Goal: Task Accomplishment & Management: Manage account settings

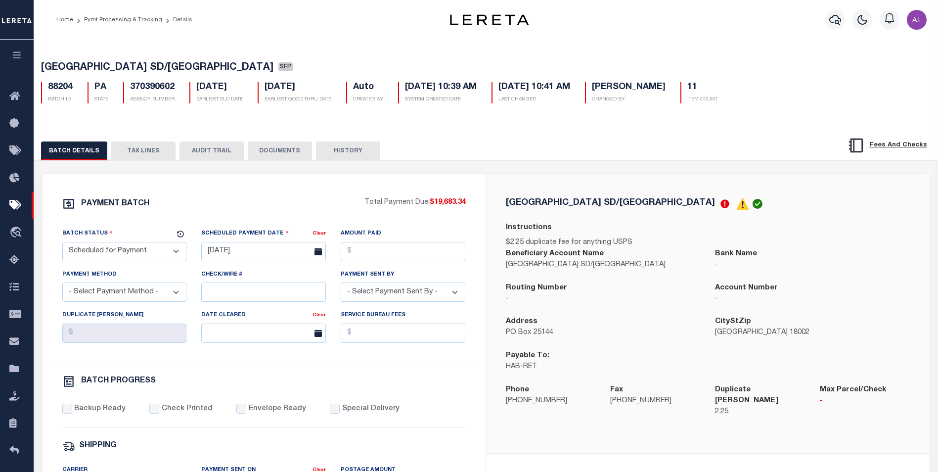
select select "SFP"
select select "38"
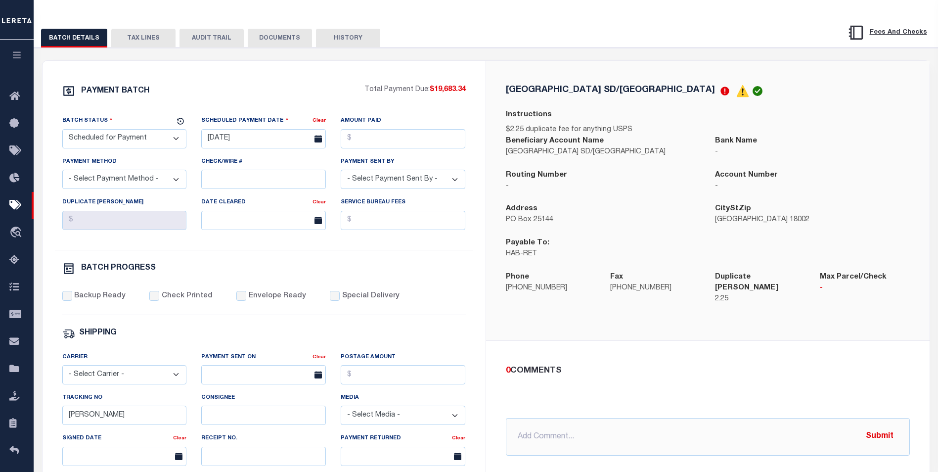
scroll to position [3, 0]
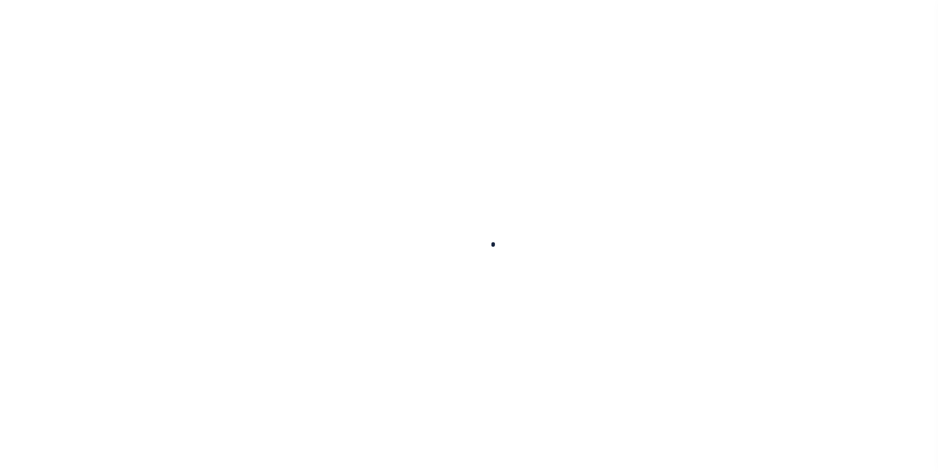
select select "SFP"
type input "08/20/2025"
type input "Audria"
select select "38"
radio input "true"
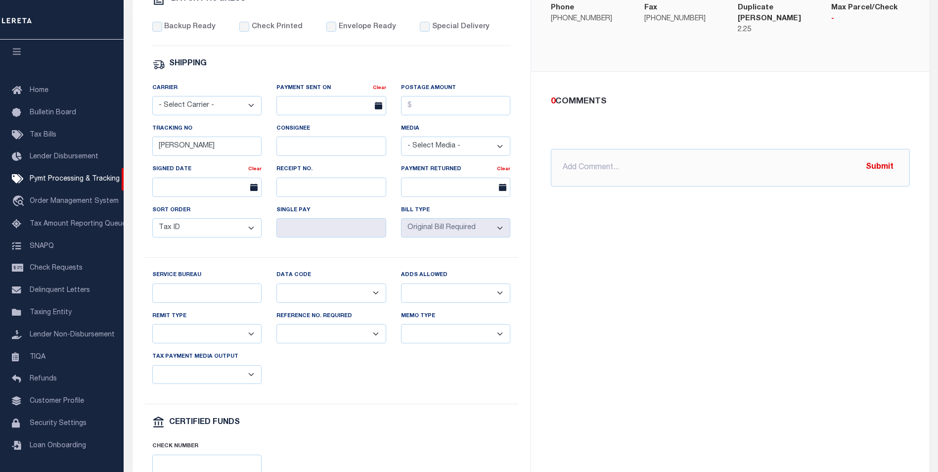
scroll to position [423, 0]
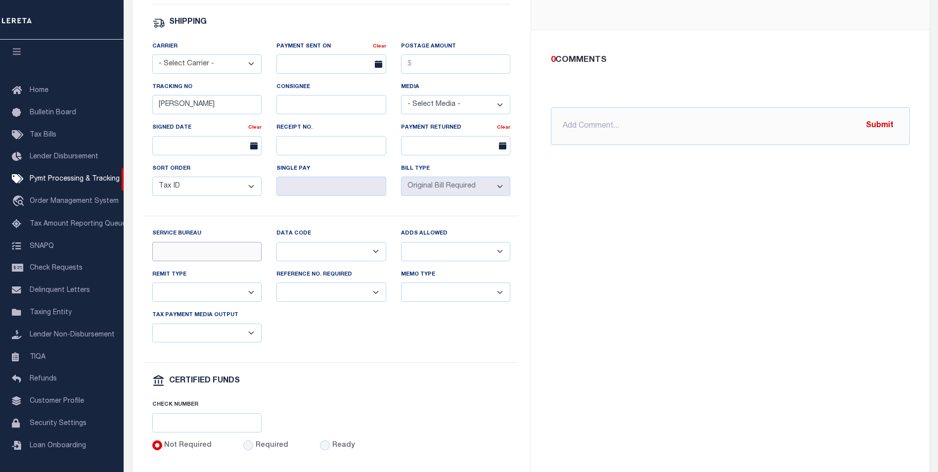
click at [206, 261] on input "Service Bureau" at bounding box center [207, 251] width 110 height 19
click at [328, 252] on select "Balance Due Mortgage Open Prior Supplemental" at bounding box center [331, 251] width 110 height 19
click at [455, 261] on select "Yes No" at bounding box center [456, 251] width 110 height 19
click at [339, 291] on select "Yes No" at bounding box center [331, 291] width 110 height 19
click at [436, 302] on select "Separate Together" at bounding box center [456, 291] width 110 height 19
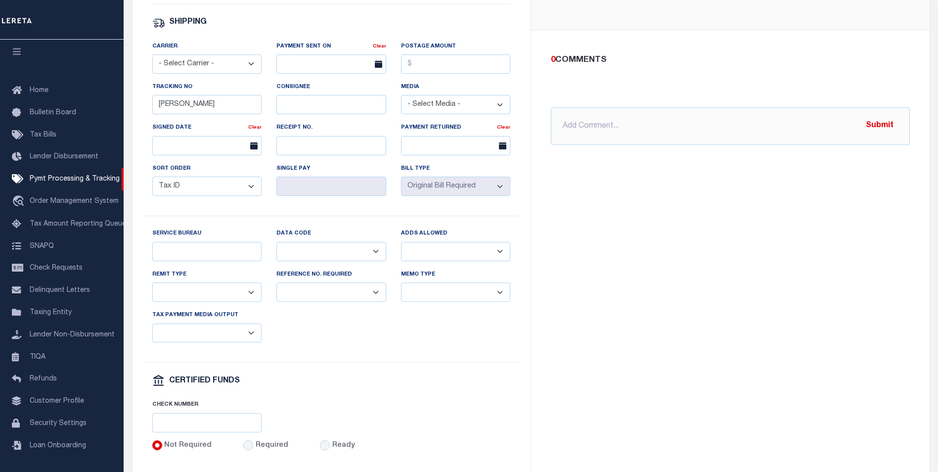
click at [225, 330] on div "Tax Payment Media Output List, Tape Spcl List Dels Only List Tape & Bills Soft …" at bounding box center [207, 326] width 110 height 33
click at [222, 335] on select "List, Tape Spcl List Dels Only List Tape & Bills Soft Copy List Tape & Soft Cop…" at bounding box center [207, 332] width 110 height 19
click at [221, 300] on select "Any form of check is acceptable for payment of current and prior year taxes. On…" at bounding box center [207, 291] width 110 height 19
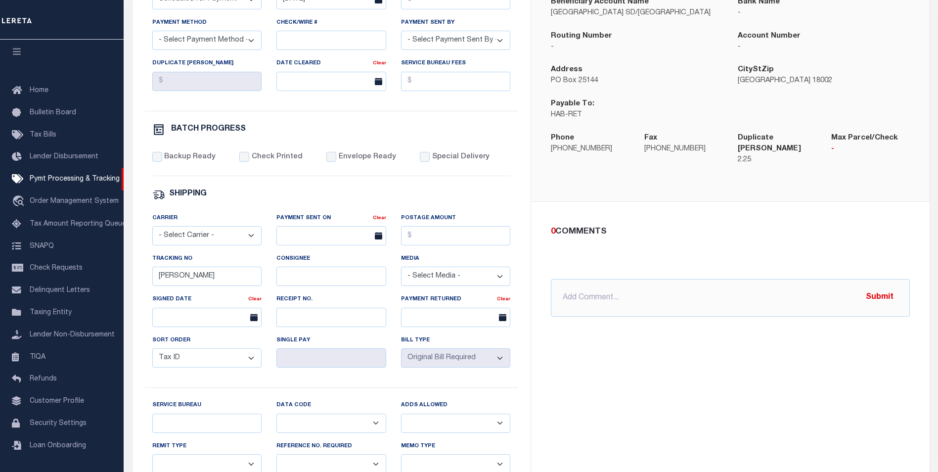
scroll to position [0, 0]
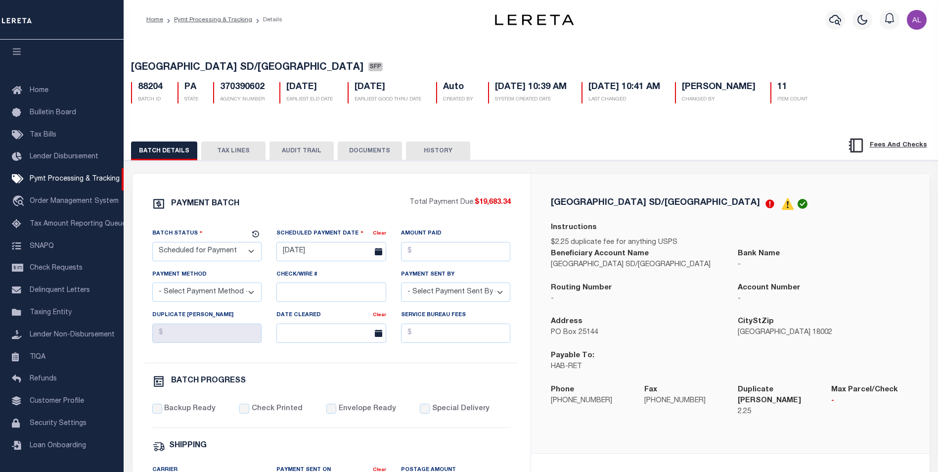
click at [237, 86] on h5 "370390602" at bounding box center [242, 87] width 45 height 11
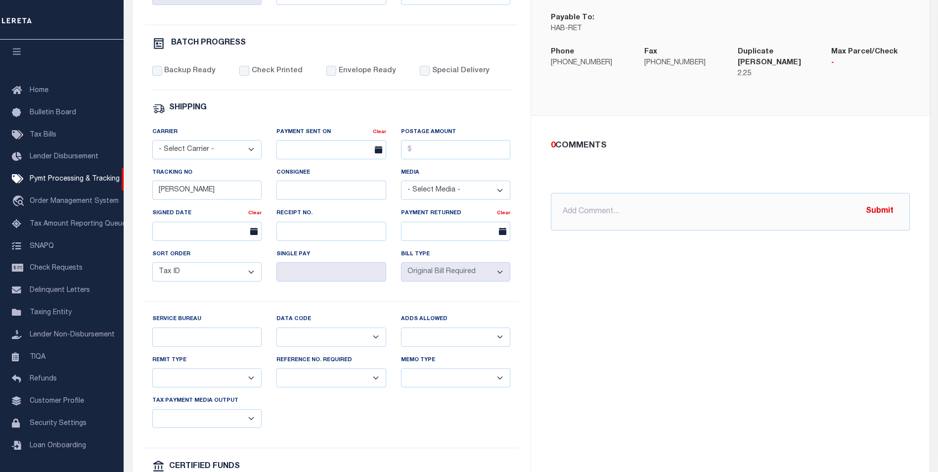
scroll to position [341, 0]
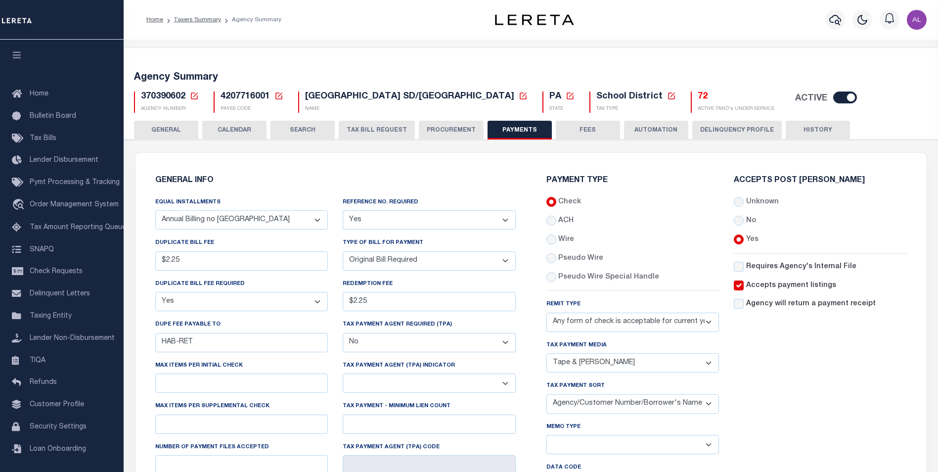
select select "67"
select select "true"
select select "1"
select select "38"
select select "false"
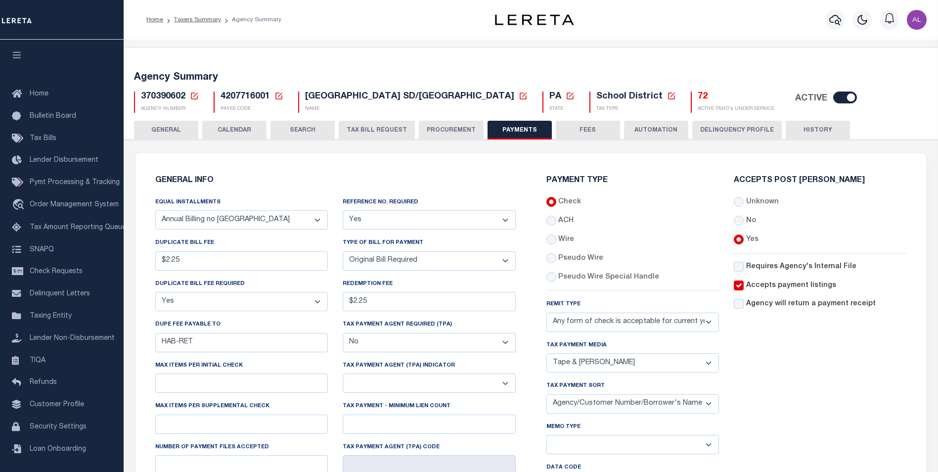
select select "73"
select select "46"
select select "53"
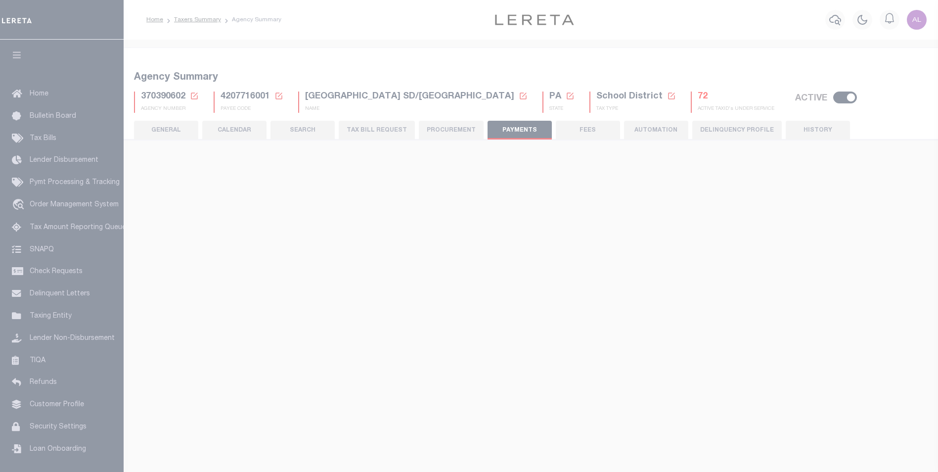
select select "67"
select select "true"
select select "1"
select select "38"
select select "false"
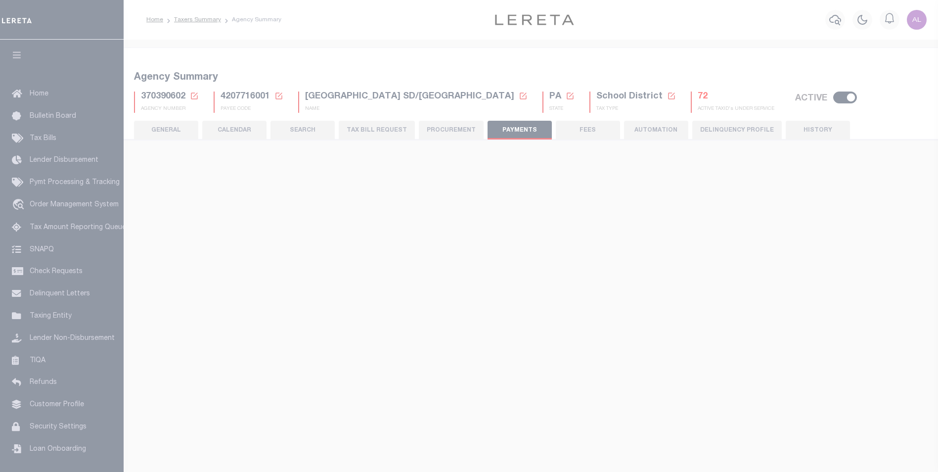
select select "73"
select select "46"
select select "53"
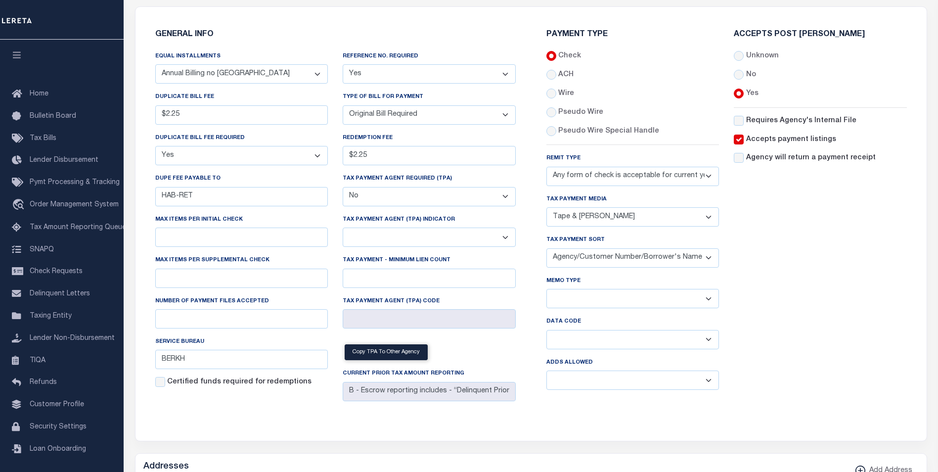
scroll to position [93, 0]
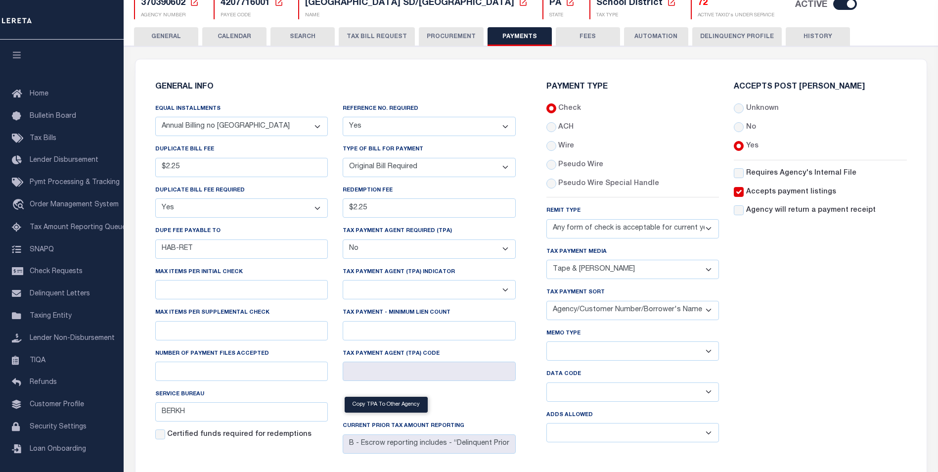
click at [167, 7] on span "370390602" at bounding box center [163, 3] width 45 height 9
click at [217, 413] on input "BERKH" at bounding box center [241, 411] width 173 height 19
click at [392, 130] on select "Yes No" at bounding box center [429, 126] width 173 height 19
click at [606, 269] on select "List, Tape Spcl List Dels Only List Tape & Bills Soft Copy List Tape & Soft Cop…" at bounding box center [633, 269] width 173 height 19
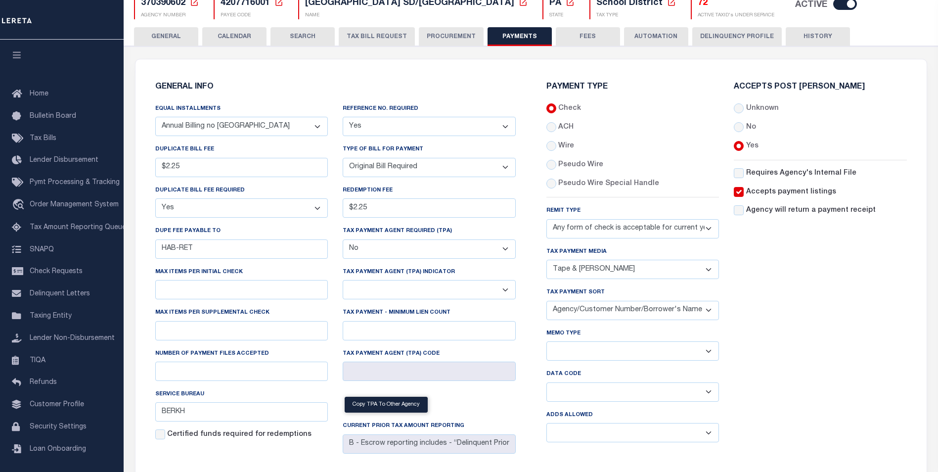
click at [606, 269] on select "List, Tape Spcl List Dels Only List Tape & Bills Soft Copy List Tape & Soft Cop…" at bounding box center [633, 269] width 173 height 19
click at [582, 235] on select "Any form of check is acceptable for payment of current and prior year taxes. On…" at bounding box center [633, 228] width 173 height 19
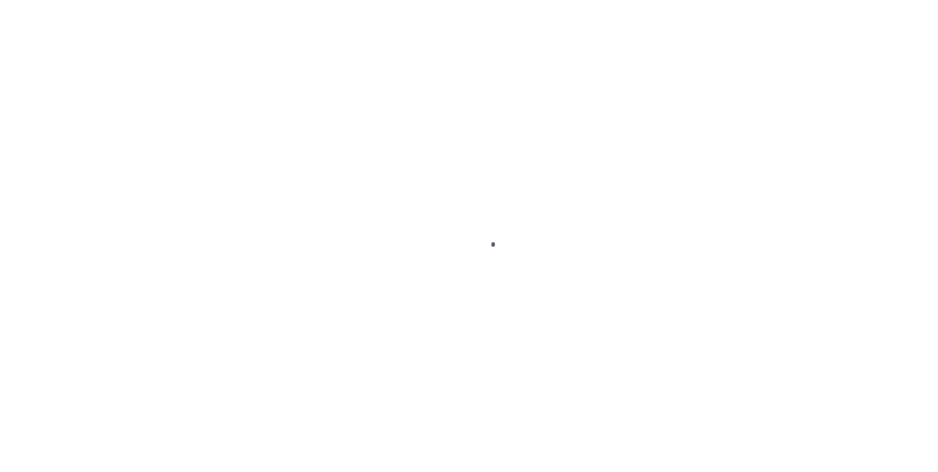
select select "SFP"
type input "[DATE]"
type input "[PERSON_NAME]"
select select "38"
type input "BERKH"
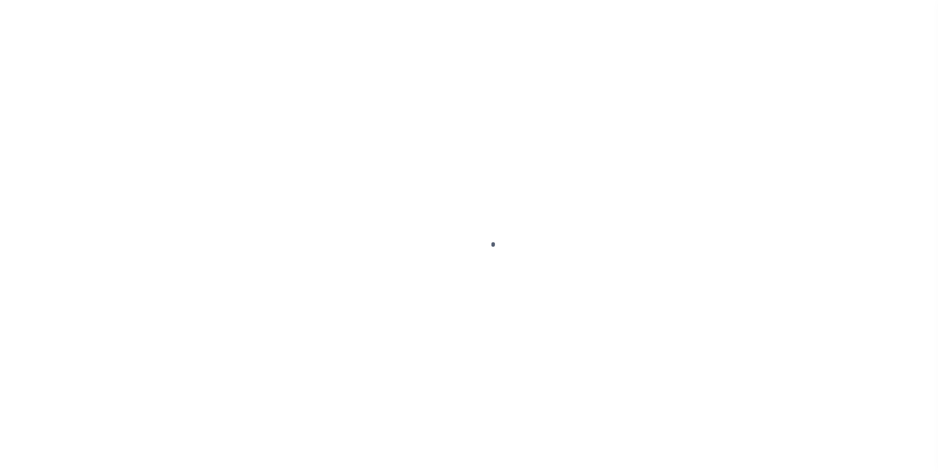
select select "73"
select select "1"
select select "46"
radio input "true"
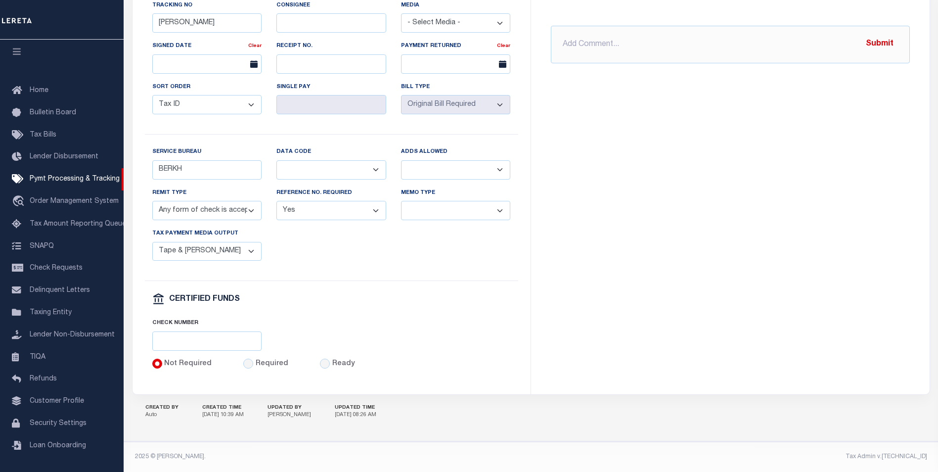
scroll to position [464, 0]
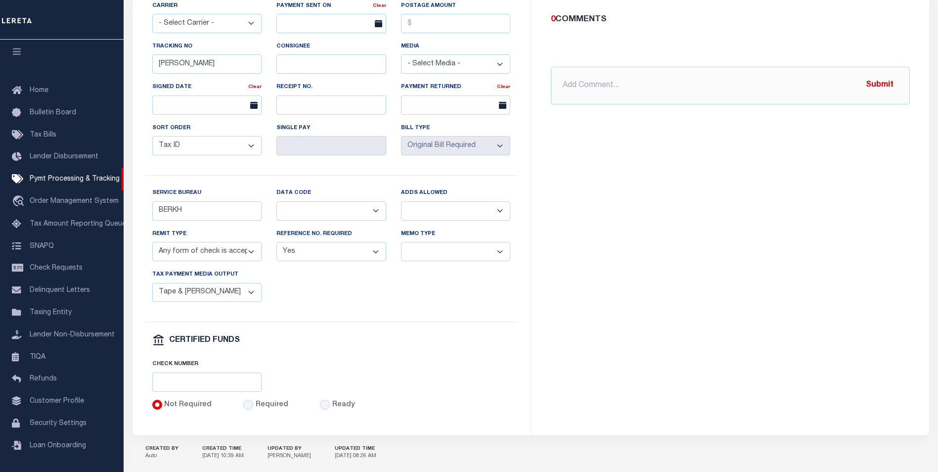
click at [340, 213] on select "Balance Due Mortgage Open Prior Supplemental" at bounding box center [331, 210] width 110 height 19
select select "62"
click at [276, 207] on select "Balance Due Mortgage Open Prior Supplemental" at bounding box center [331, 210] width 110 height 19
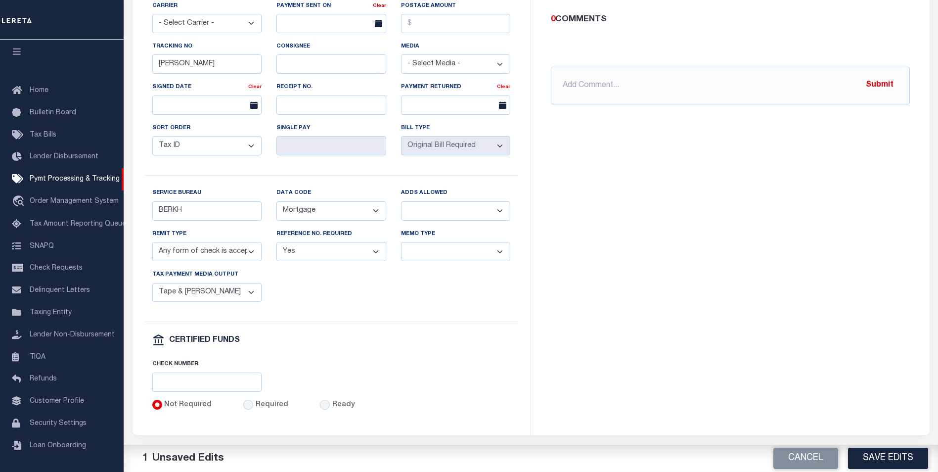
click at [741, 352] on div "[GEOGRAPHIC_DATA] SD/[GEOGRAPHIC_DATA] Instructions $2.25 duplicate fee for any…" at bounding box center [730, 72] width 399 height 725
click at [910, 458] on button "Save Edits" at bounding box center [888, 458] width 80 height 21
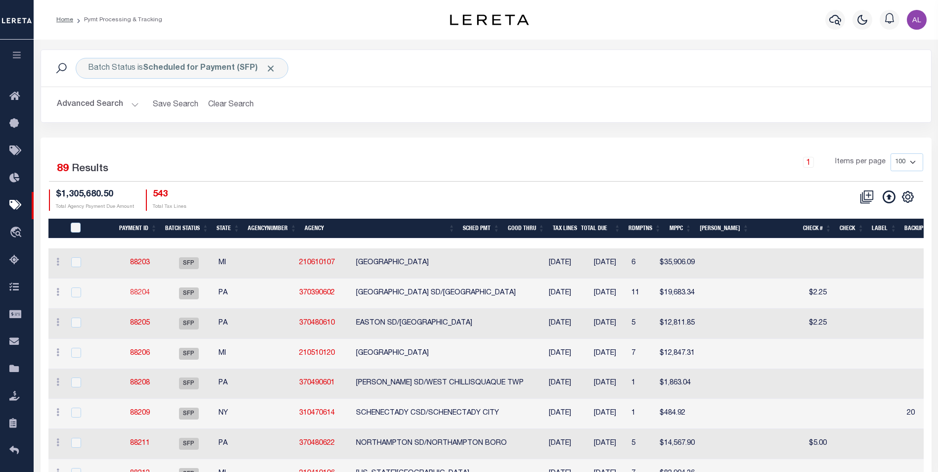
click at [135, 295] on link "88204" at bounding box center [140, 292] width 20 height 7
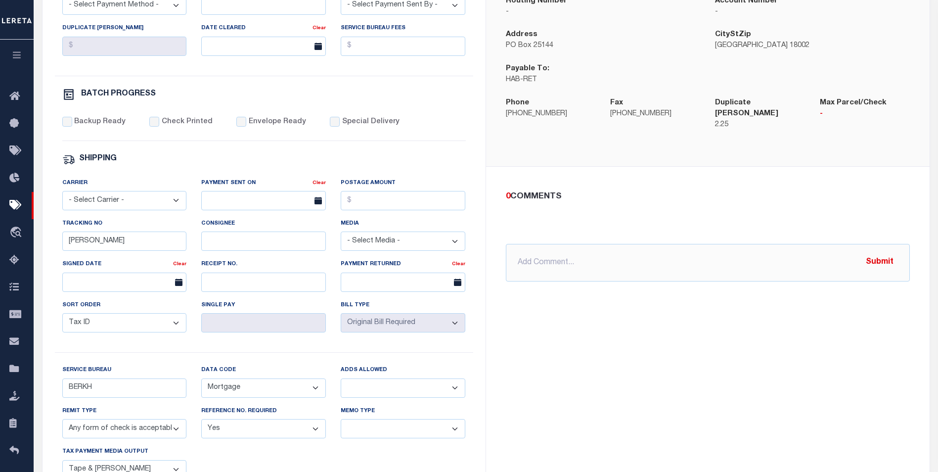
scroll to position [296, 0]
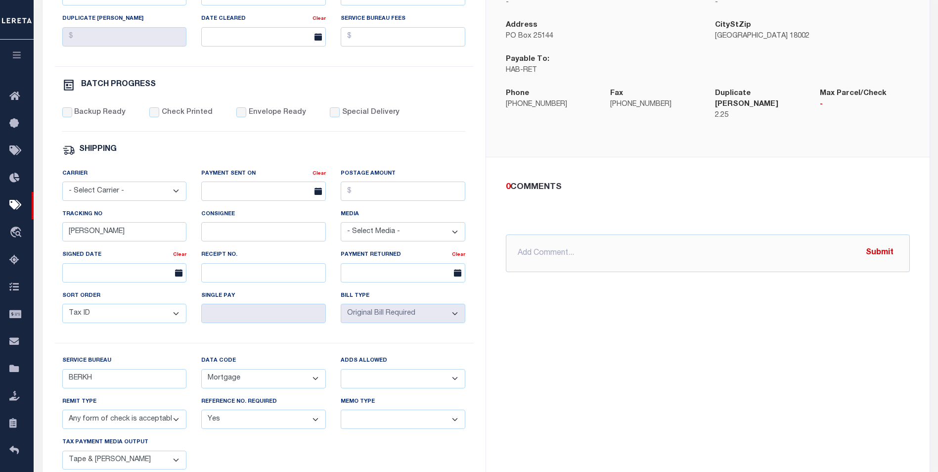
click at [327, 308] on div "Single Pay" at bounding box center [263, 310] width 139 height 41
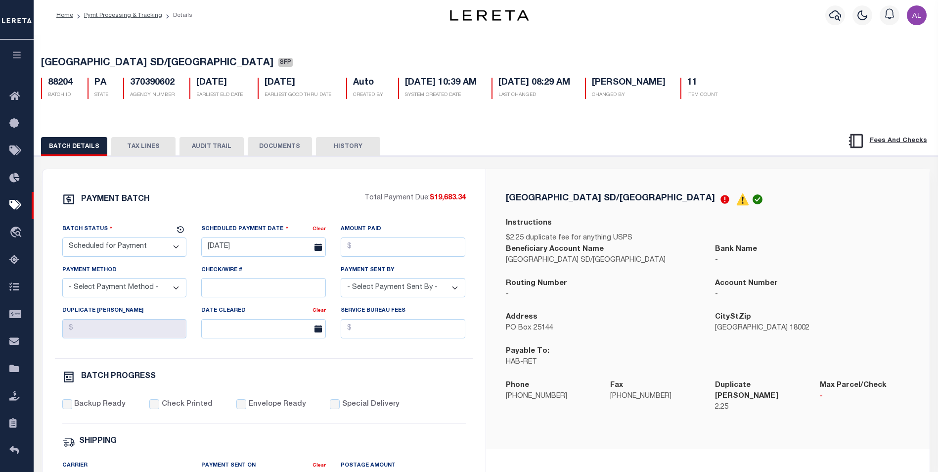
scroll to position [0, 0]
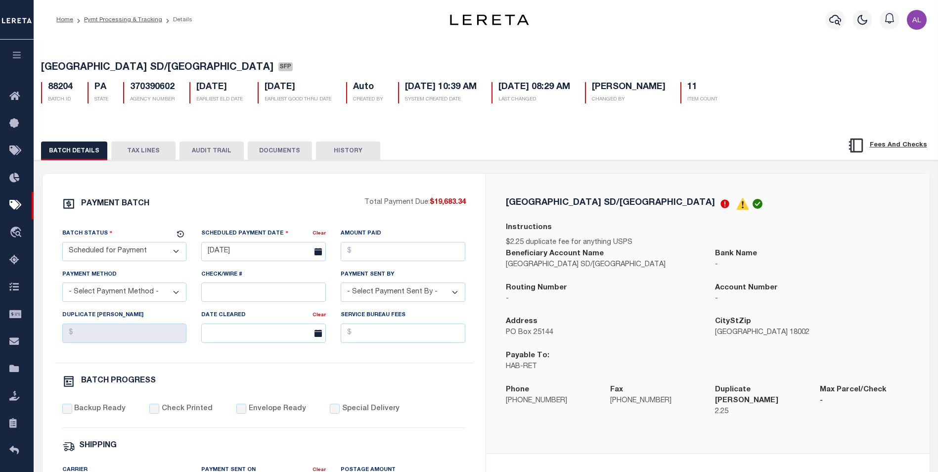
click at [360, 147] on button "HISTORY" at bounding box center [348, 150] width 64 height 19
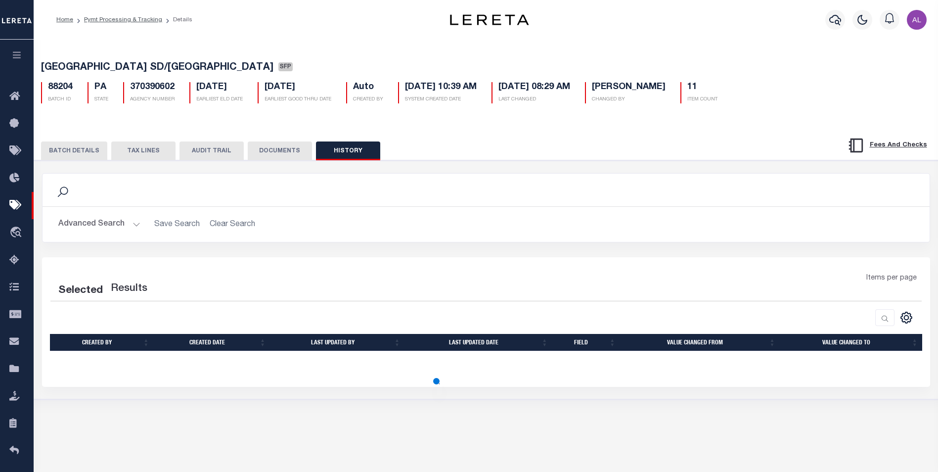
scroll to position [52, 0]
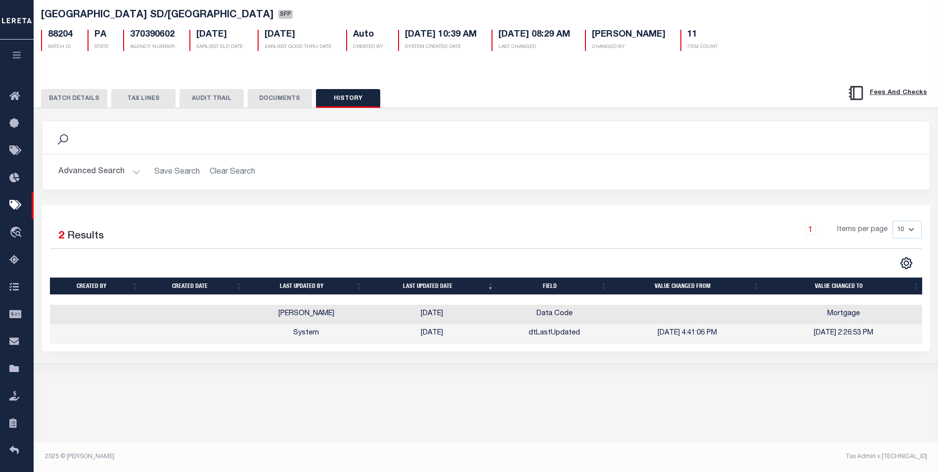
click at [314, 314] on td "Alberto Estrada" at bounding box center [306, 314] width 120 height 19
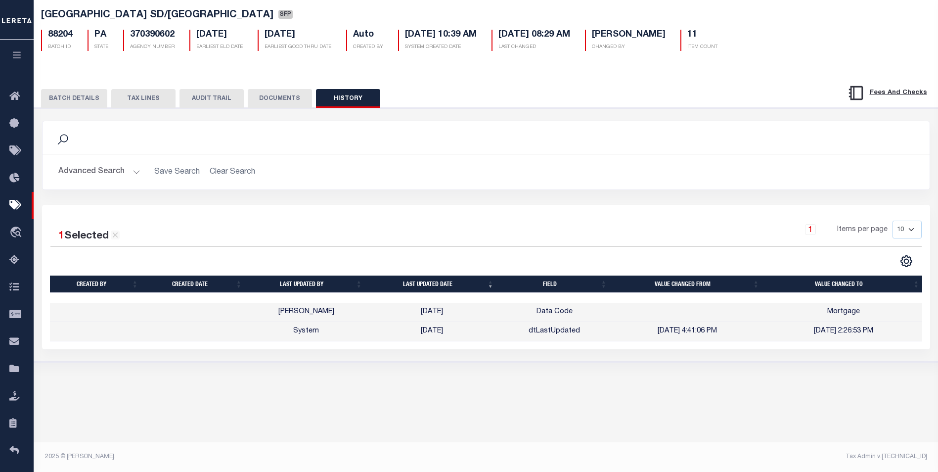
click at [314, 314] on td "Alberto Estrada" at bounding box center [306, 312] width 120 height 19
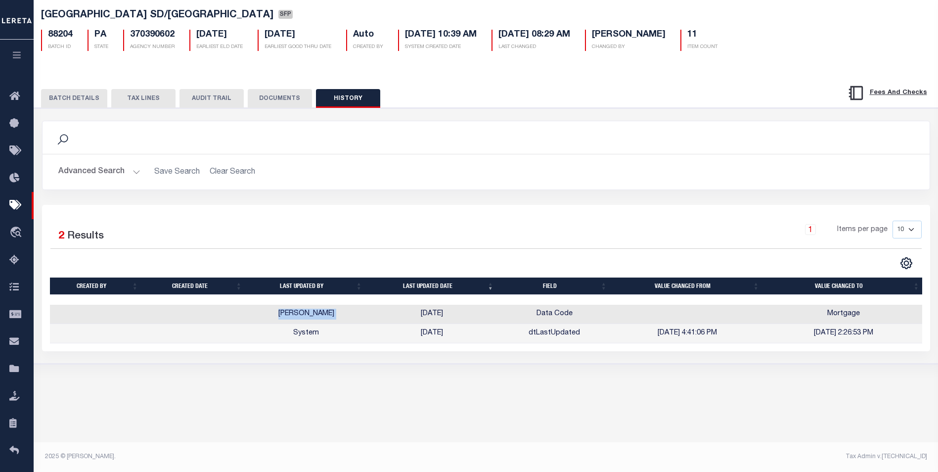
click at [314, 314] on td "Alberto Estrada" at bounding box center [306, 314] width 120 height 19
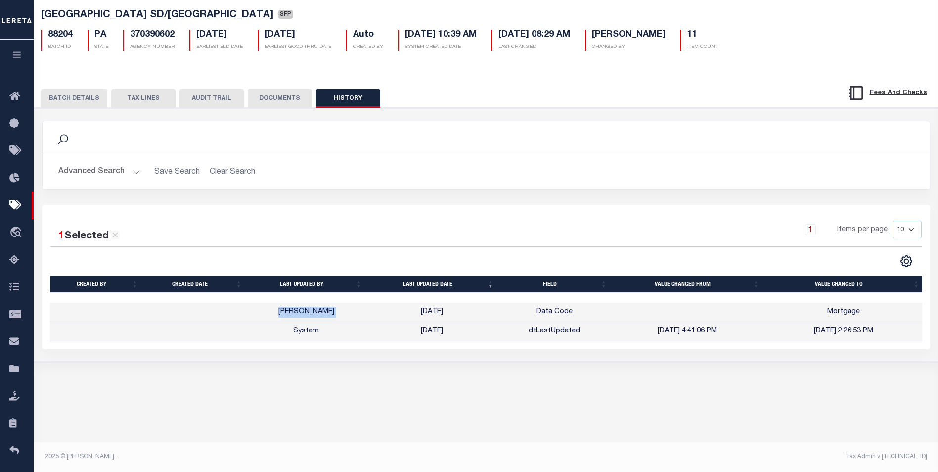
scroll to position [0, 1]
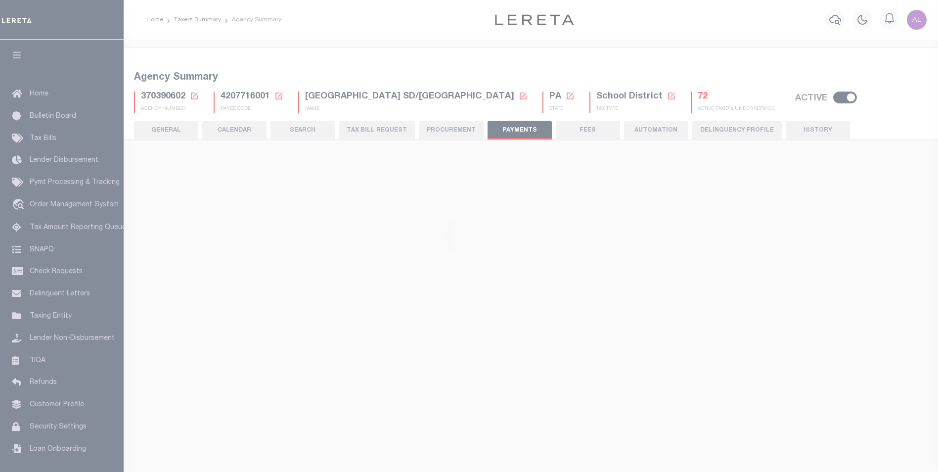
select select "67"
select select "true"
select select "1"
select select "38"
select select "false"
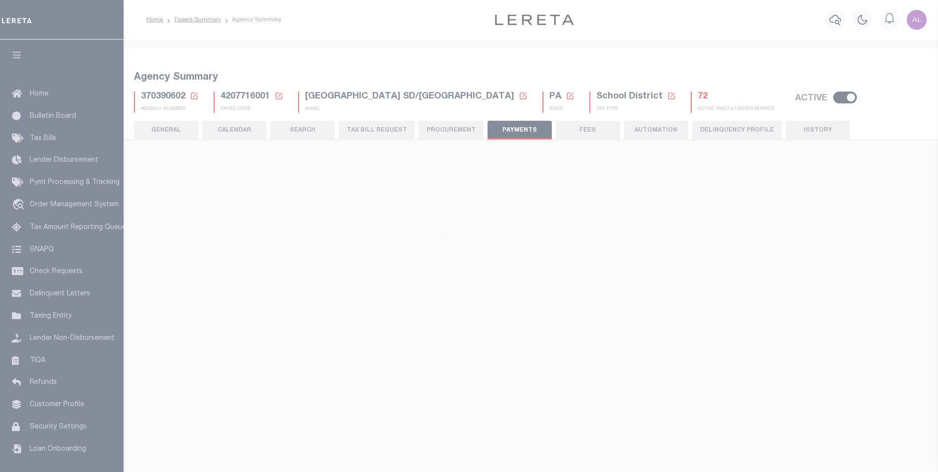
select select "73"
select select "46"
select select "53"
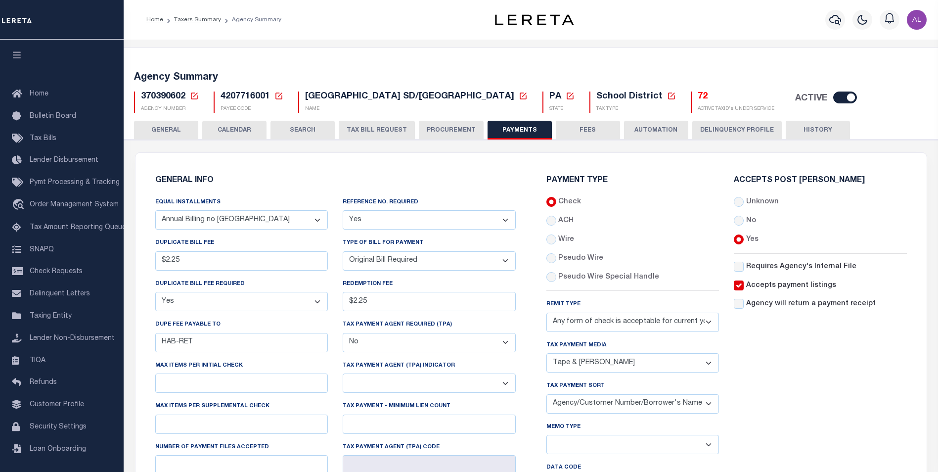
click at [794, 135] on button "HISTORY" at bounding box center [818, 130] width 64 height 19
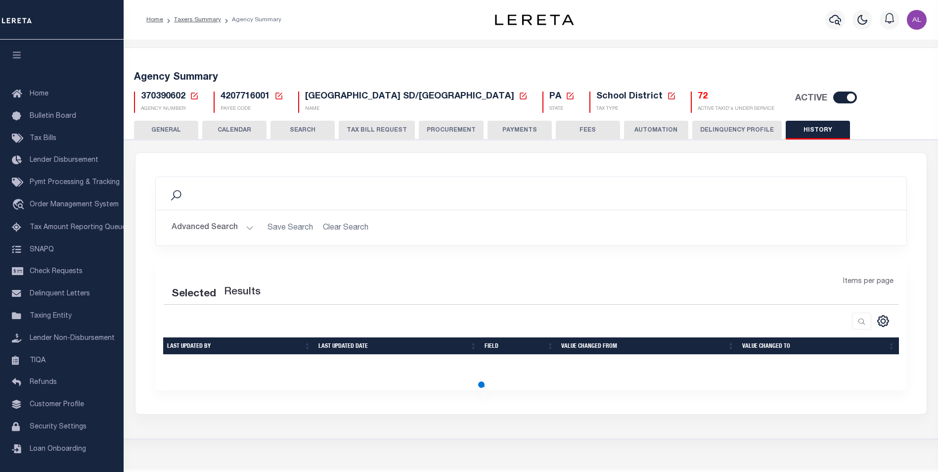
scroll to position [27, 0]
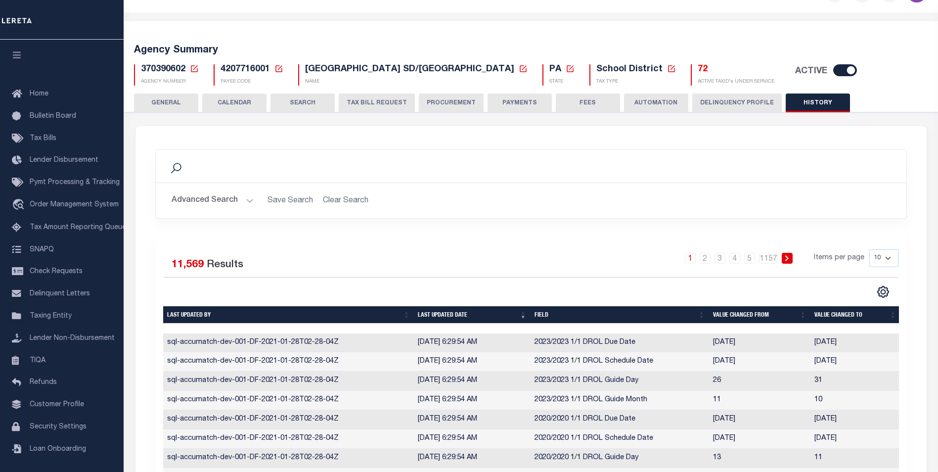
click at [522, 313] on th "Last updated date" at bounding box center [472, 314] width 117 height 17
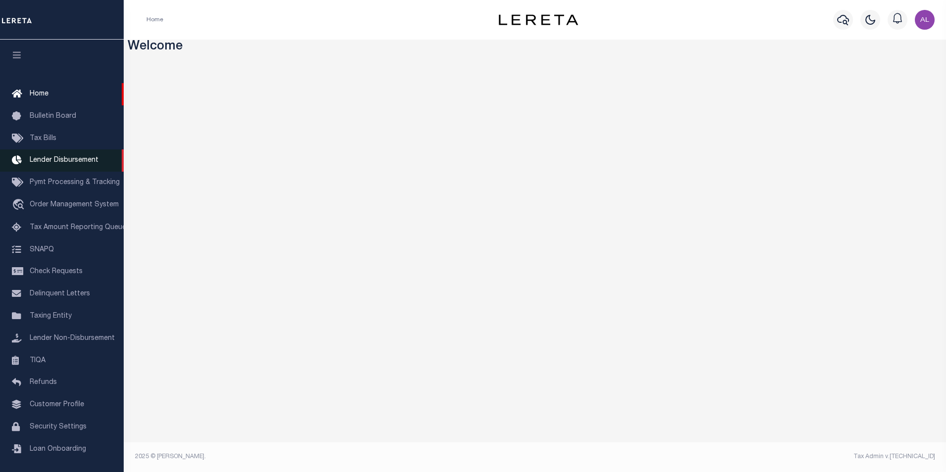
click at [78, 163] on span "Lender Disbursement" at bounding box center [64, 160] width 69 height 7
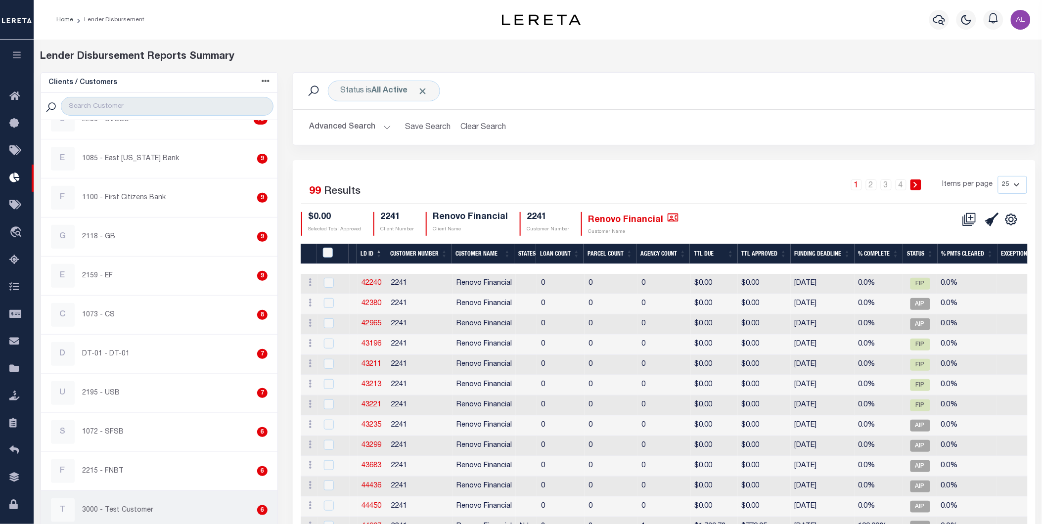
scroll to position [746, 0]
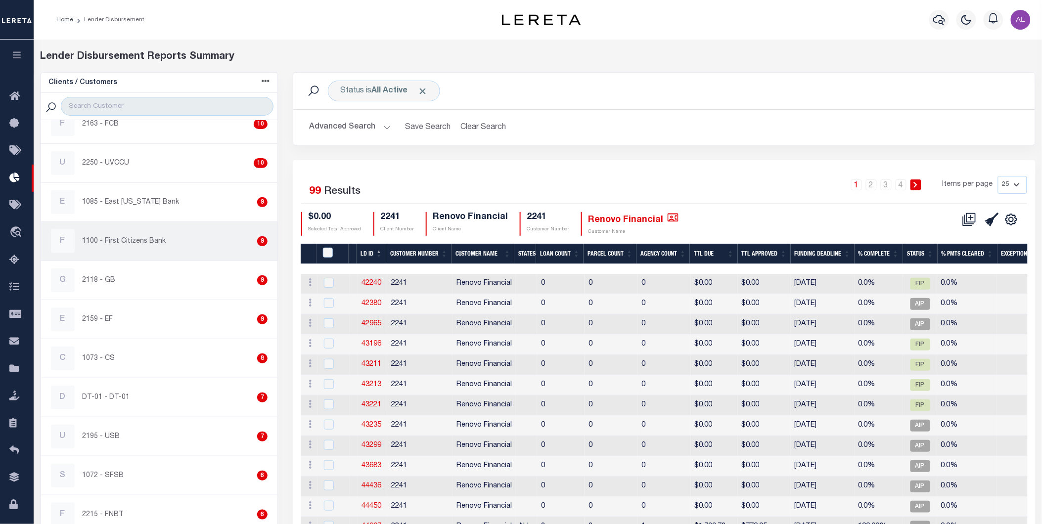
click at [131, 239] on p "1100 - First Citizens Bank" at bounding box center [125, 241] width 84 height 10
checkbox input "true"
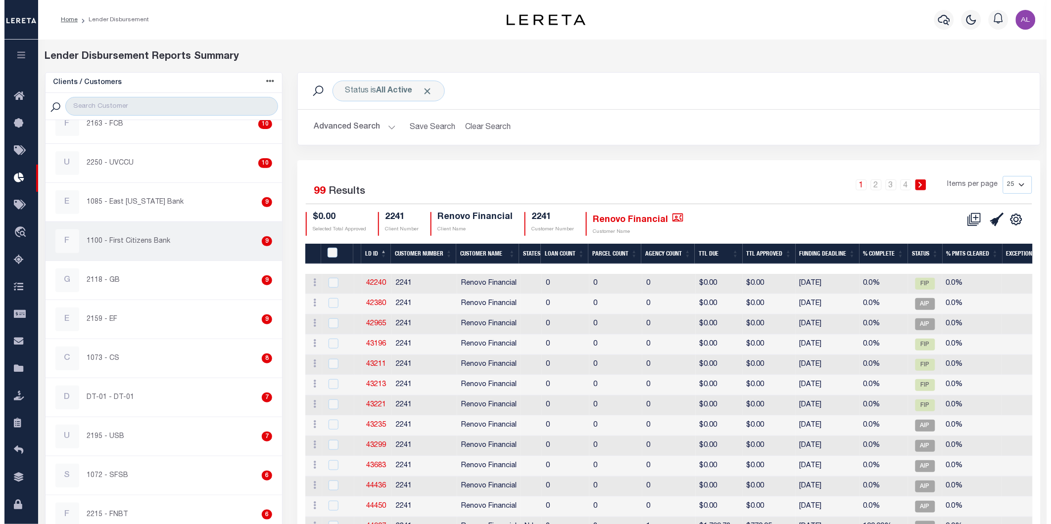
scroll to position [745, 0]
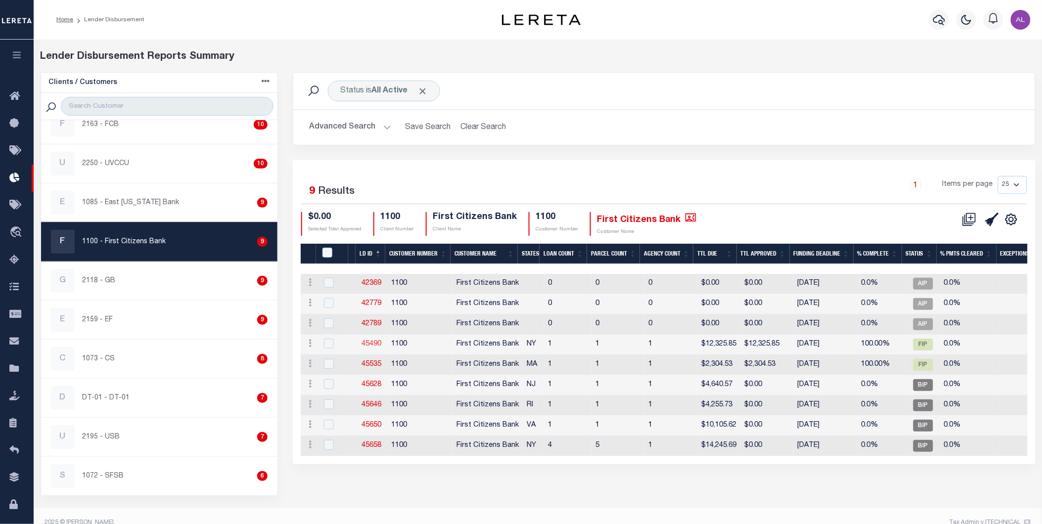
click at [375, 345] on link "45490" at bounding box center [372, 344] width 20 height 7
checkbox input "true"
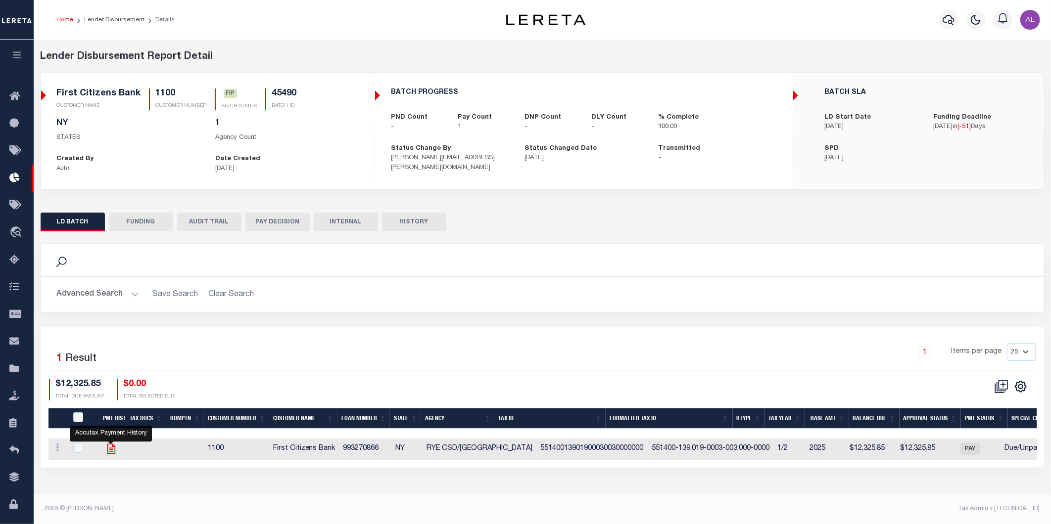
click at [109, 450] on icon "" at bounding box center [111, 449] width 8 height 10
checkbox input "true"
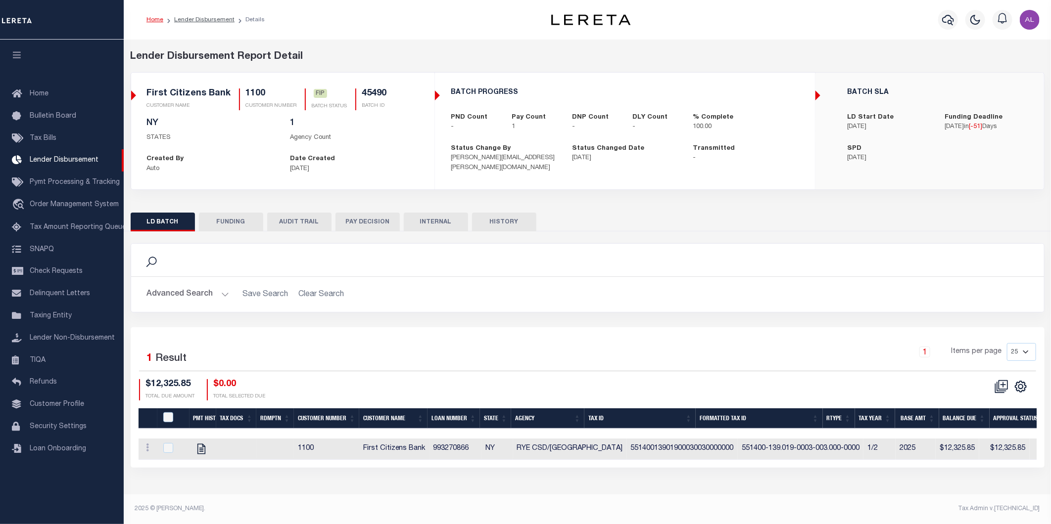
click at [226, 219] on button "FUNDING" at bounding box center [231, 222] width 64 height 19
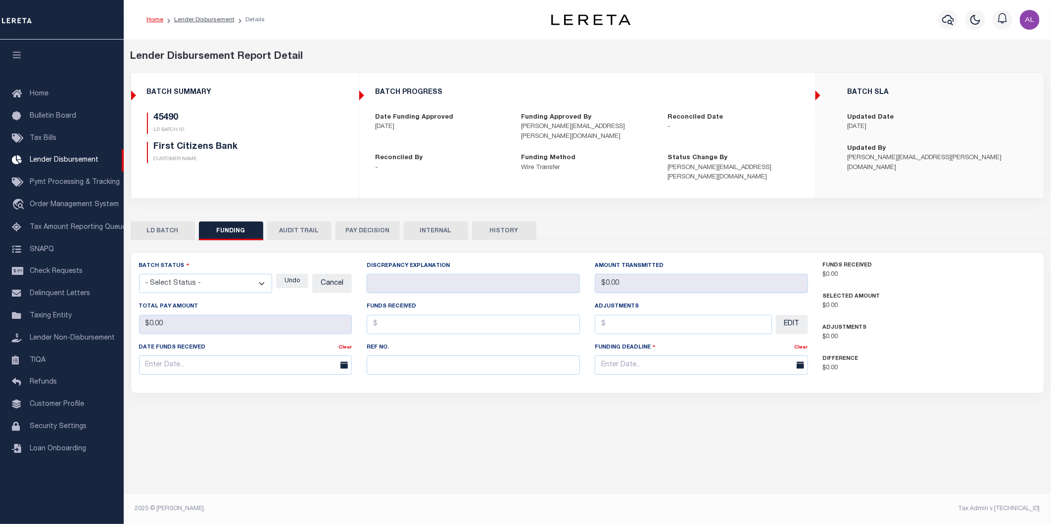
type input "$12,325.85"
type input "$0"
type input "[DATE]"
select select "100"
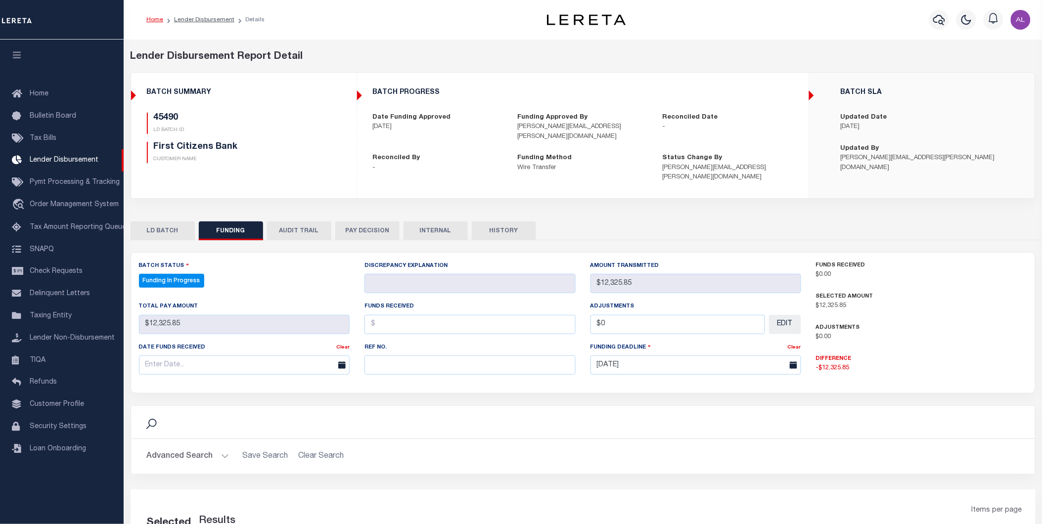
select select "100"
click at [159, 117] on h5 "45490" at bounding box center [166, 118] width 25 height 11
copy h5 "45490"
click at [177, 222] on button "LD BATCH" at bounding box center [163, 231] width 64 height 19
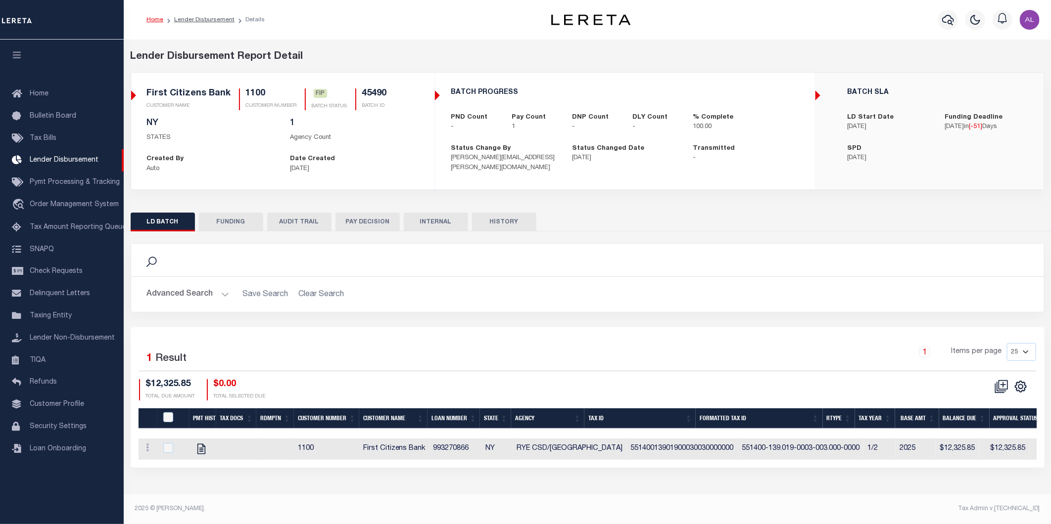
click at [223, 220] on button "FUNDING" at bounding box center [231, 222] width 64 height 19
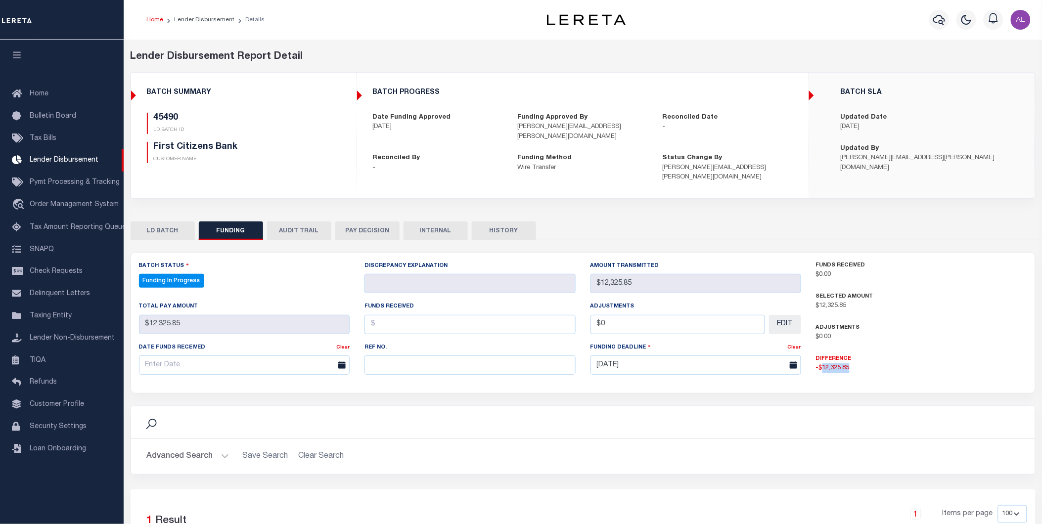
drag, startPoint x: 857, startPoint y: 356, endPoint x: 823, endPoint y: 361, distance: 34.0
click at [823, 364] on p "-$12,325.85" at bounding box center [921, 369] width 211 height 10
copy p "12,325.85"
click at [466, 315] on input "text" at bounding box center [470, 324] width 211 height 19
paste input "12,325.85"
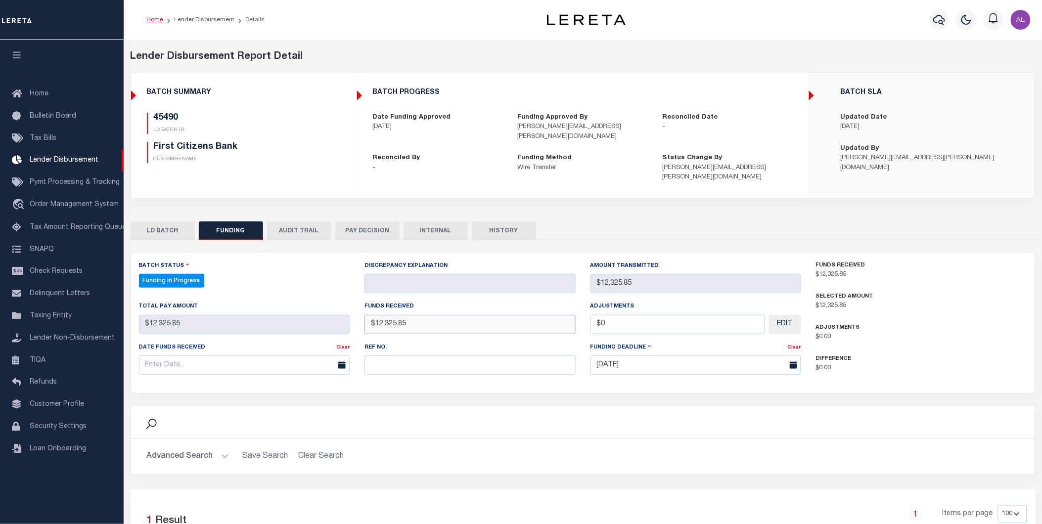
scroll to position [127, 0]
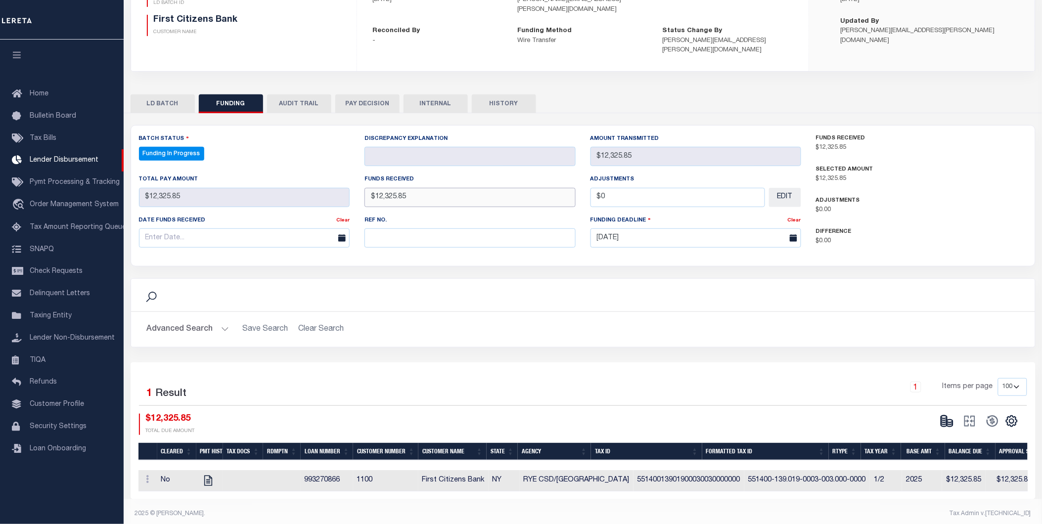
type input "$12,325.85"
click at [728, 338] on div "Search Advanced Search Save Search Clear Search Is Is" at bounding box center [583, 320] width 920 height 84
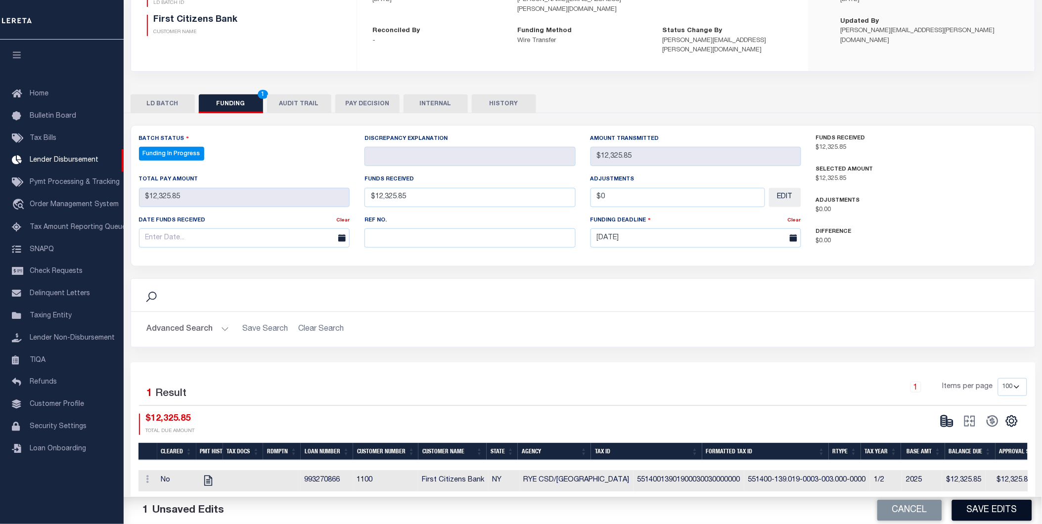
click at [994, 512] on button "Save Edits" at bounding box center [992, 510] width 80 height 21
type input "$12,325.85"
type input "$0"
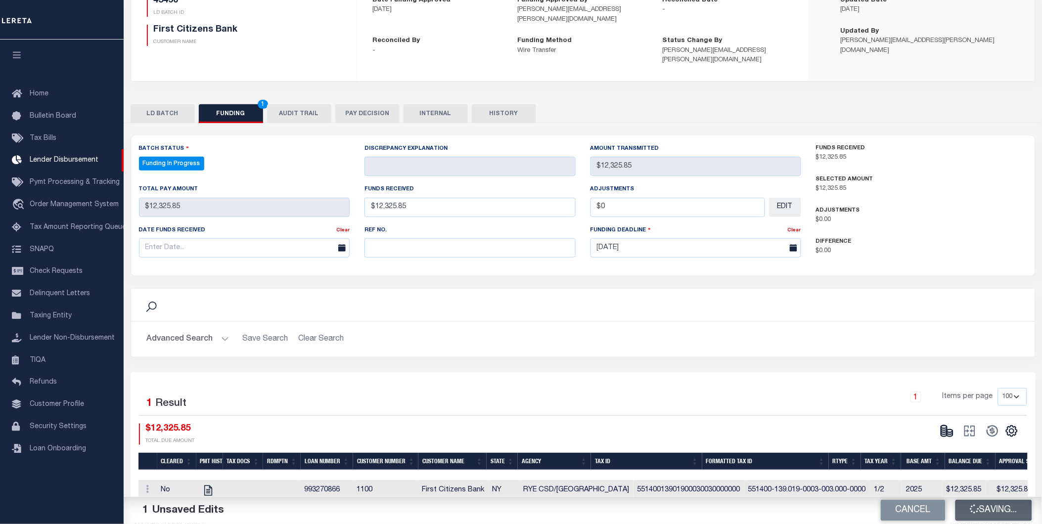
select select "100"
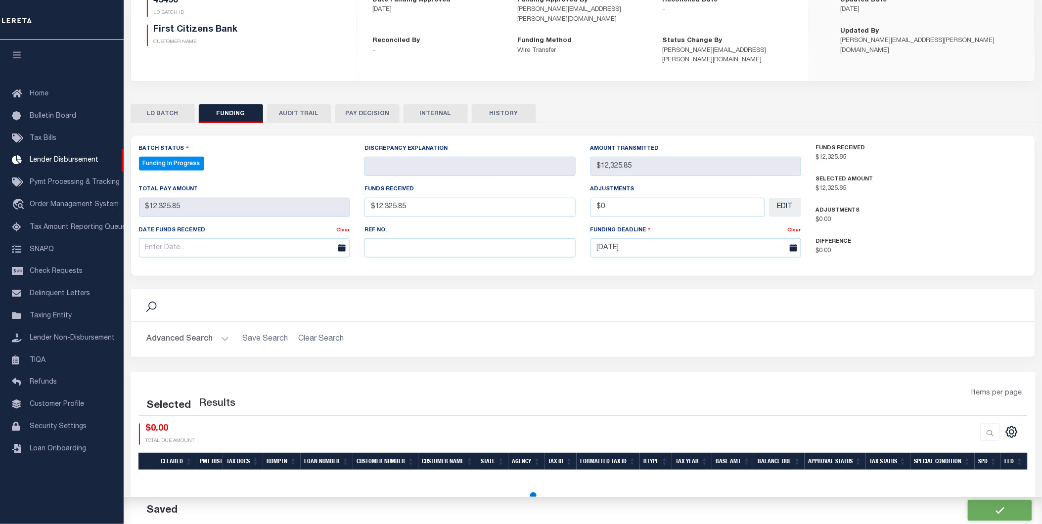
select select "100"
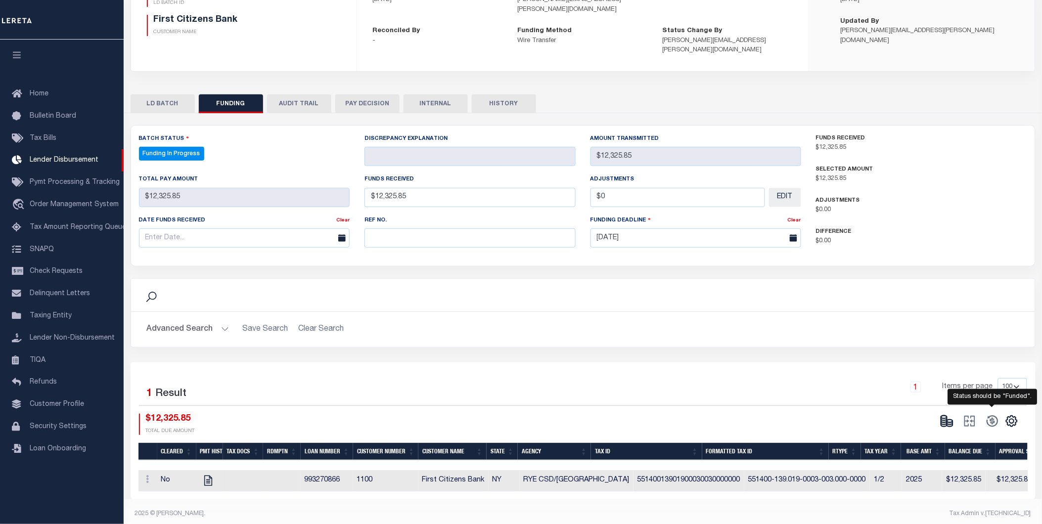
click at [995, 414] on span at bounding box center [992, 421] width 23 height 15
click at [986, 414] on span at bounding box center [992, 421] width 23 height 15
click at [792, 266] on div "Batch Status Funding In Progress - Select Status - All Active Approval In Progr…" at bounding box center [583, 312] width 905 height 375
click at [943, 414] on icon at bounding box center [947, 421] width 14 height 14
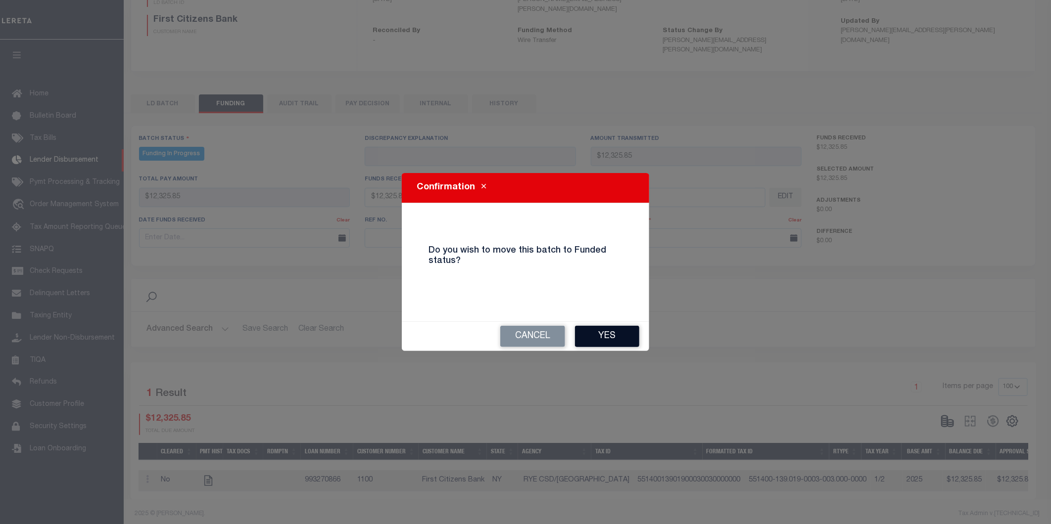
click at [607, 335] on button "Yes" at bounding box center [607, 336] width 64 height 21
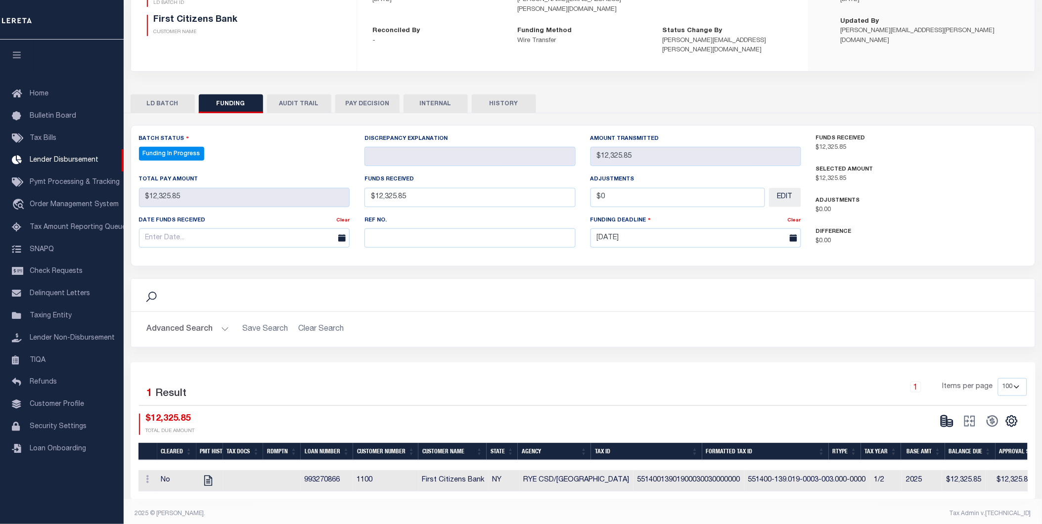
type input "$12,325.85"
type input "$0"
select select "100"
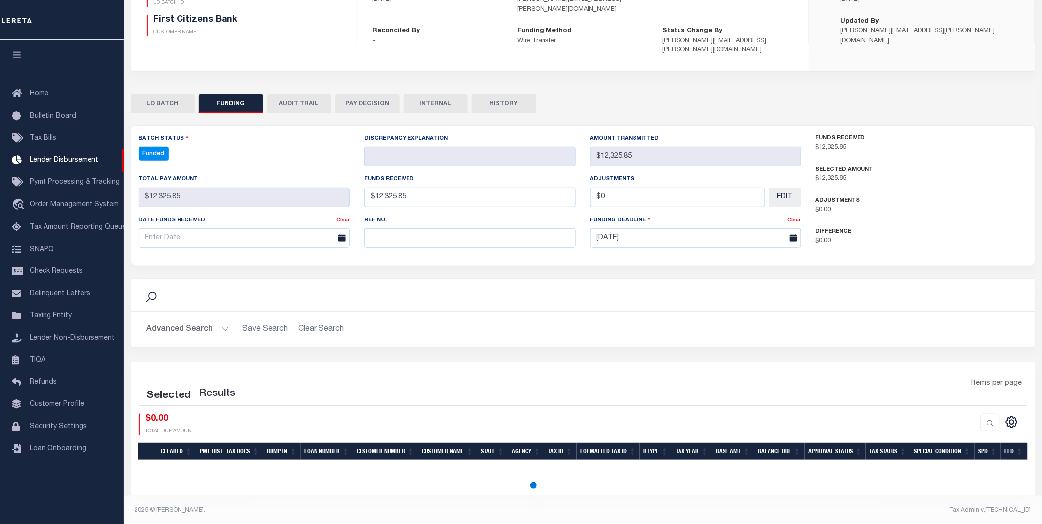
select select "100"
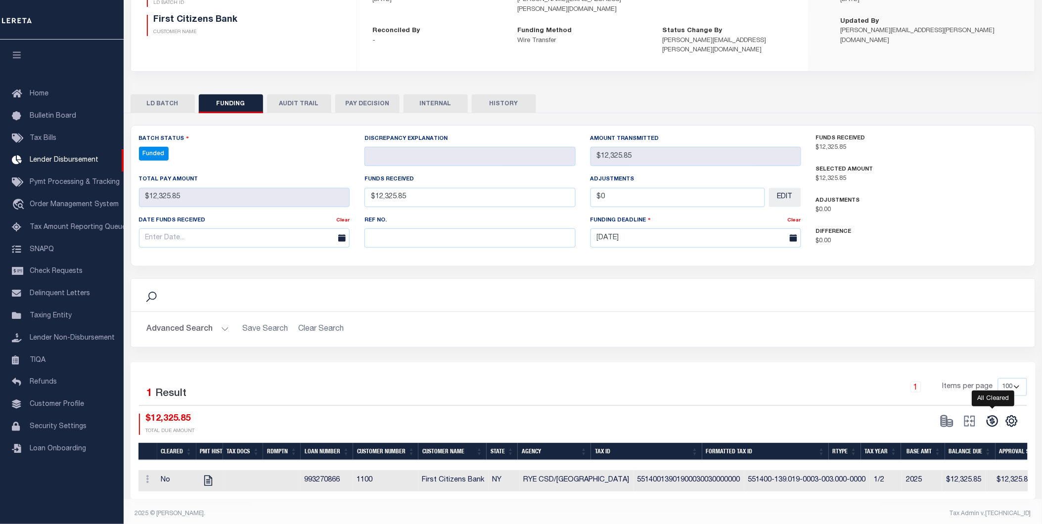
click at [993, 416] on icon at bounding box center [992, 421] width 11 height 11
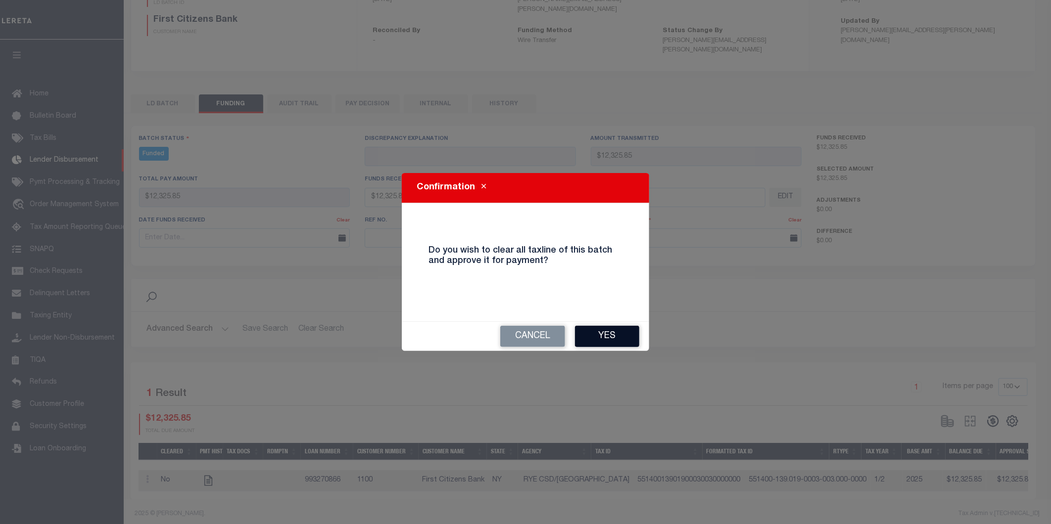
click at [617, 340] on button "Yes" at bounding box center [607, 336] width 64 height 21
type input "$12,325.85"
type input "$0"
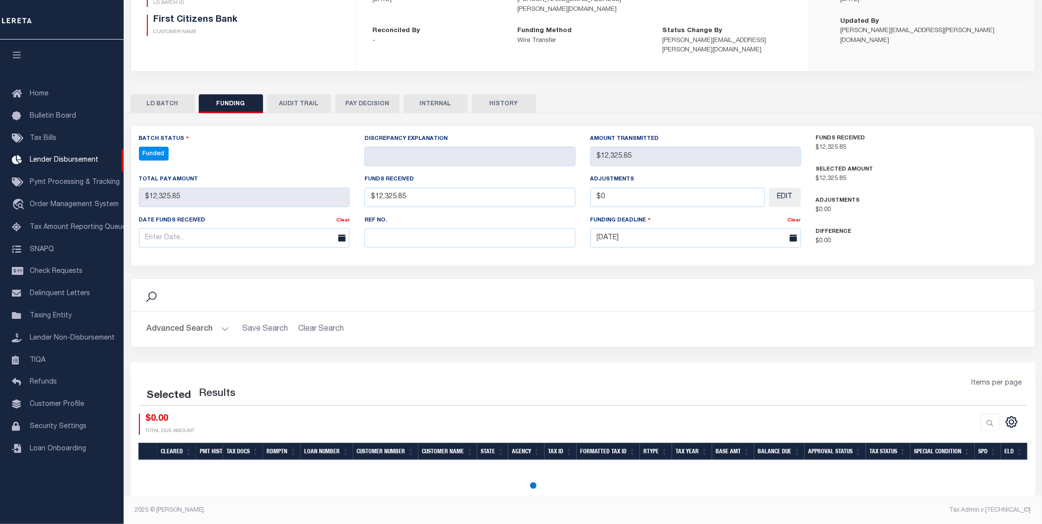
select select "100"
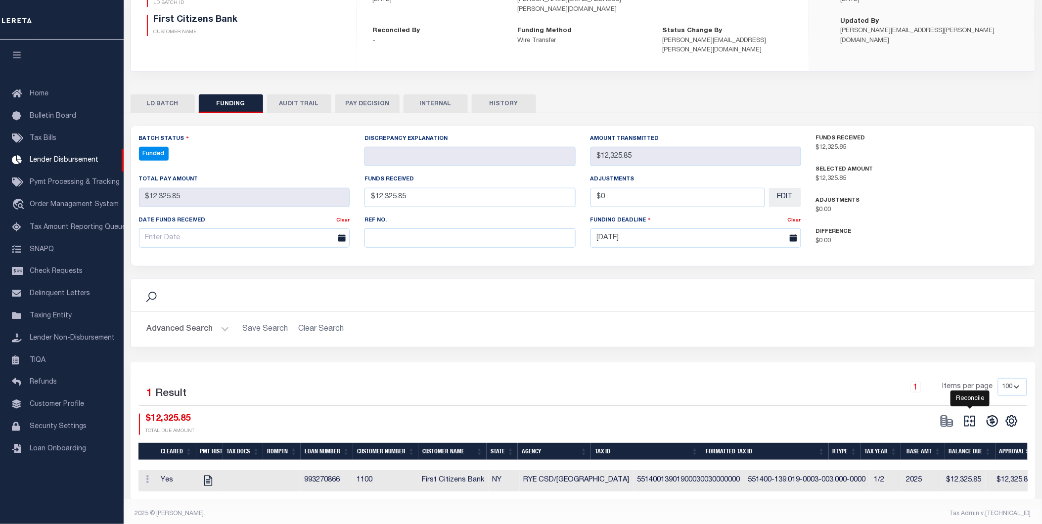
click at [970, 414] on icon at bounding box center [970, 421] width 14 height 14
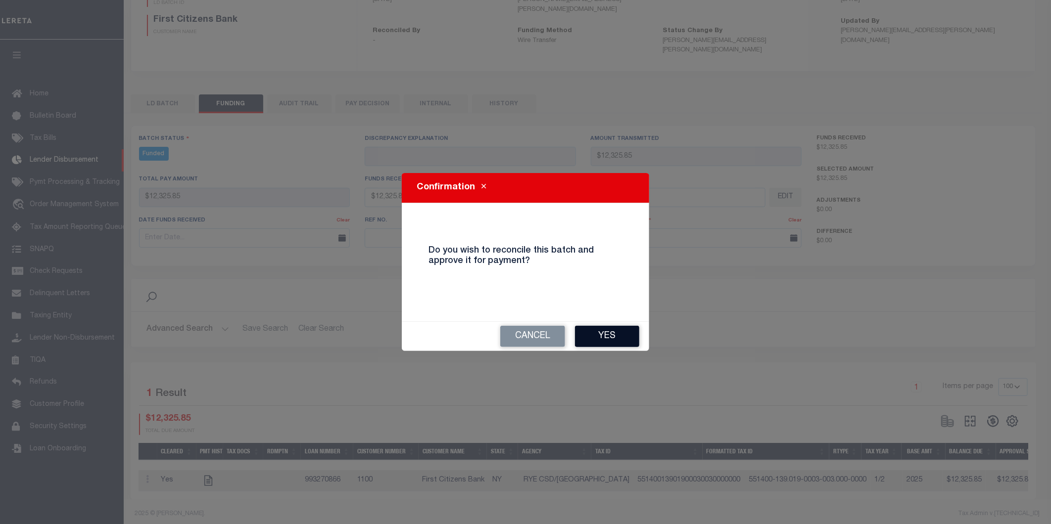
click at [611, 335] on button "Yes" at bounding box center [607, 336] width 64 height 21
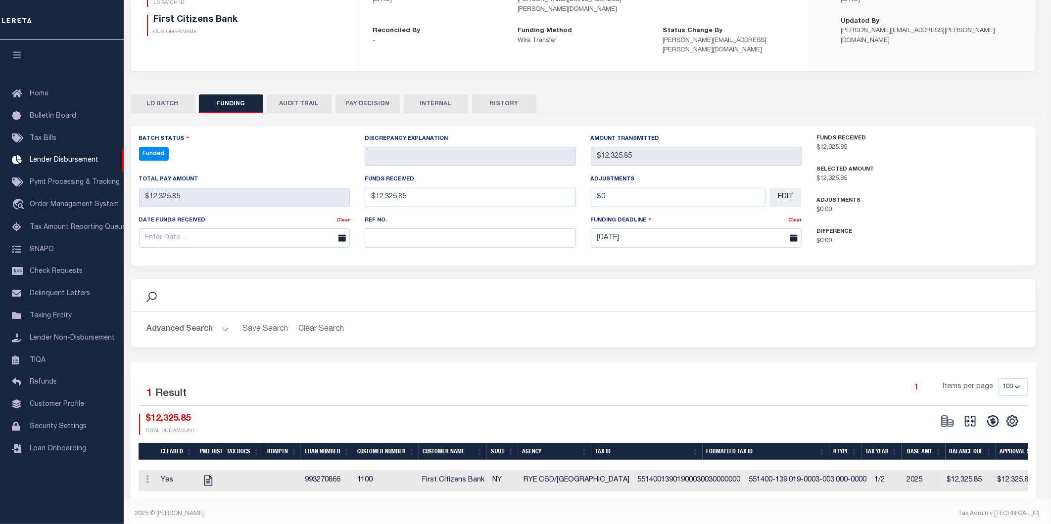
type input "$12,325.85"
type input "$0"
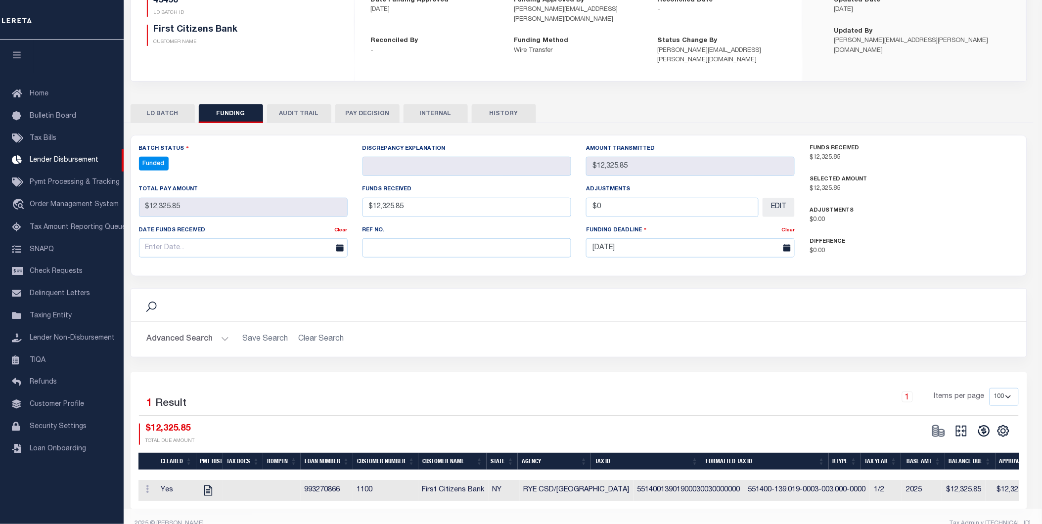
select select "100"
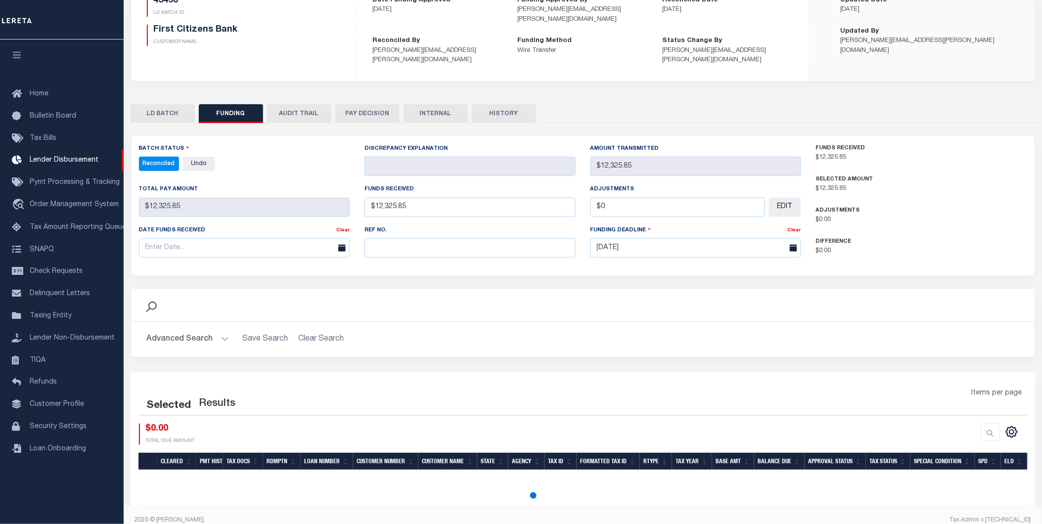
select select "100"
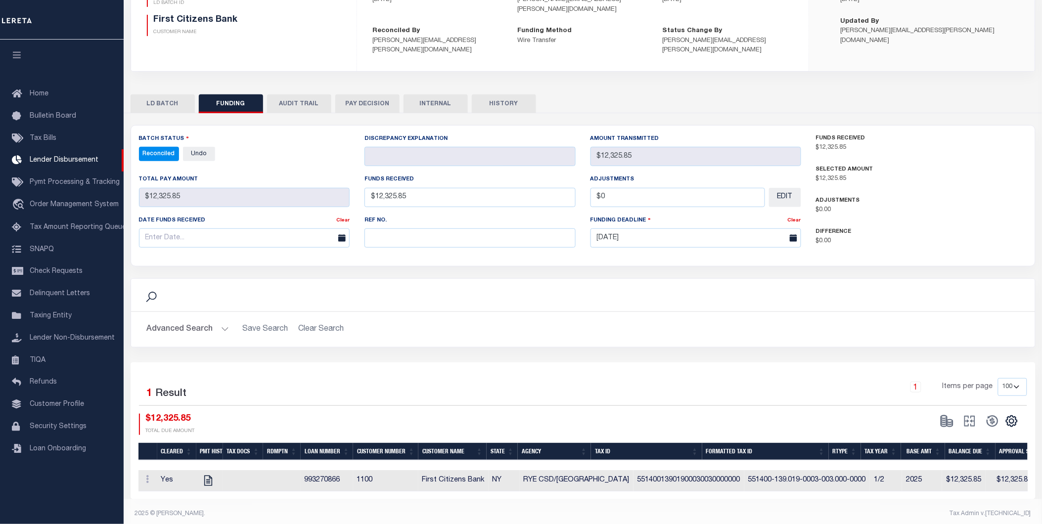
scroll to position [0, 0]
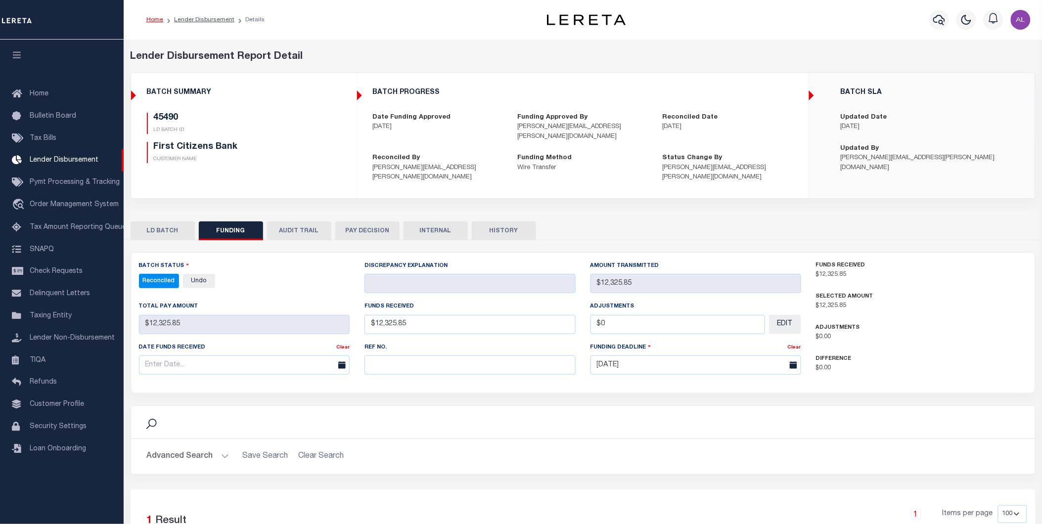
click at [172, 119] on h5 "45490" at bounding box center [166, 118] width 25 height 11
click at [56, 312] on link "Taxing Entity" at bounding box center [62, 316] width 124 height 22
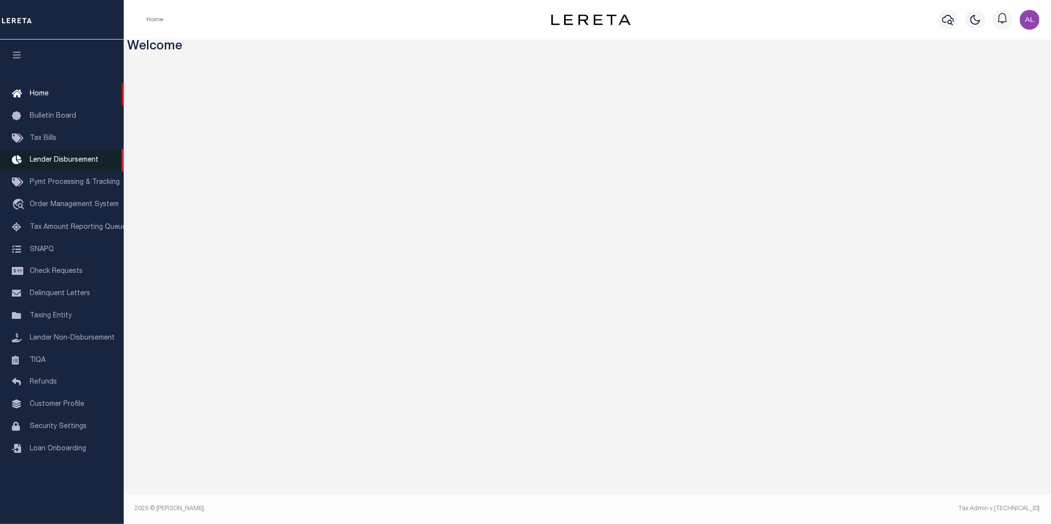
click at [85, 157] on span "Lender Disbursement" at bounding box center [64, 160] width 69 height 7
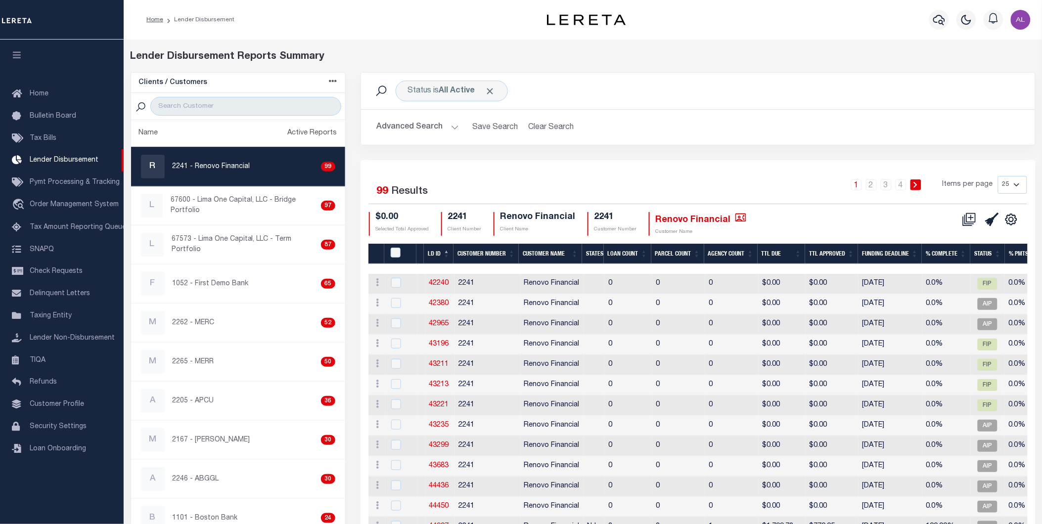
click at [438, 127] on button "Advanced Search" at bounding box center [418, 127] width 82 height 19
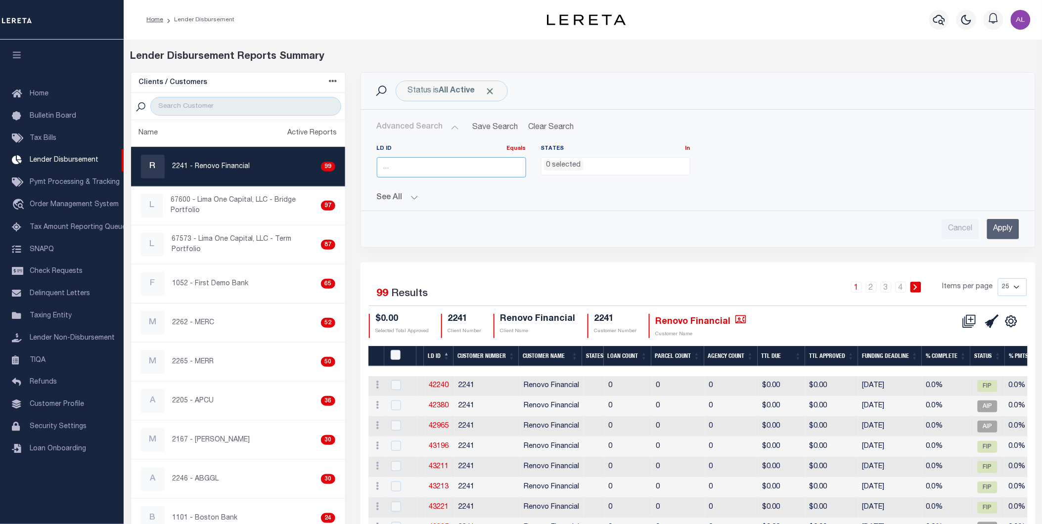
click at [409, 163] on input "number" at bounding box center [451, 167] width 149 height 20
paste input "45490"
type input "45490"
click at [1010, 231] on input "Apply" at bounding box center [1003, 229] width 32 height 20
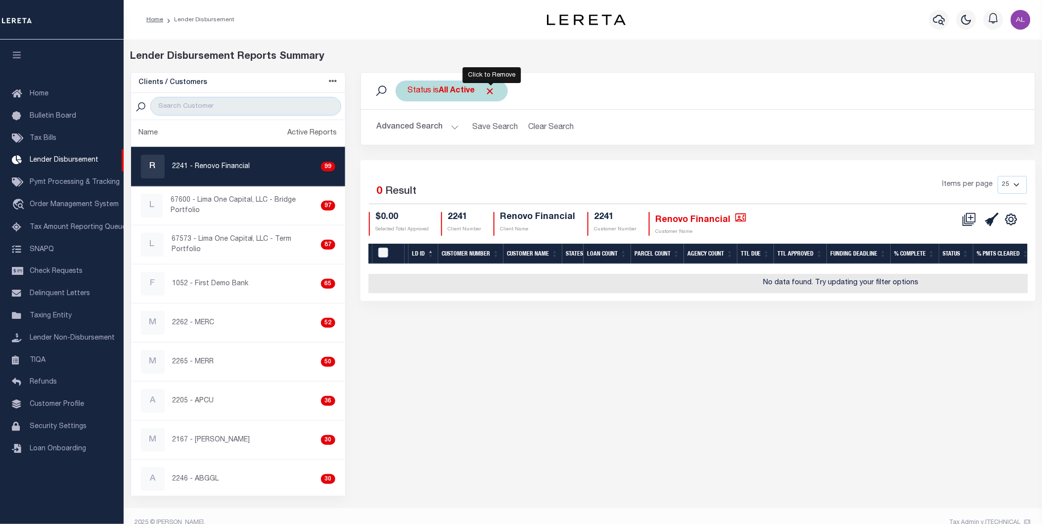
click at [493, 90] on span "Click to Remove" at bounding box center [490, 91] width 10 height 10
click at [452, 124] on button "Advanced Search" at bounding box center [418, 127] width 82 height 19
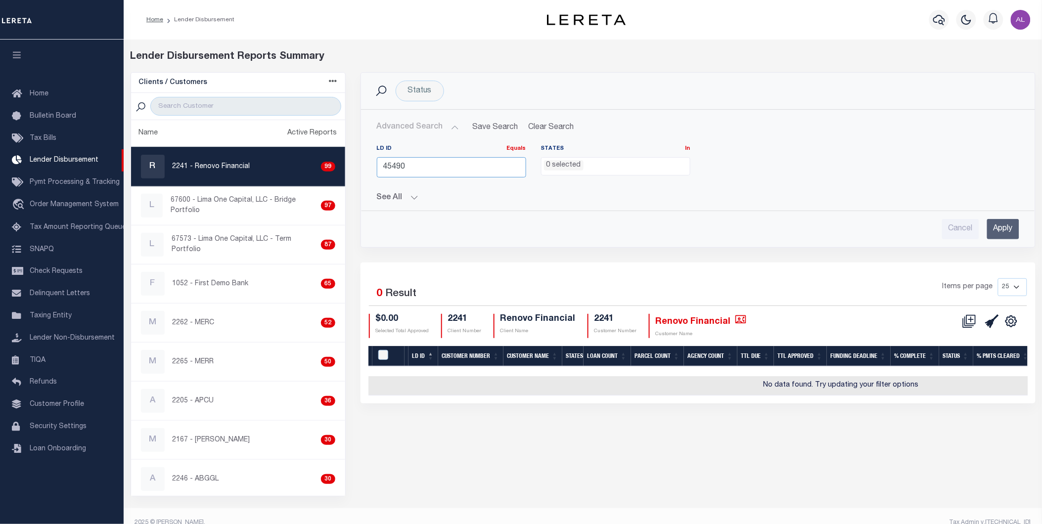
click at [421, 177] on input "45490" at bounding box center [451, 167] width 149 height 20
click at [993, 223] on input "Apply" at bounding box center [1003, 229] width 32 height 20
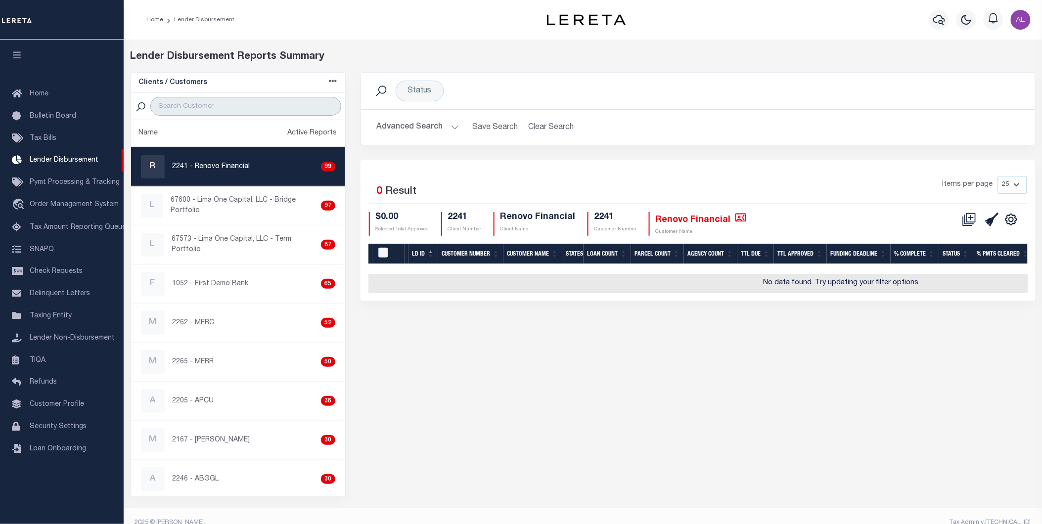
click at [225, 106] on input "search" at bounding box center [245, 106] width 190 height 19
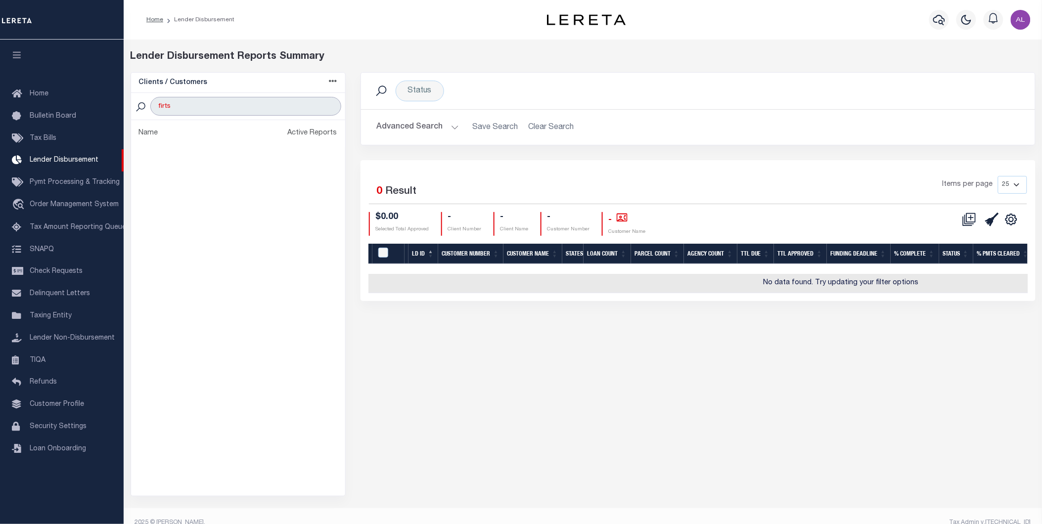
click at [187, 102] on input "firts" at bounding box center [245, 106] width 190 height 19
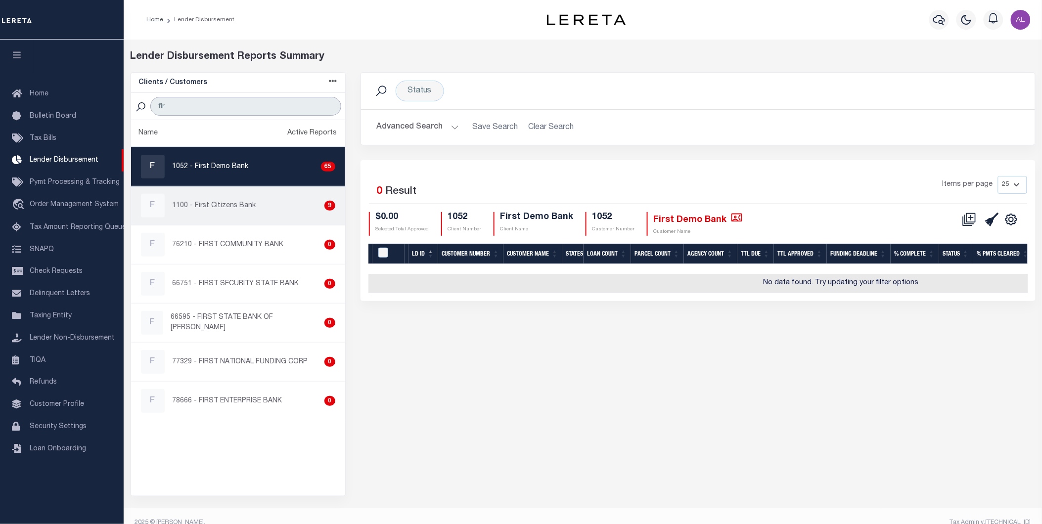
type input "fir"
click at [234, 207] on p "1100 - First Citizens Bank" at bounding box center [215, 206] width 84 height 10
checkbox input "true"
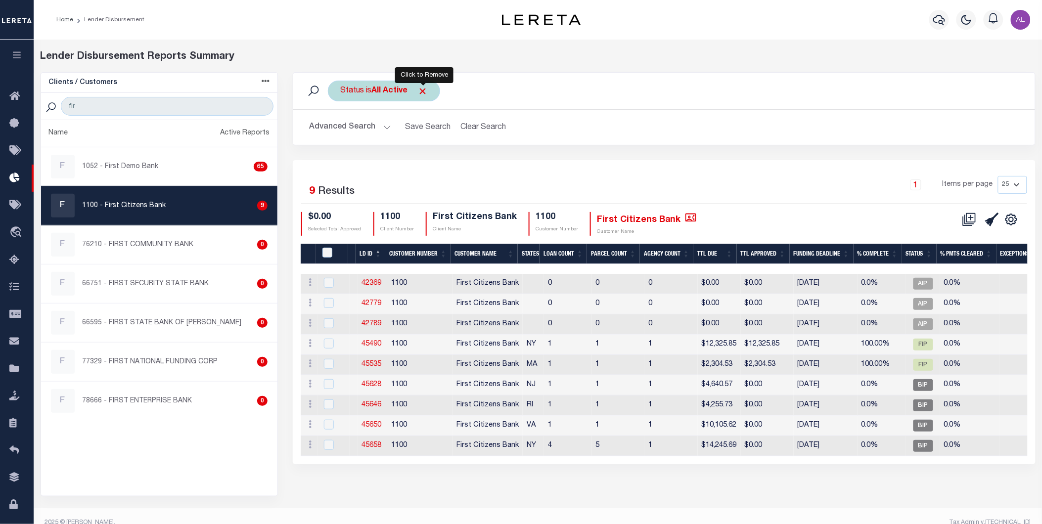
click at [422, 88] on span "Click to Remove" at bounding box center [422, 91] width 10 height 10
click at [384, 131] on button "Advanced Search" at bounding box center [350, 127] width 82 height 19
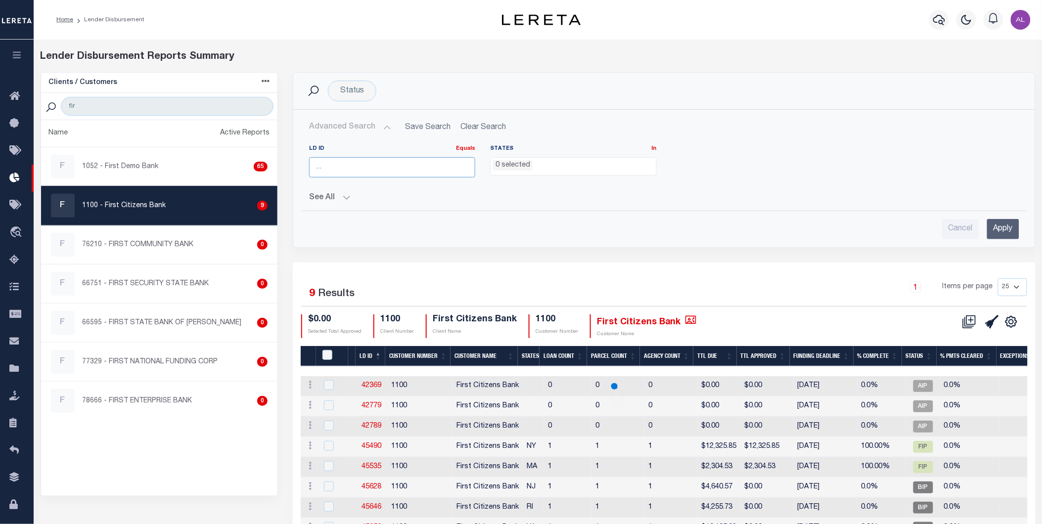
click at [349, 167] on input "number" at bounding box center [392, 167] width 166 height 20
paste input "45490"
type input "45490"
click at [1011, 227] on input "Apply" at bounding box center [1003, 229] width 32 height 20
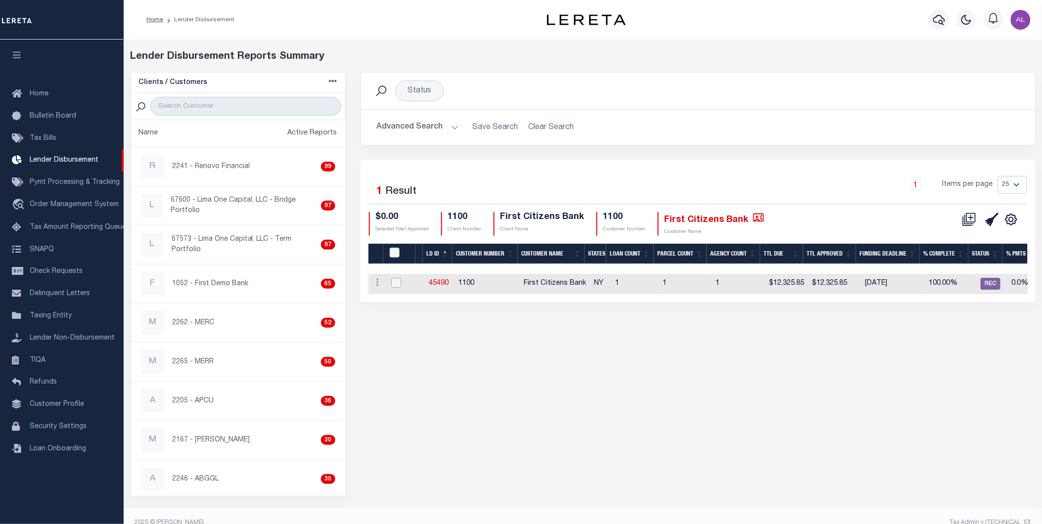
click at [395, 285] on input "checkbox" at bounding box center [396, 283] width 10 height 10
checkbox input "true"
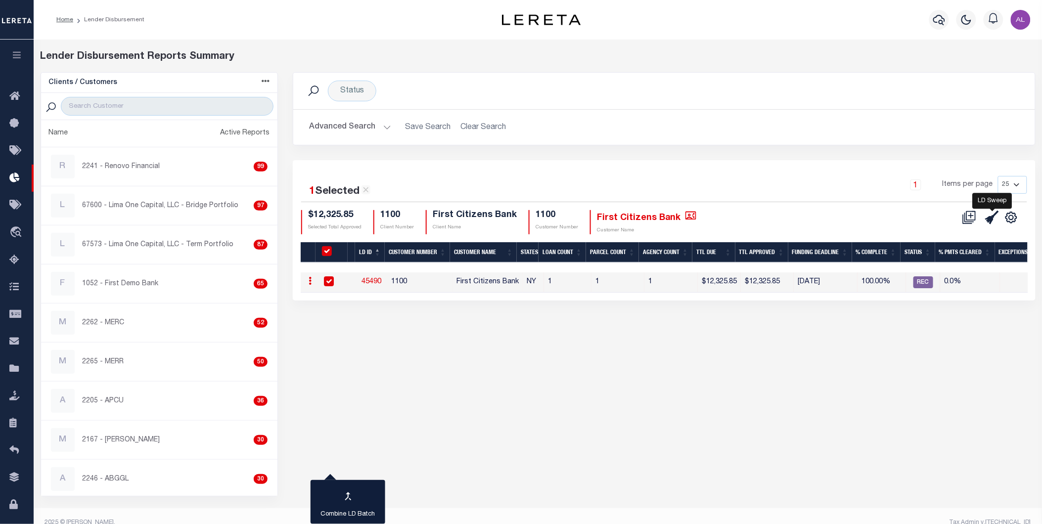
click at [990, 220] on icon at bounding box center [992, 218] width 14 height 14
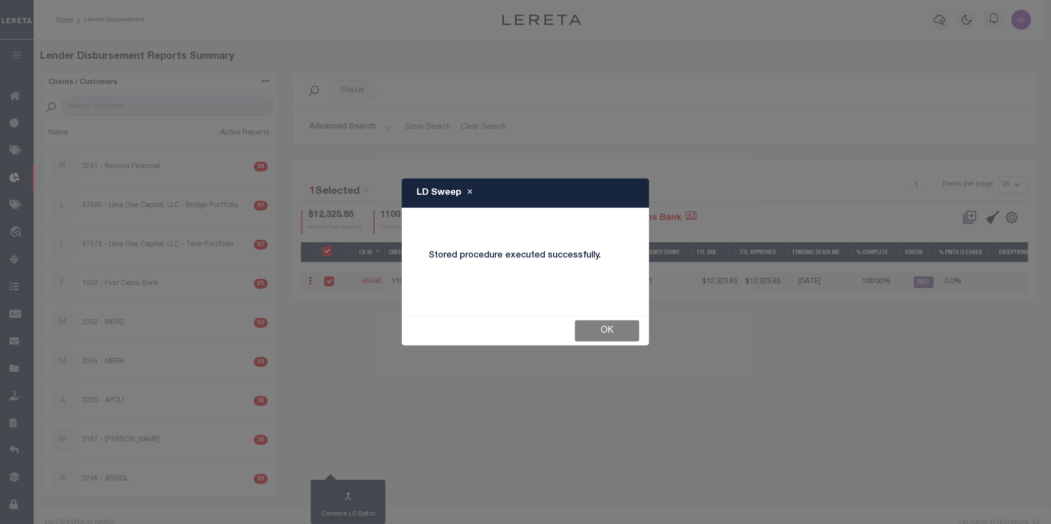
click at [606, 334] on button "OK" at bounding box center [607, 331] width 64 height 21
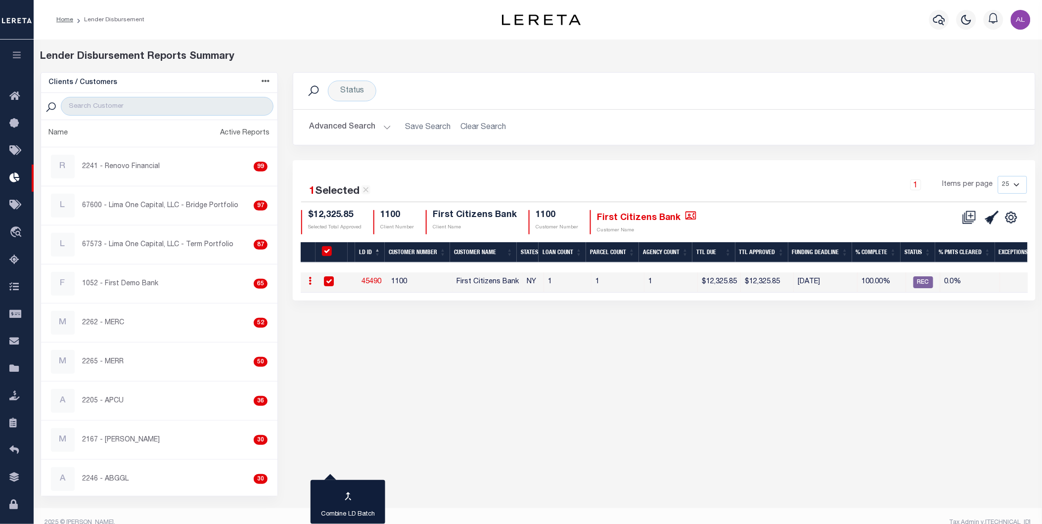
click at [379, 282] on link "45490" at bounding box center [372, 281] width 20 height 7
checkbox input "true"
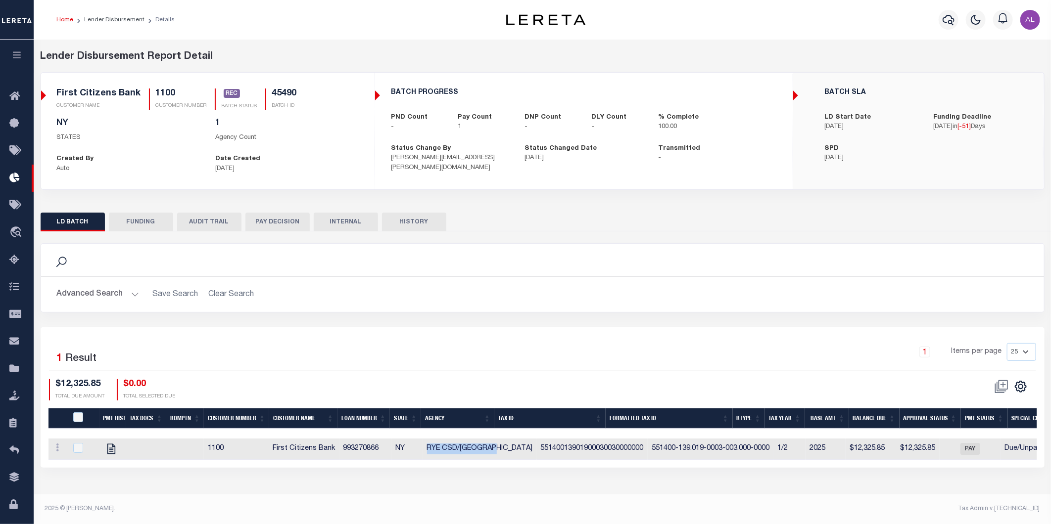
drag, startPoint x: 422, startPoint y: 451, endPoint x: 491, endPoint y: 454, distance: 68.3
click at [491, 454] on td "RYE CSD/[GEOGRAPHIC_DATA]" at bounding box center [480, 449] width 114 height 21
checkbox input "true"
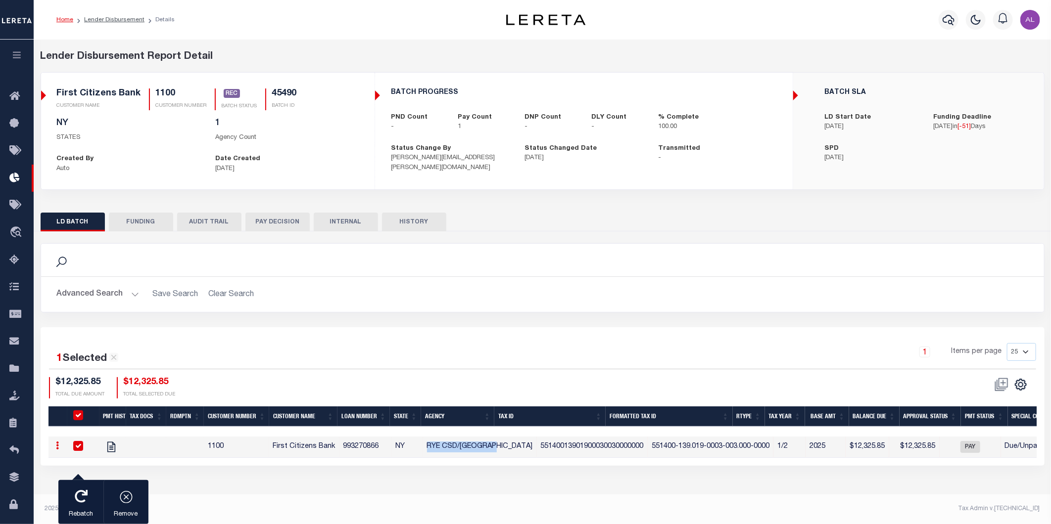
copy td "RYE CSD/[GEOGRAPHIC_DATA]"
checkbox input "true"
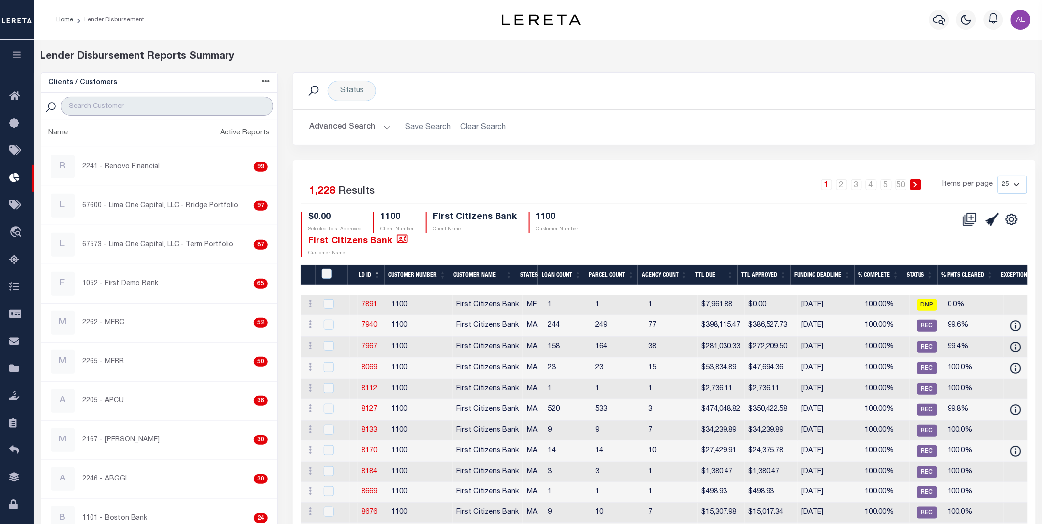
click at [142, 108] on input "search" at bounding box center [167, 106] width 213 height 19
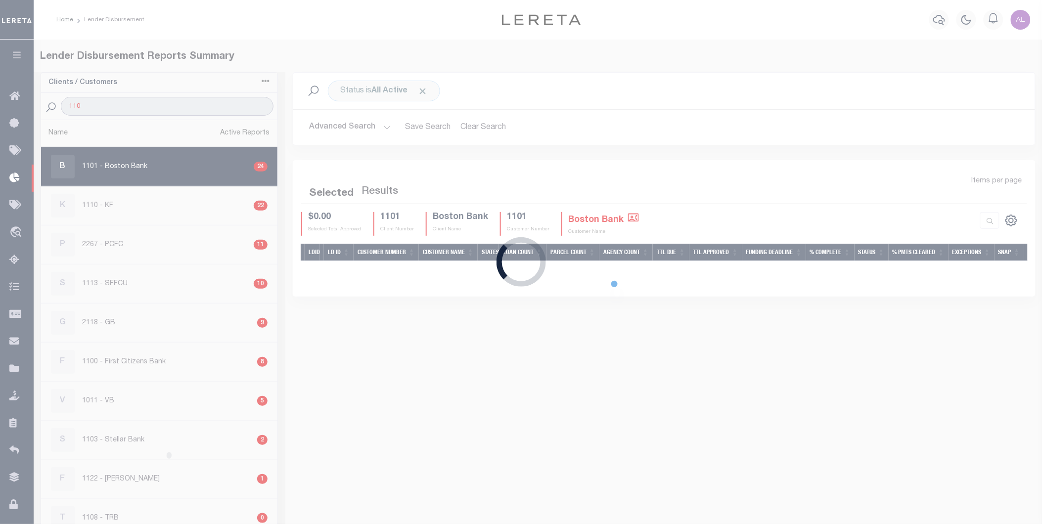
type input "1100"
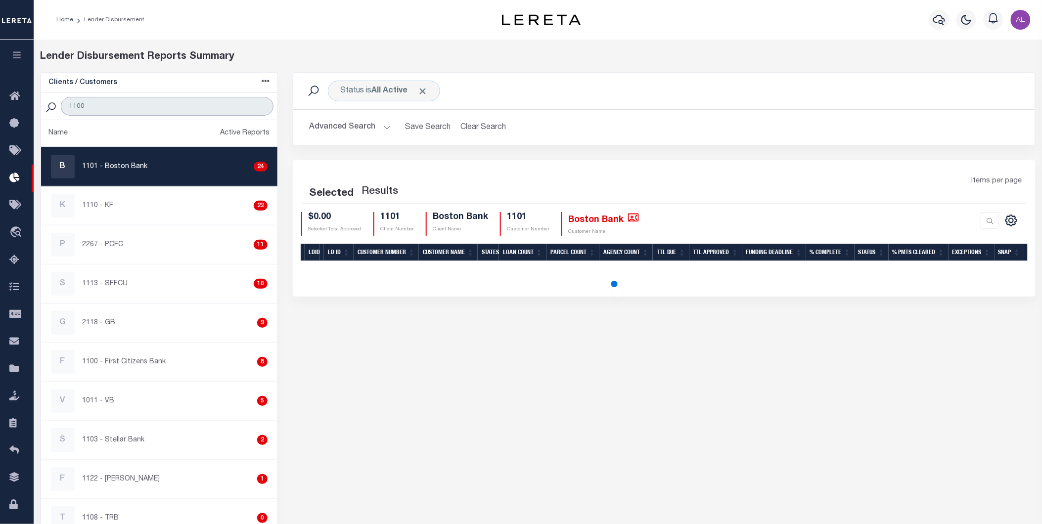
select select
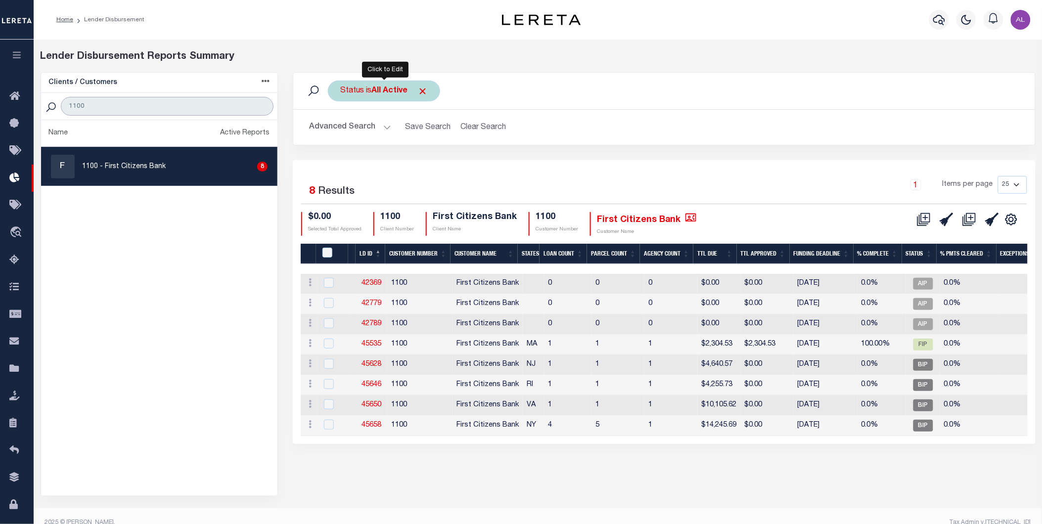
type input "1100"
click at [423, 94] on span "Click to Remove" at bounding box center [422, 91] width 10 height 10
click at [384, 126] on button "Advanced Search" at bounding box center [350, 127] width 82 height 19
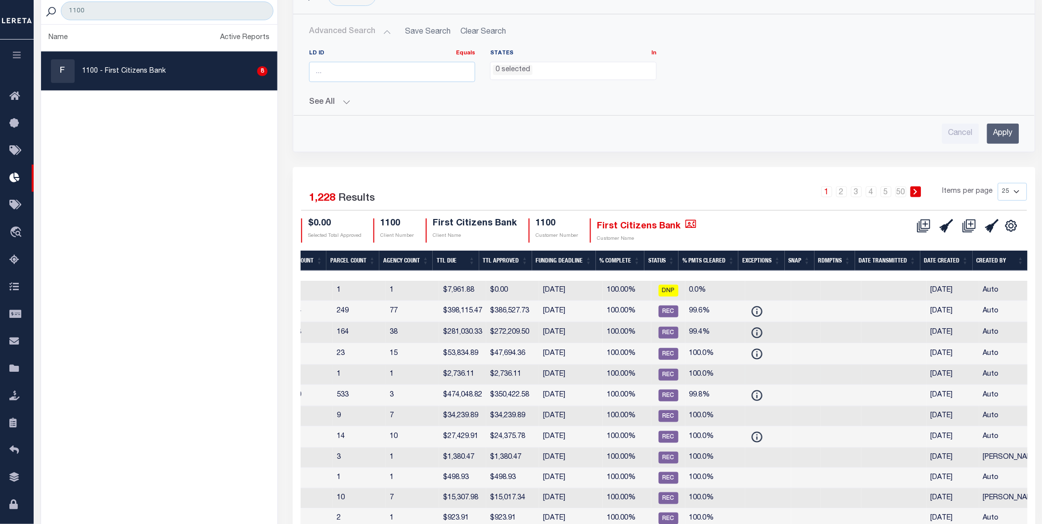
scroll to position [72, 0]
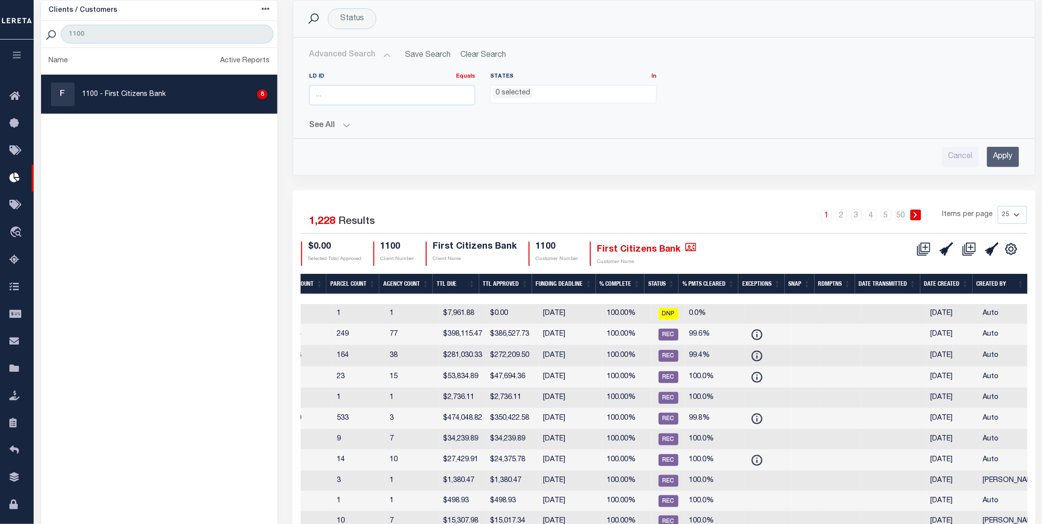
click at [1020, 279] on th "Created By" at bounding box center [1000, 284] width 55 height 20
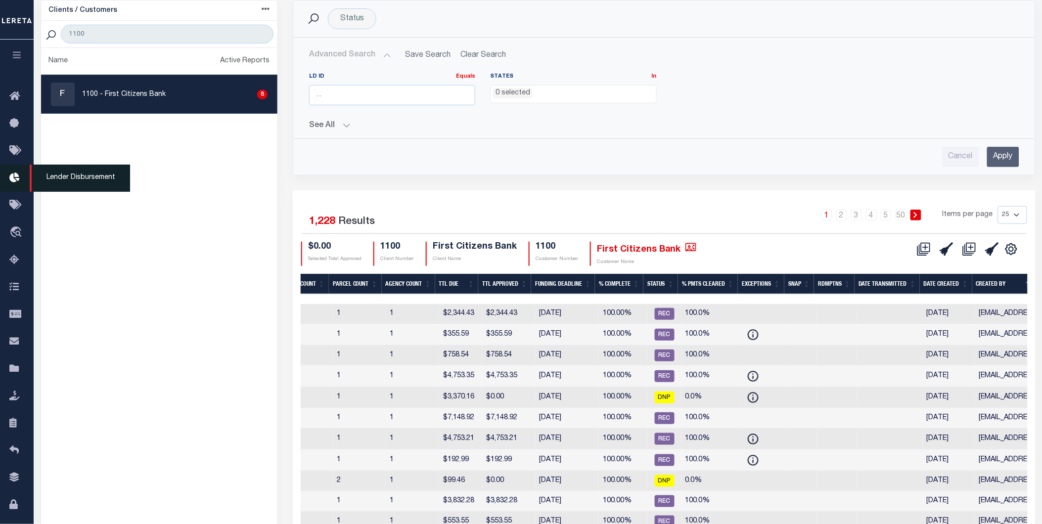
click at [12, 177] on icon at bounding box center [17, 178] width 16 height 12
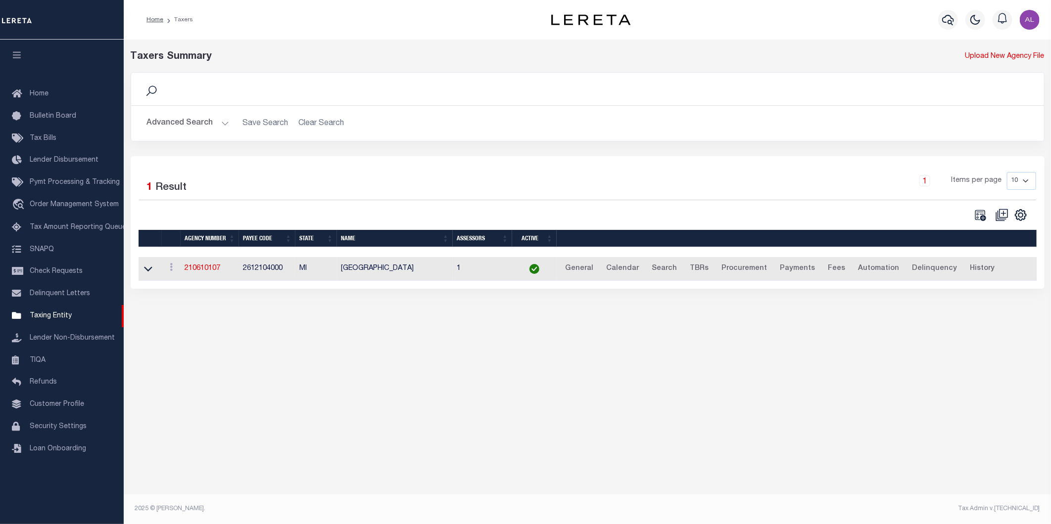
click at [220, 122] on button "Advanced Search" at bounding box center [188, 123] width 82 height 19
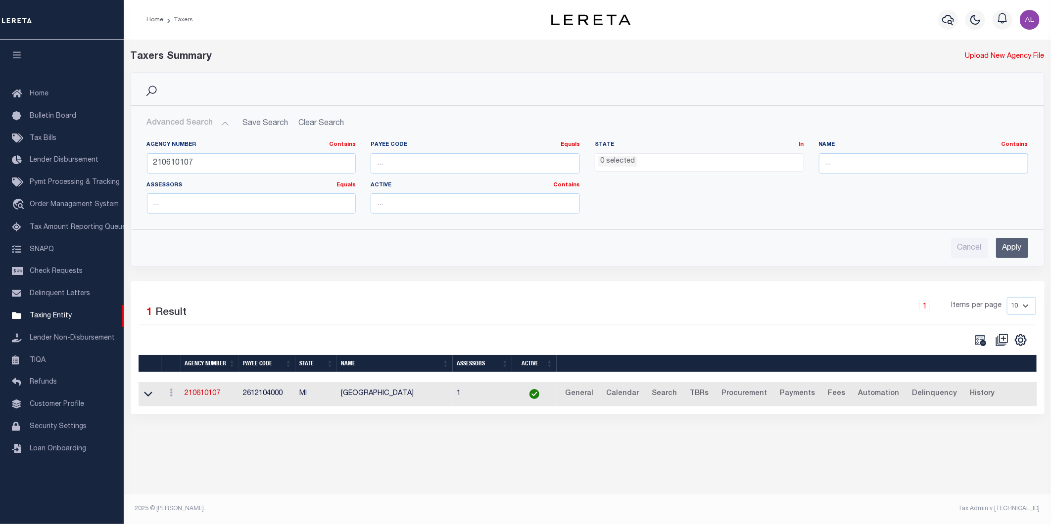
click at [226, 177] on div "Agency Number Contains Contains Is 210610107" at bounding box center [251, 161] width 224 height 41
click at [240, 165] on input "210610107" at bounding box center [251, 163] width 209 height 20
click at [936, 165] on input "text" at bounding box center [923, 163] width 209 height 20
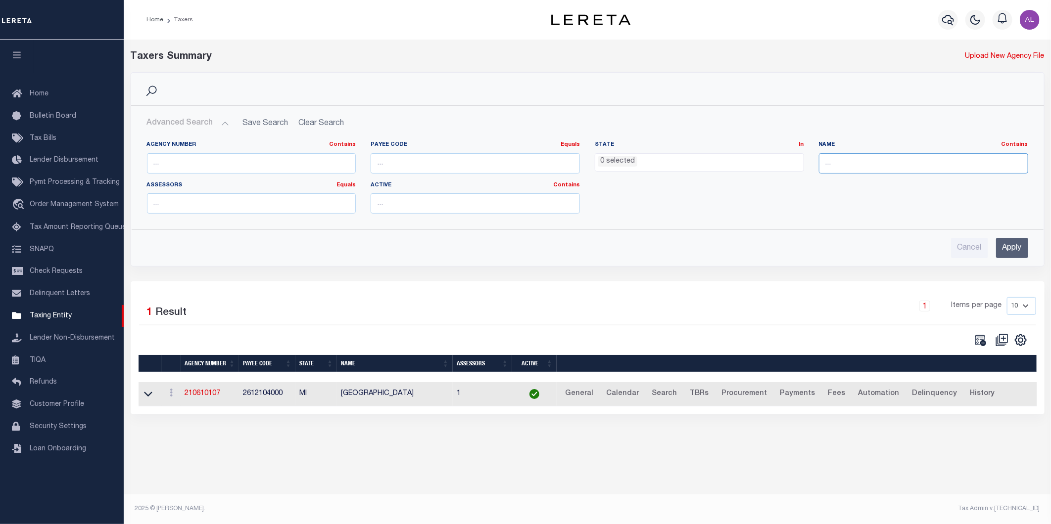
paste input "RYE CSD/[GEOGRAPHIC_DATA]"
type input "RYE CSD/[GEOGRAPHIC_DATA]"
click at [1014, 250] on input "Apply" at bounding box center [1012, 248] width 32 height 20
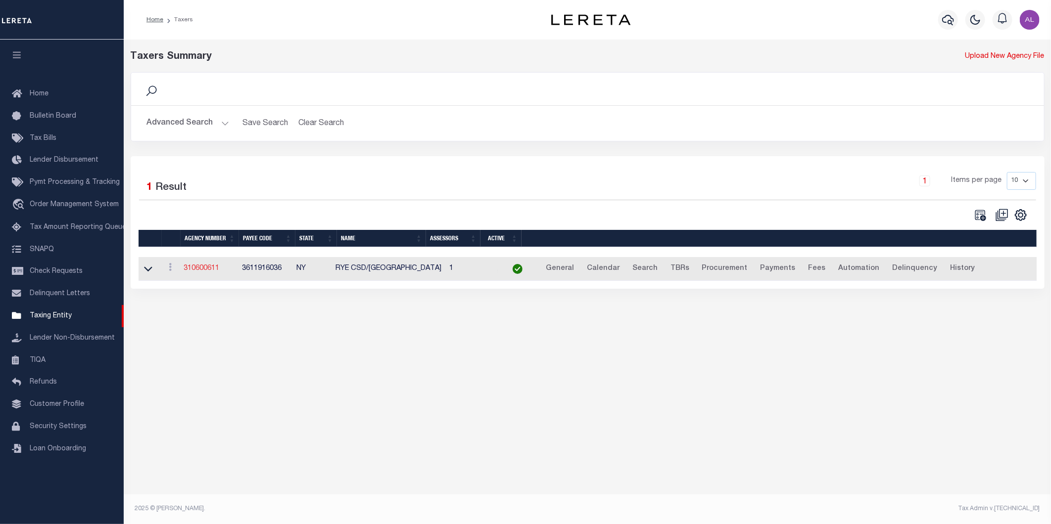
click at [209, 271] on link "310600611" at bounding box center [201, 268] width 36 height 7
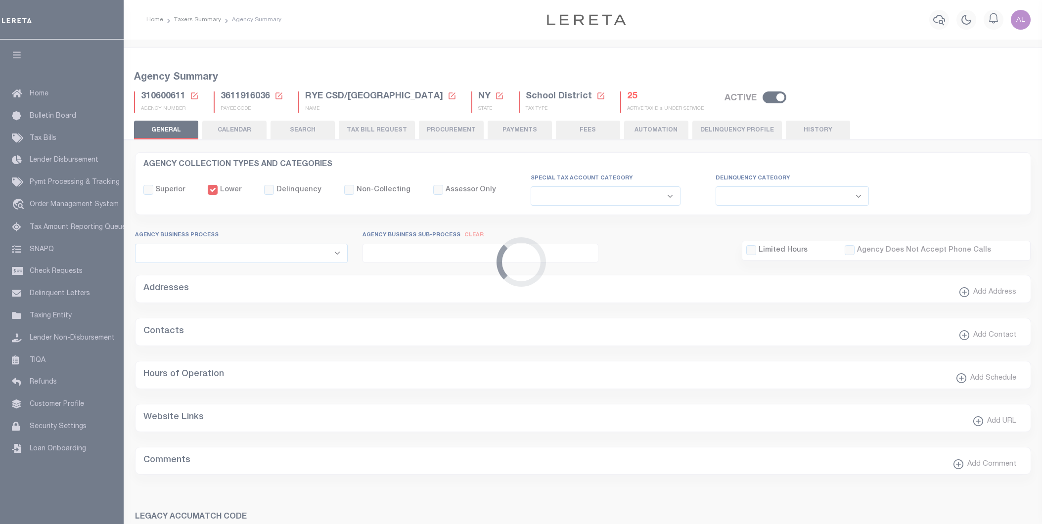
select select
select select "68"
select select "false"
select select "1"
select select "false"
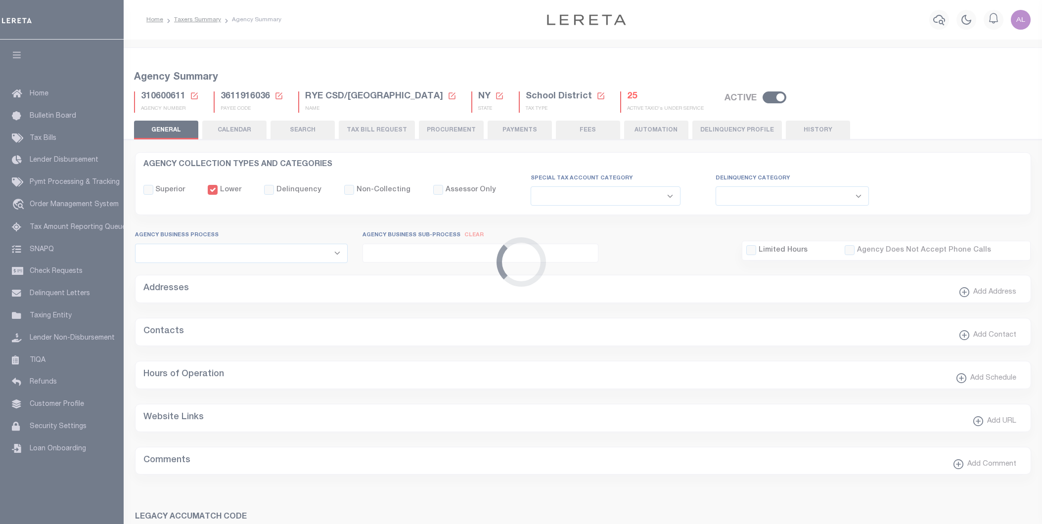
select select "70"
select select "44"
select select "50"
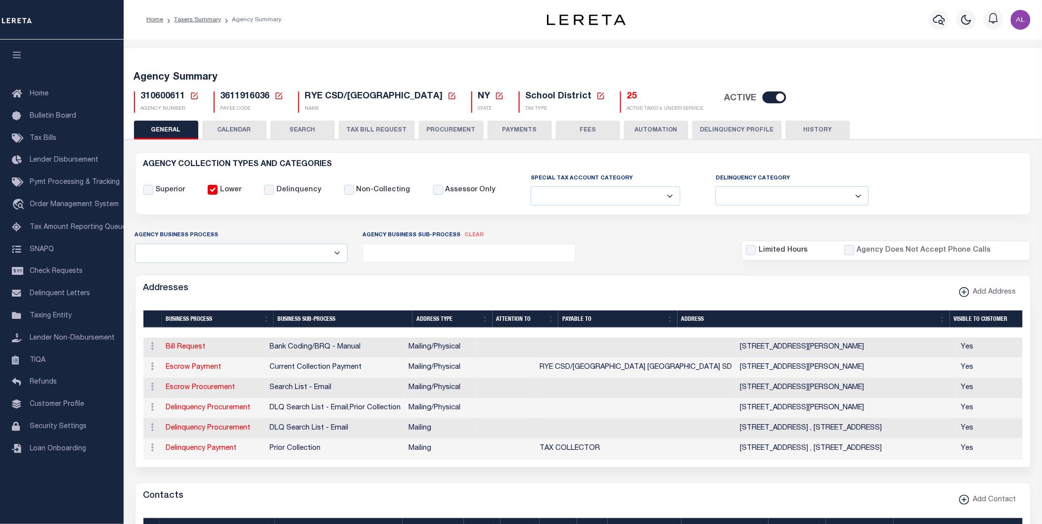
click at [255, 92] on span "3611916036" at bounding box center [245, 96] width 49 height 9
click at [512, 127] on button "PAYMENTS" at bounding box center [520, 130] width 64 height 19
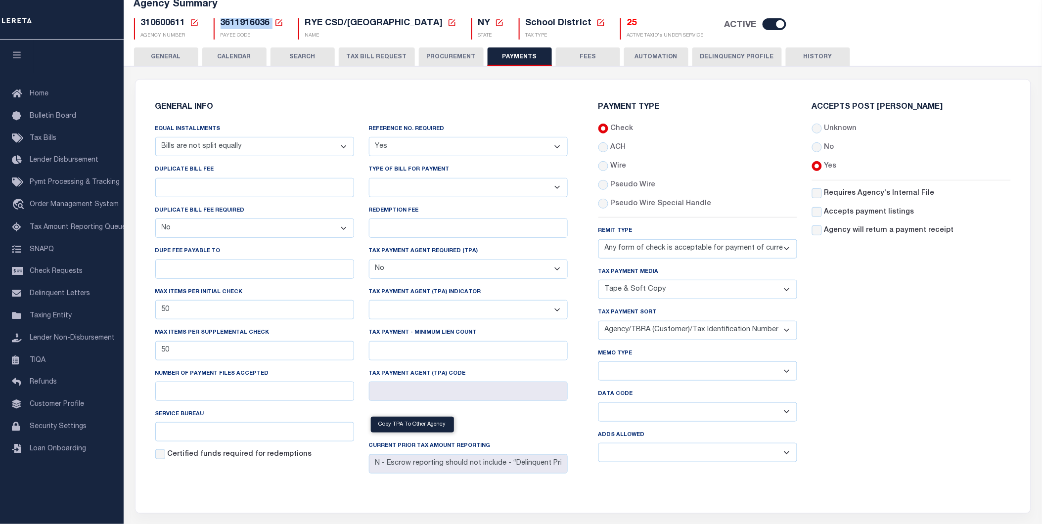
scroll to position [84, 0]
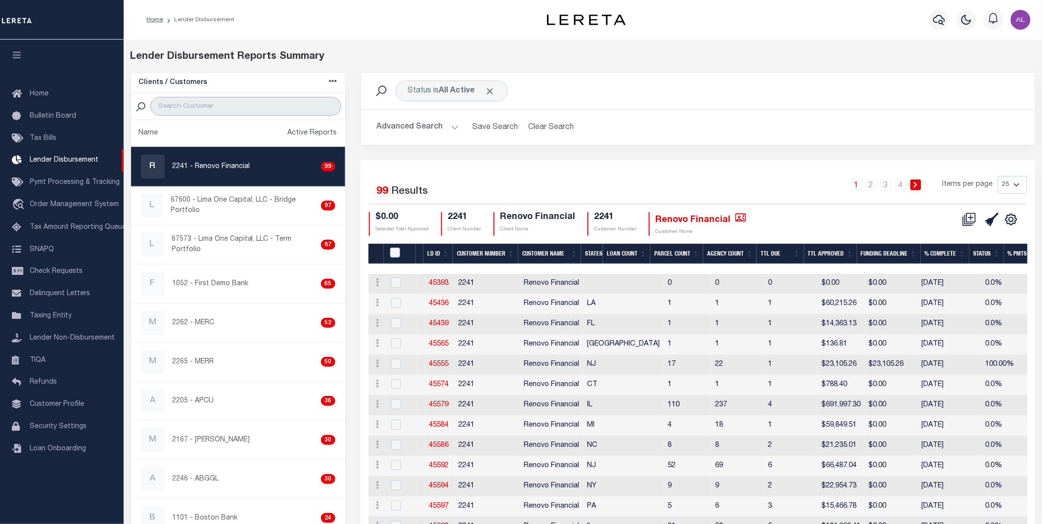
click at [231, 107] on input "search" at bounding box center [245, 106] width 190 height 19
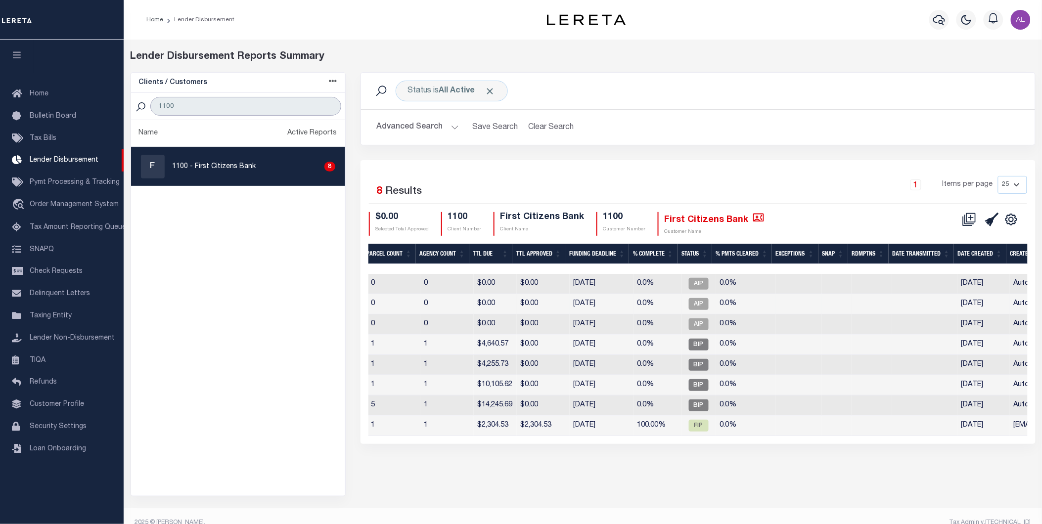
scroll to position [0, 238]
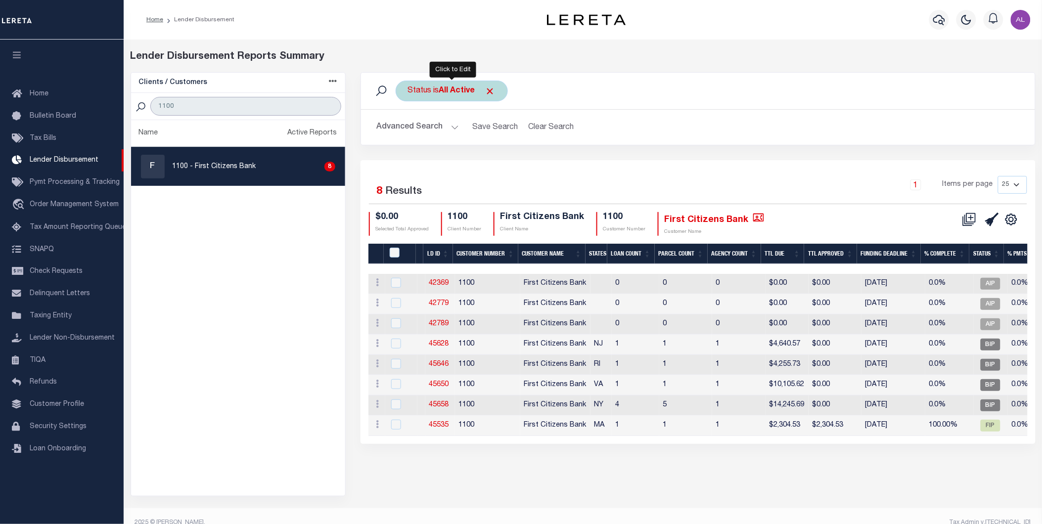
type input "1100"
click at [496, 91] on span "Click to Remove" at bounding box center [490, 91] width 10 height 10
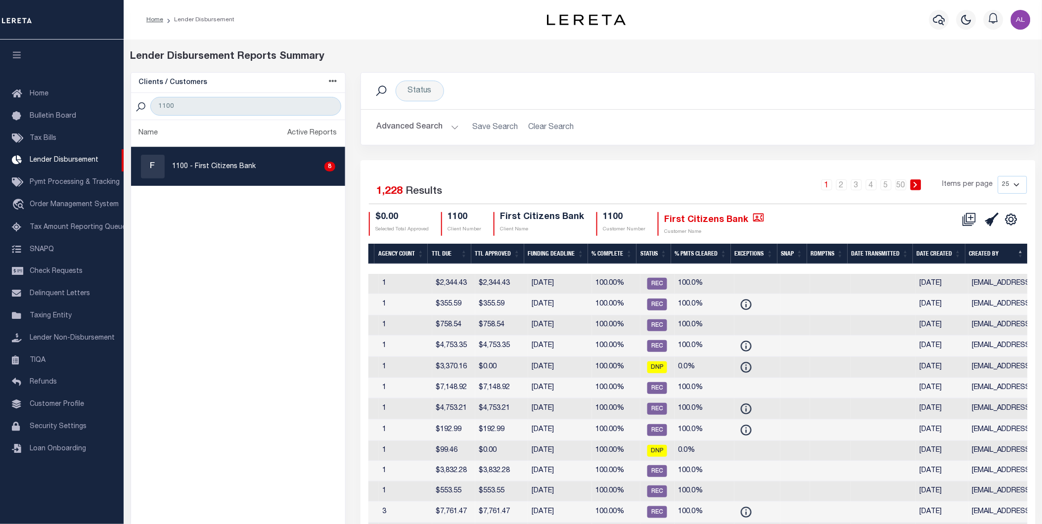
click at [953, 249] on th "Date Created" at bounding box center [939, 254] width 52 height 20
click at [957, 251] on th "Date Created" at bounding box center [939, 254] width 52 height 20
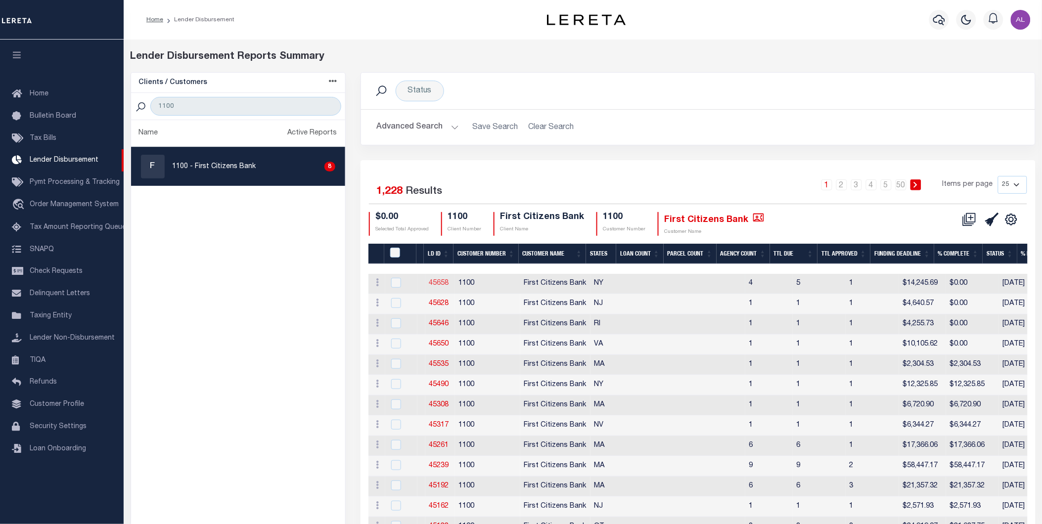
click at [446, 283] on link "45658" at bounding box center [439, 283] width 20 height 7
checkbox input "true"
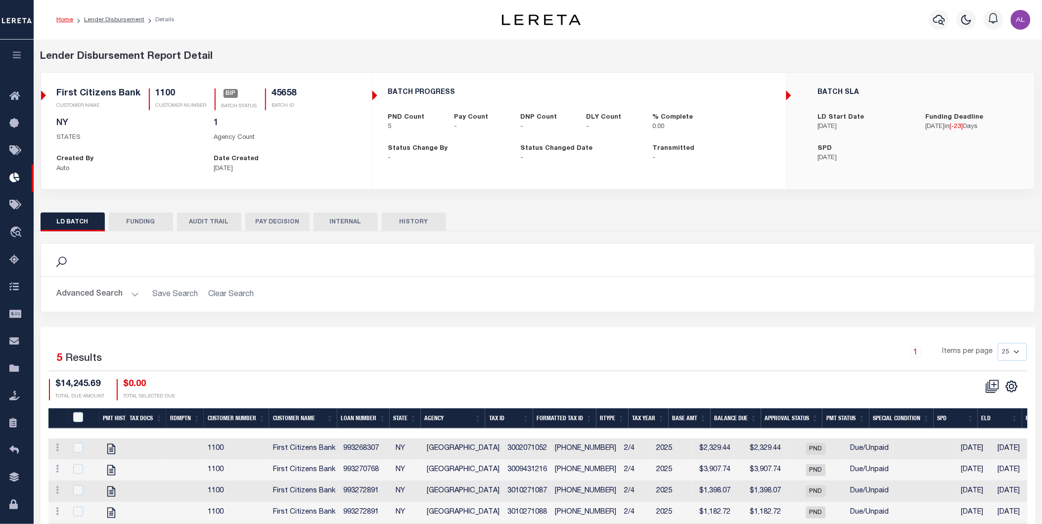
click at [429, 216] on button "HISTORY" at bounding box center [414, 222] width 64 height 19
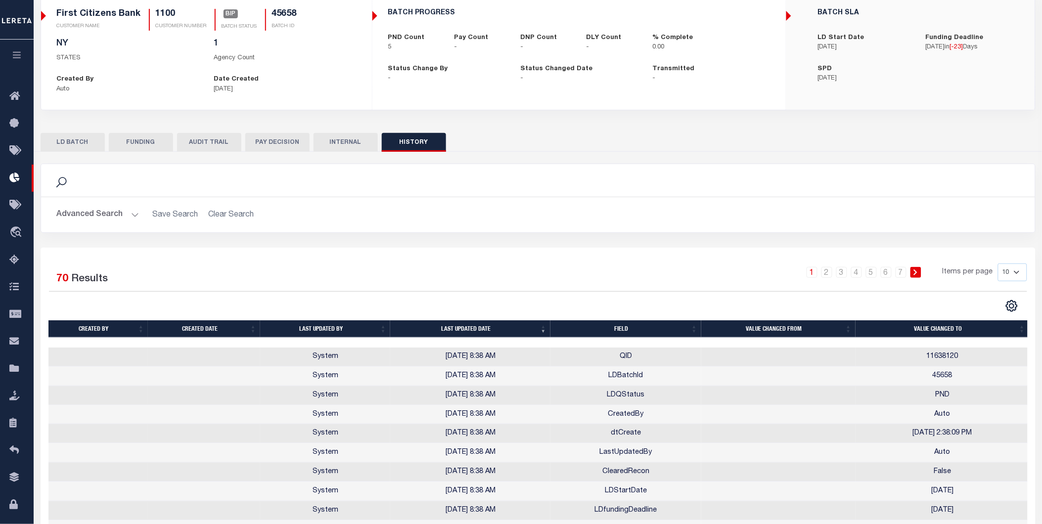
click at [544, 326] on th "Last updated date" at bounding box center [470, 329] width 160 height 17
checkbox input "true"
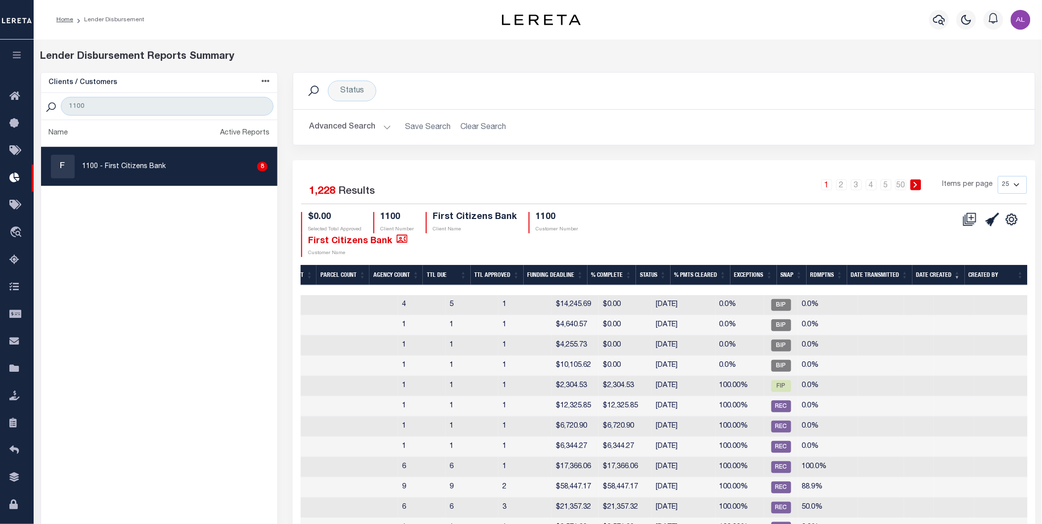
click at [955, 273] on th "Date Created" at bounding box center [939, 275] width 52 height 20
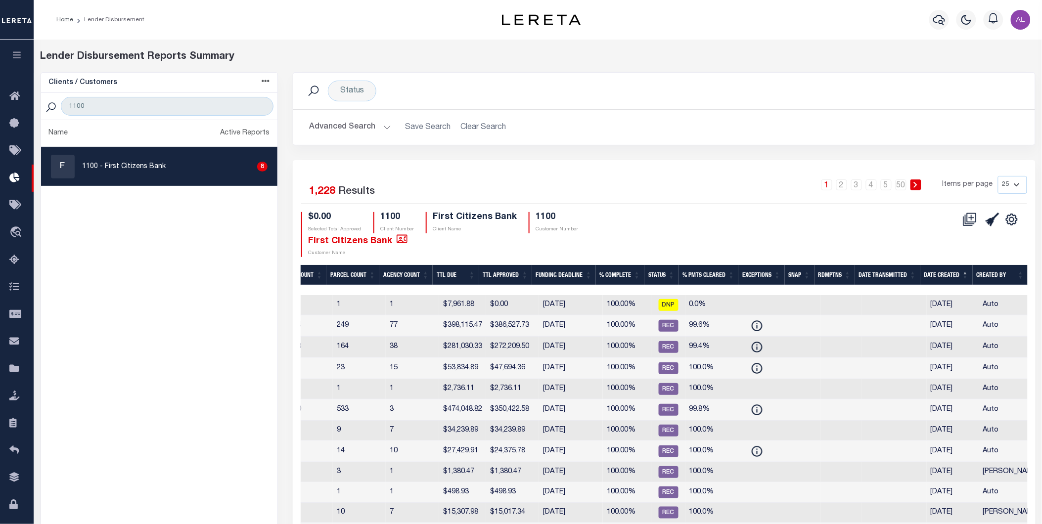
click at [963, 275] on th "Date Created" at bounding box center [946, 275] width 52 height 20
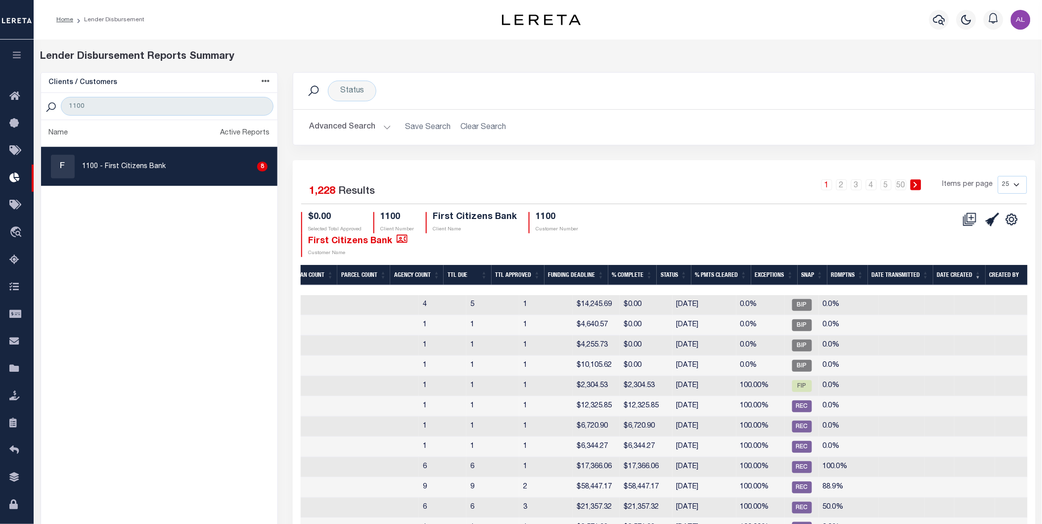
click at [1012, 273] on th "Created By" at bounding box center [1017, 275] width 63 height 20
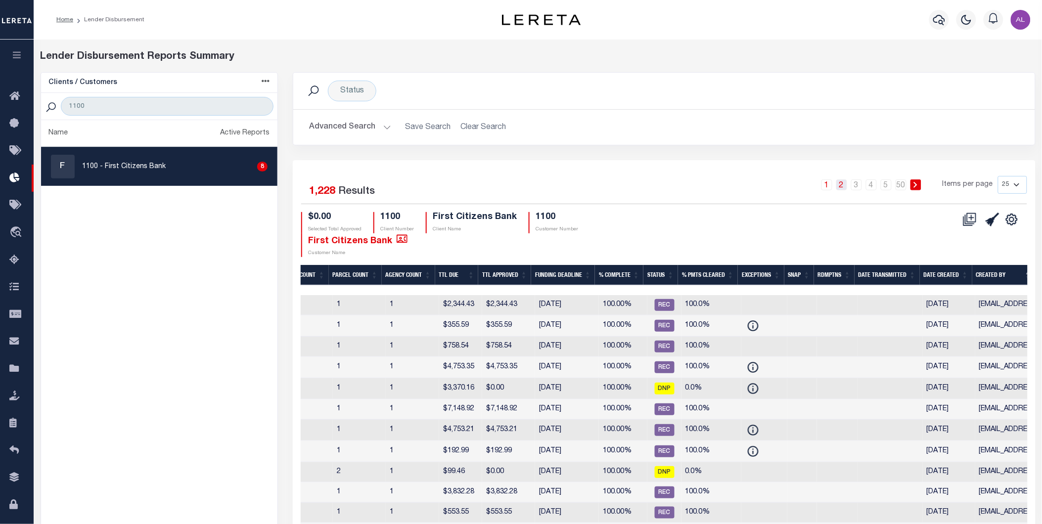
click at [839, 186] on link "2" at bounding box center [841, 185] width 11 height 11
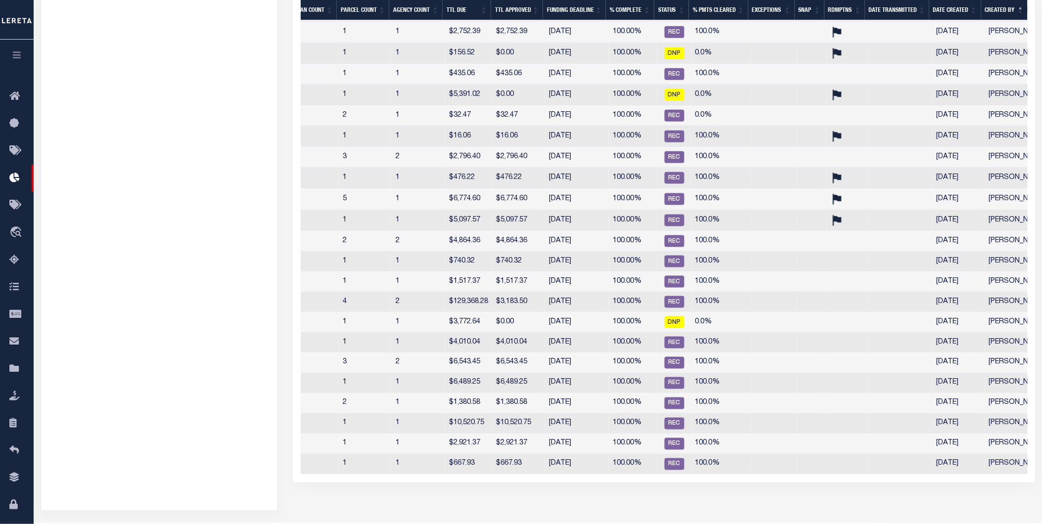
scroll to position [0, 253]
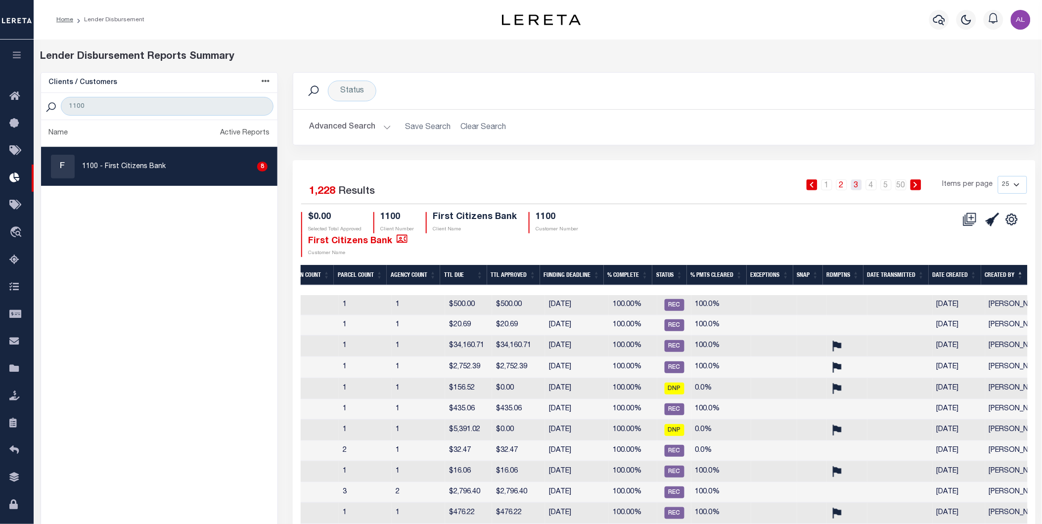
click at [856, 186] on link "3" at bounding box center [856, 185] width 11 height 11
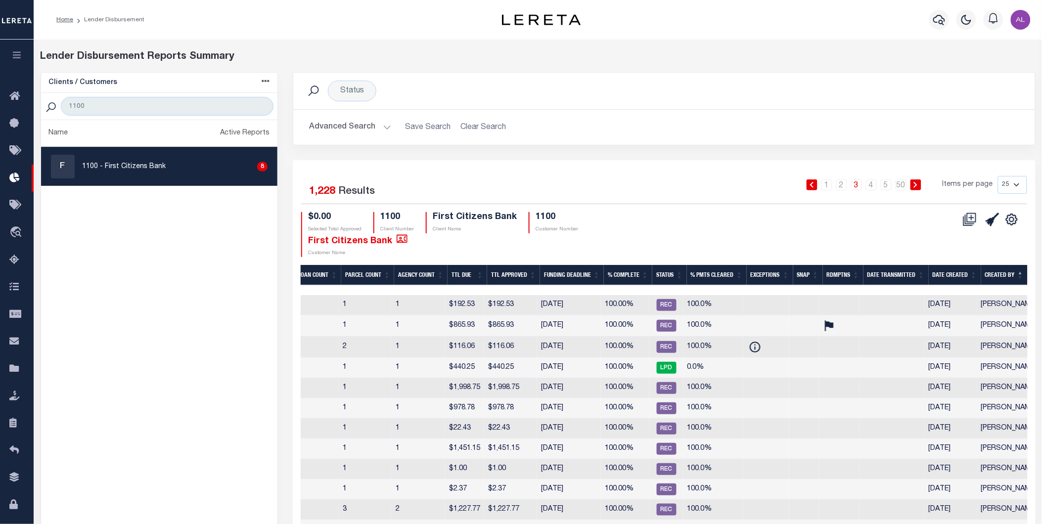
scroll to position [0, 244]
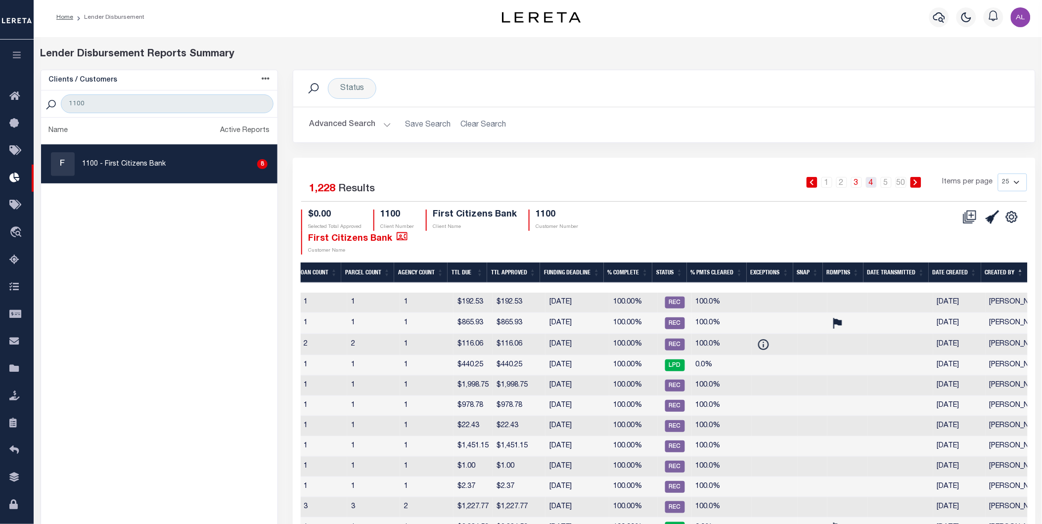
click at [874, 185] on link "4" at bounding box center [871, 182] width 11 height 11
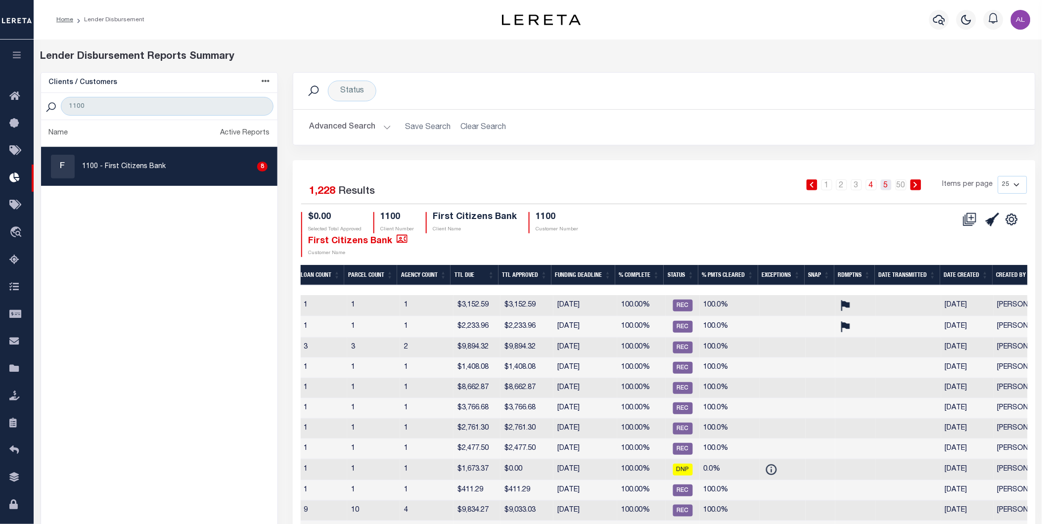
click at [888, 189] on link "5" at bounding box center [886, 185] width 11 height 11
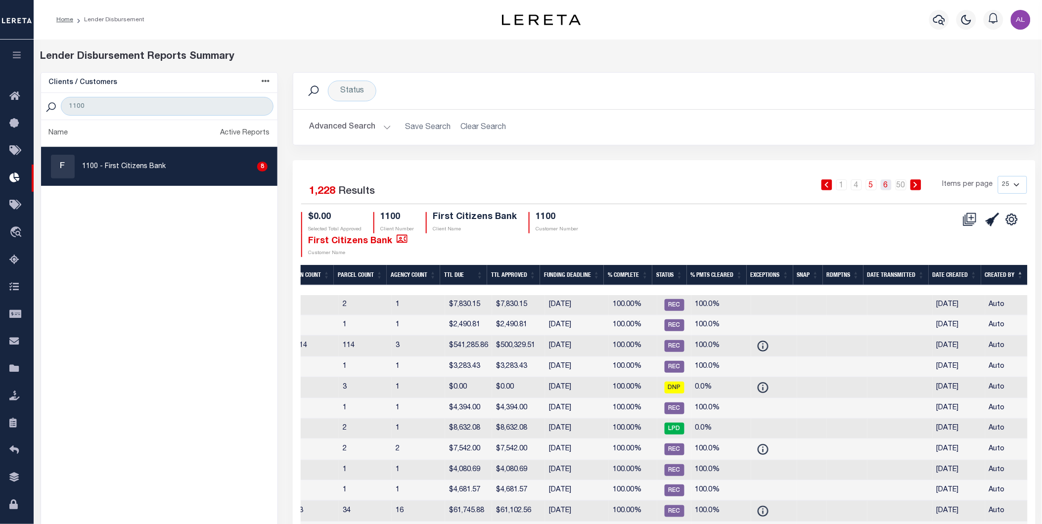
click at [892, 185] on link "6" at bounding box center [886, 185] width 11 height 11
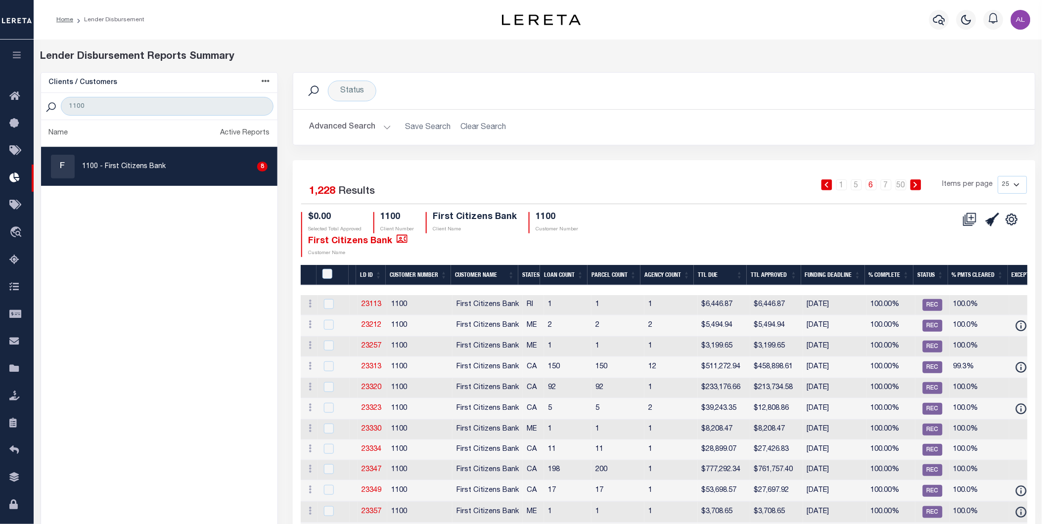
click at [388, 130] on button "Advanced Search" at bounding box center [350, 127] width 82 height 19
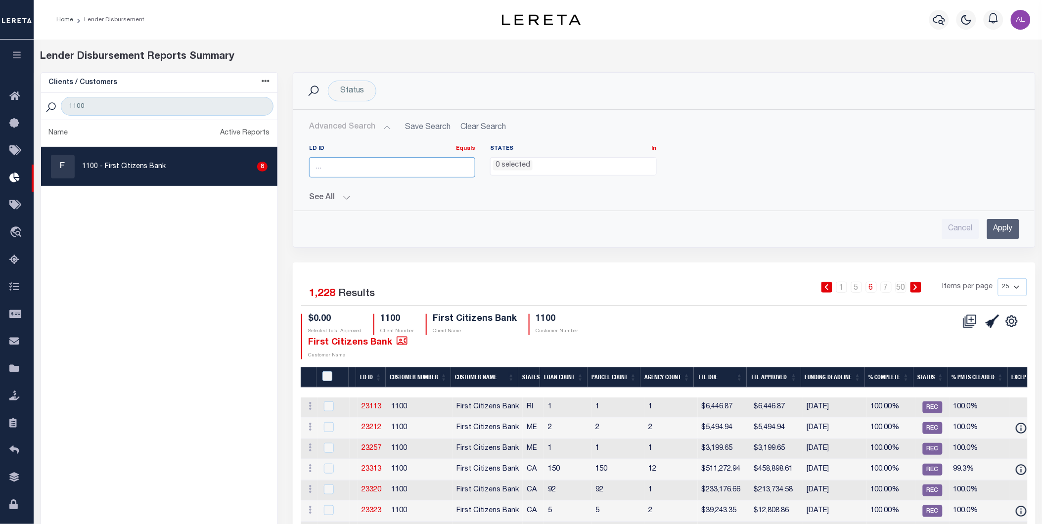
click at [394, 165] on input "number" at bounding box center [392, 167] width 166 height 20
click at [545, 161] on ul "0 selected" at bounding box center [573, 164] width 165 height 13
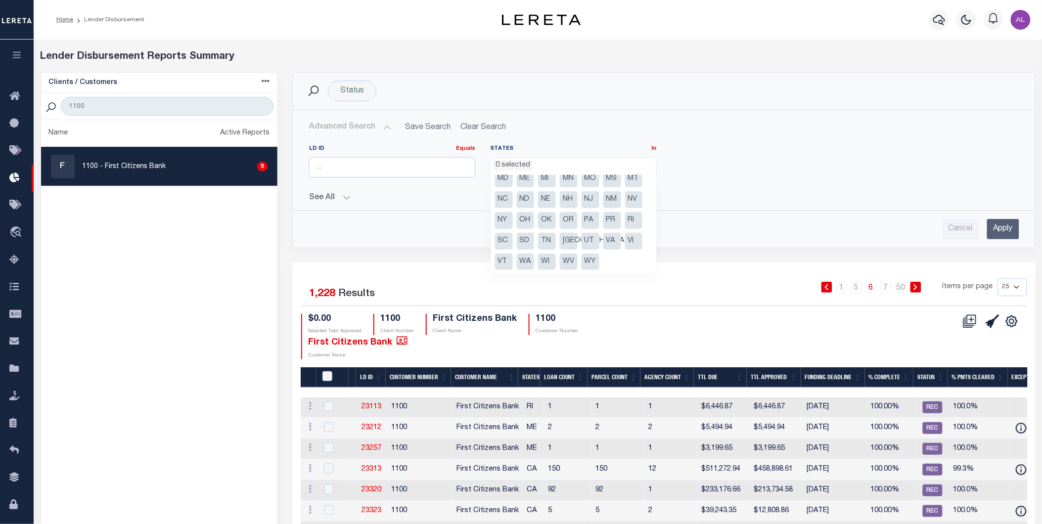
click at [345, 198] on button "See All" at bounding box center [664, 197] width 710 height 9
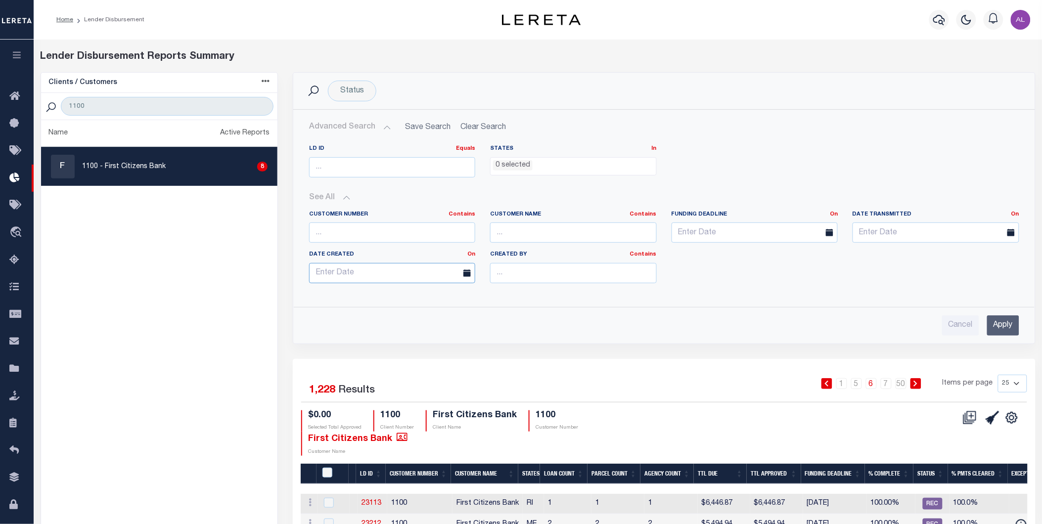
click at [450, 272] on input "text" at bounding box center [392, 273] width 166 height 20
click at [388, 348] on span "8" at bounding box center [385, 348] width 19 height 19
type input "10-08-2025"
click at [1003, 321] on input "Apply" at bounding box center [1003, 326] width 32 height 20
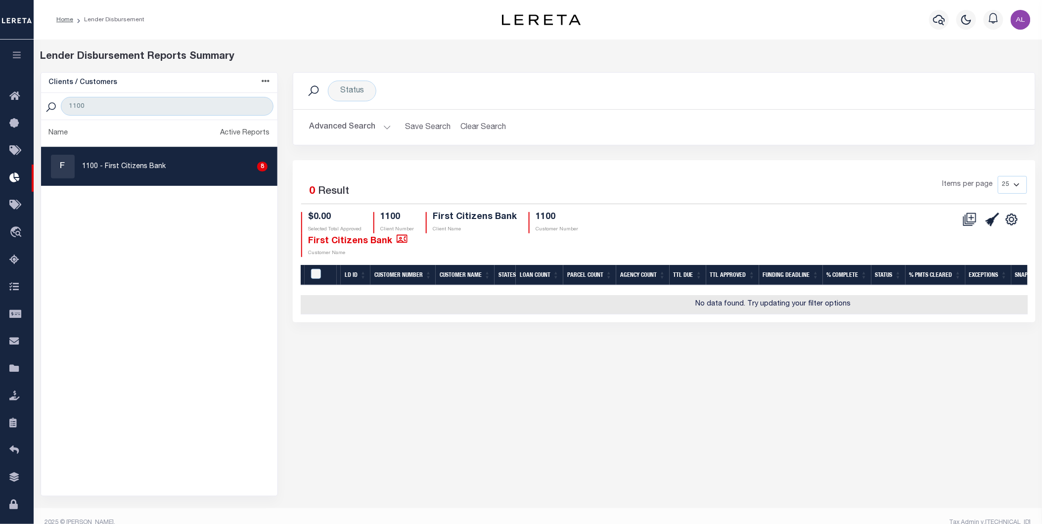
click at [388, 126] on button "Advanced Search" at bounding box center [350, 127] width 82 height 19
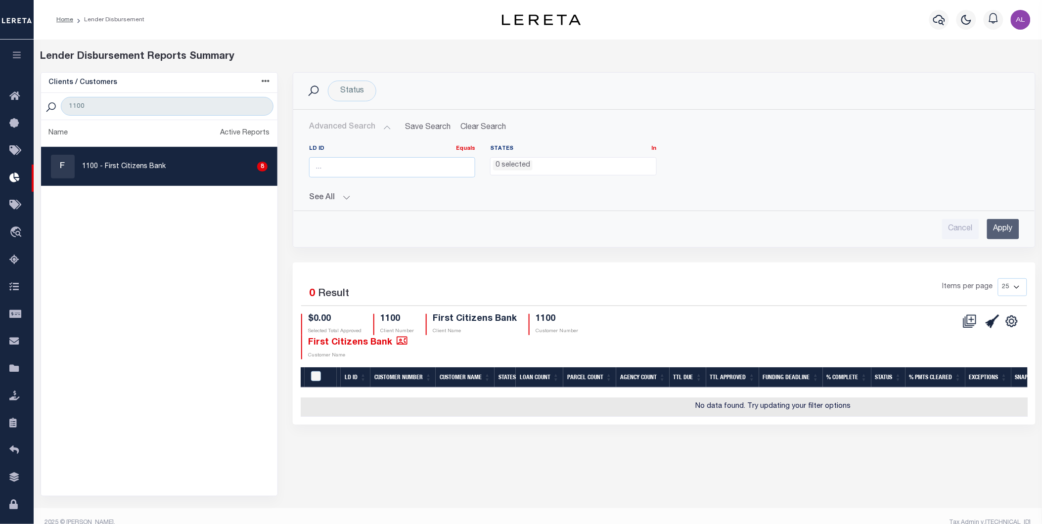
click at [344, 202] on button "See All" at bounding box center [664, 197] width 710 height 9
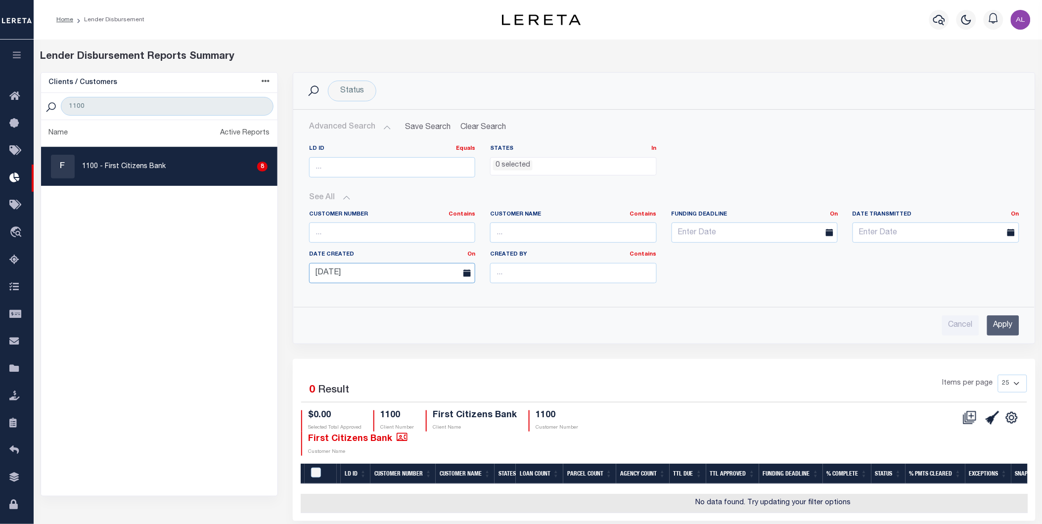
click at [367, 263] on input "10-08-2025" at bounding box center [392, 273] width 166 height 20
click at [429, 272] on input "10-08-2025" at bounding box center [392, 273] width 166 height 20
click at [565, 161] on ul "0 selected" at bounding box center [573, 164] width 165 height 13
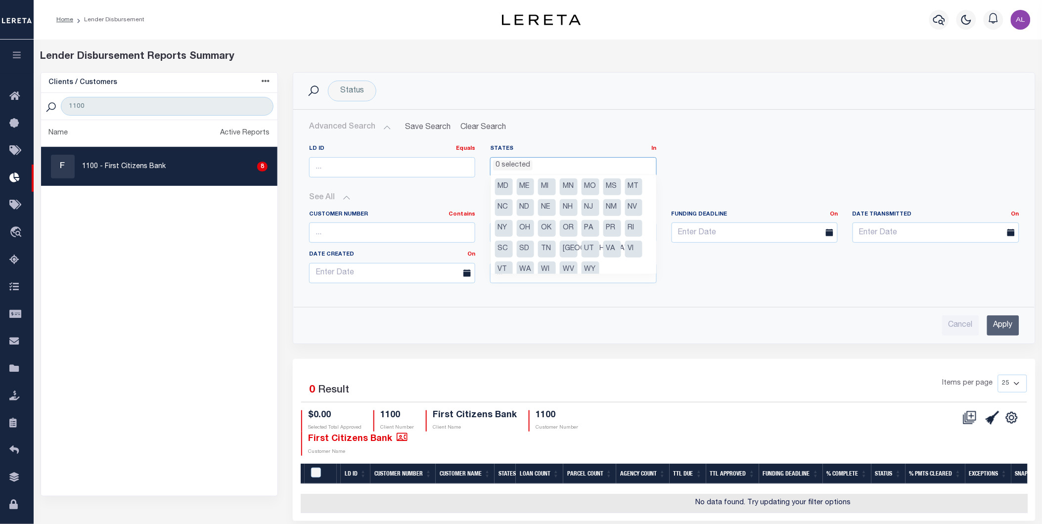
scroll to position [61, 0]
click at [505, 229] on li "NY" at bounding box center [504, 230] width 18 height 17
select select "NY"
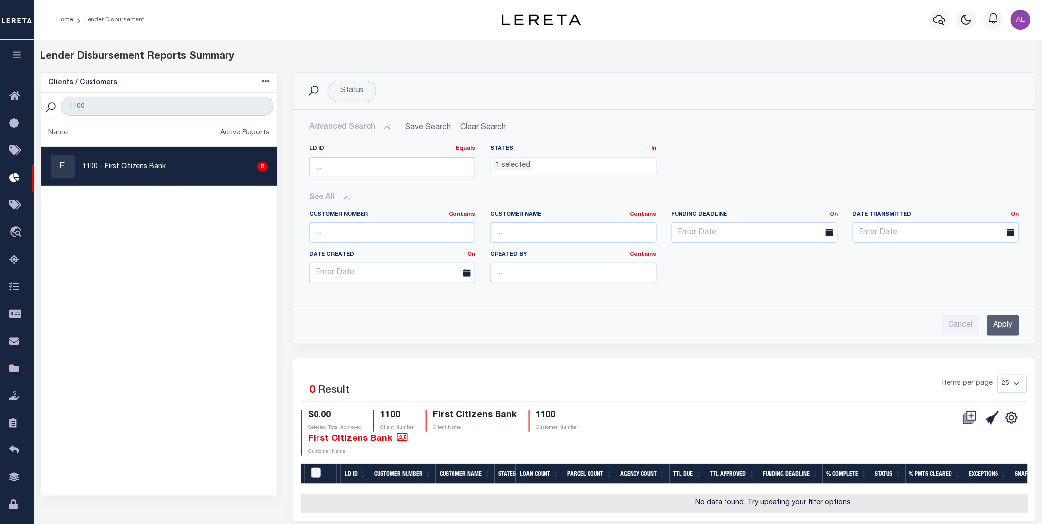
click at [1009, 327] on input "Apply" at bounding box center [1003, 326] width 32 height 20
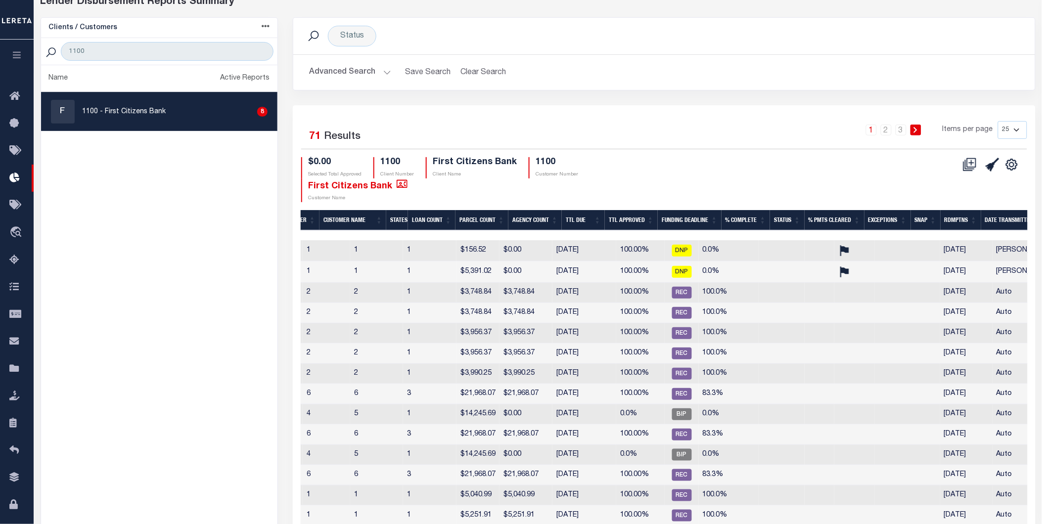
scroll to position [0, 241]
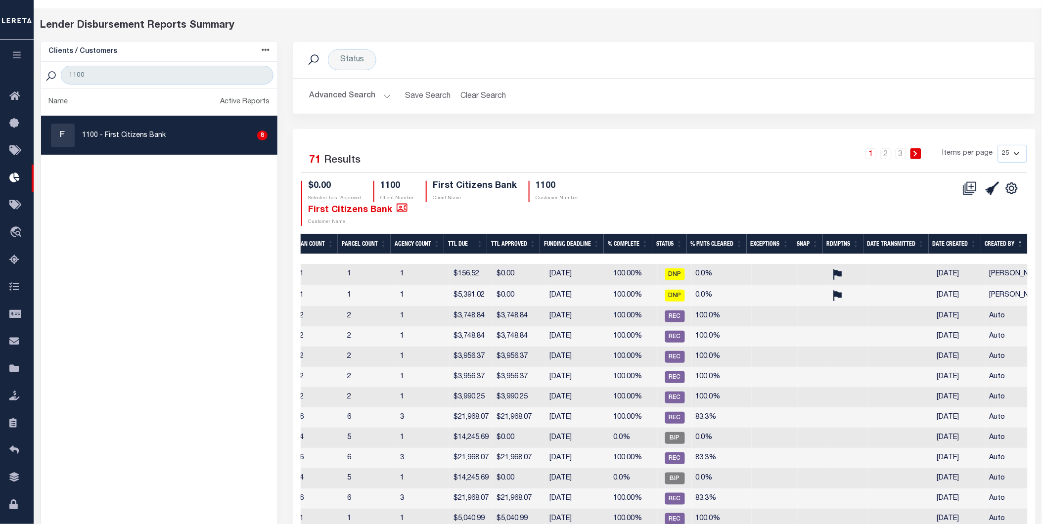
click at [646, 239] on th "% Complete" at bounding box center [628, 244] width 48 height 20
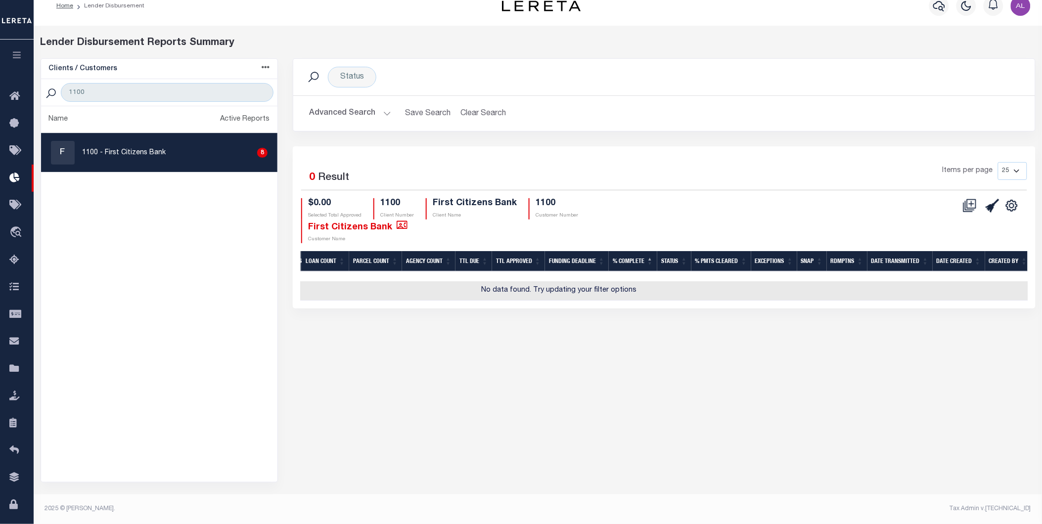
click at [648, 265] on th "% Complete" at bounding box center [633, 261] width 48 height 20
click at [677, 260] on th "Status" at bounding box center [674, 261] width 34 height 20
click at [681, 256] on th "Status" at bounding box center [674, 261] width 34 height 20
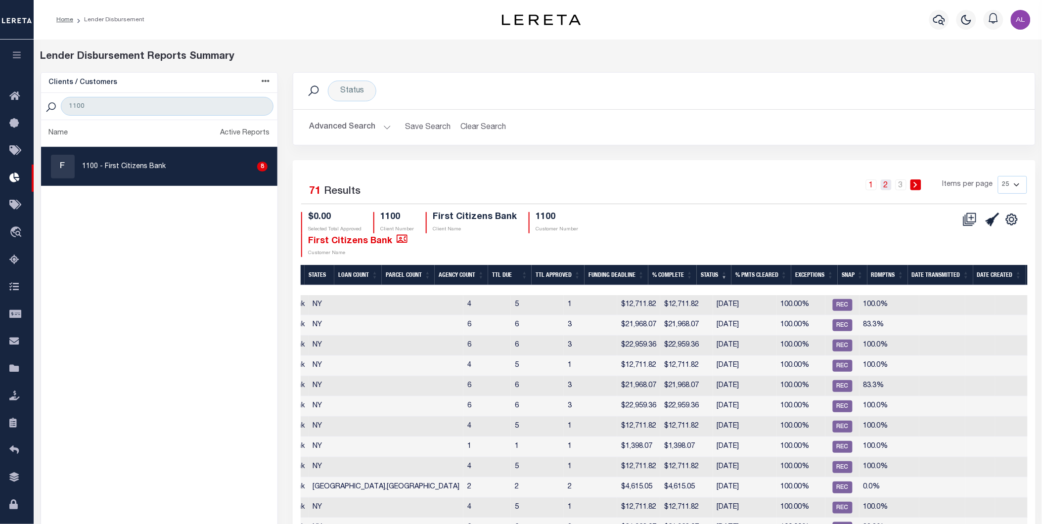
click at [887, 189] on link "2" at bounding box center [886, 185] width 11 height 11
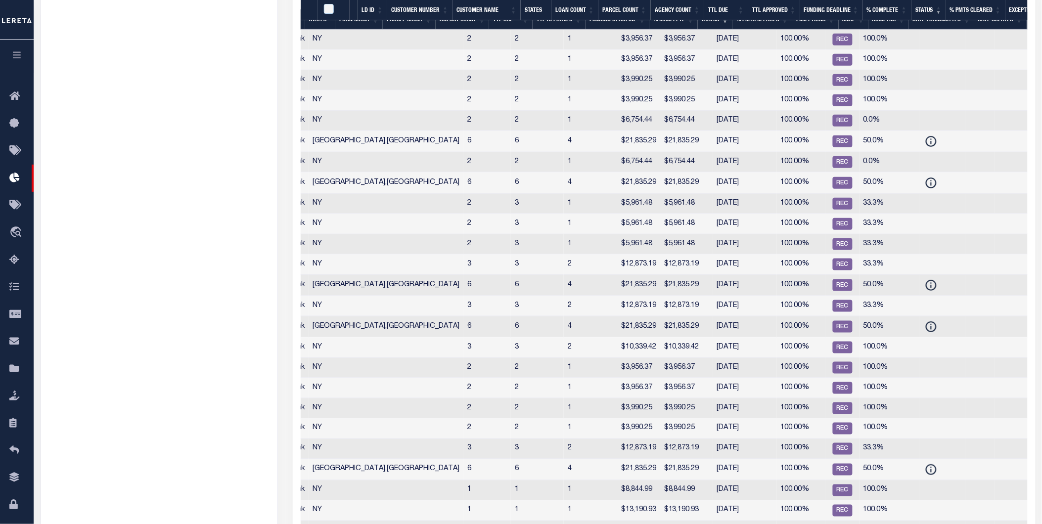
scroll to position [0, 0]
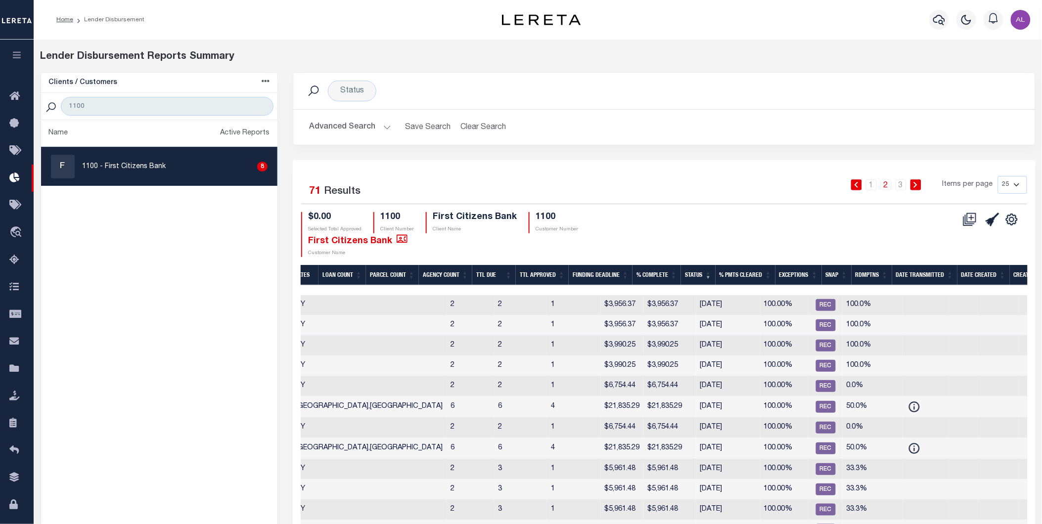
click at [1002, 274] on th "Date Created" at bounding box center [984, 275] width 52 height 20
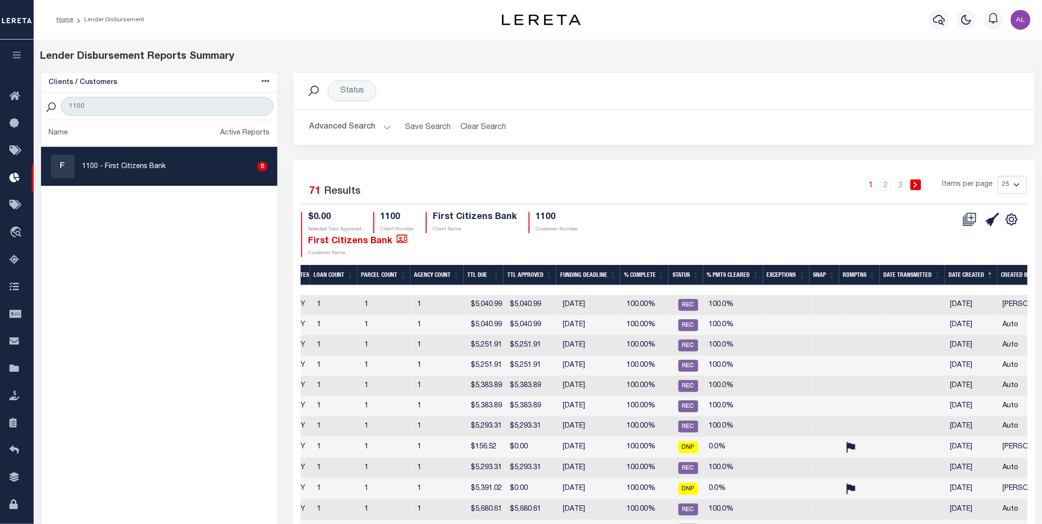
click at [987, 275] on th "Date Created" at bounding box center [971, 275] width 52 height 20
click at [986, 273] on th "Date Created" at bounding box center [971, 275] width 52 height 20
click at [987, 271] on th "Date Created" at bounding box center [971, 275] width 52 height 20
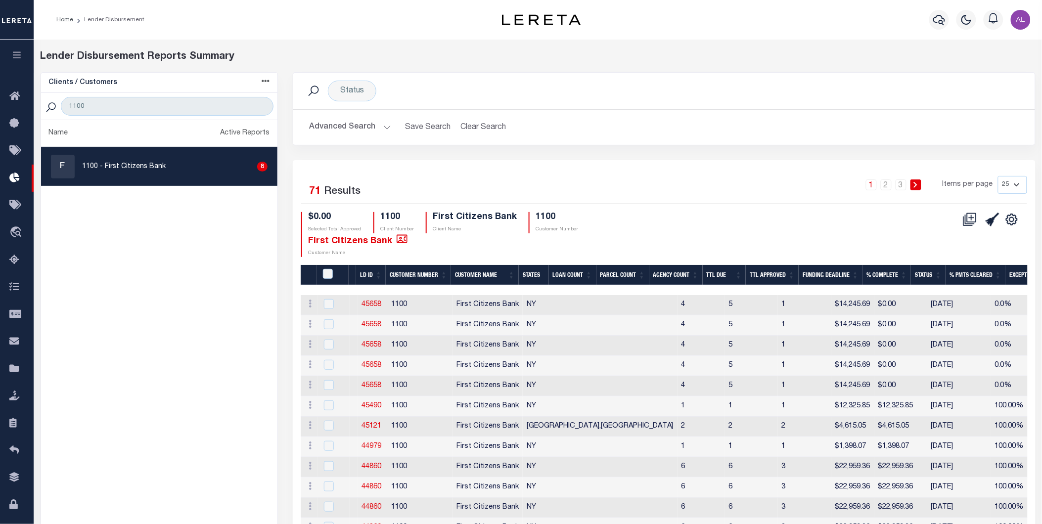
click at [386, 122] on button "Advanced Search" at bounding box center [350, 127] width 82 height 19
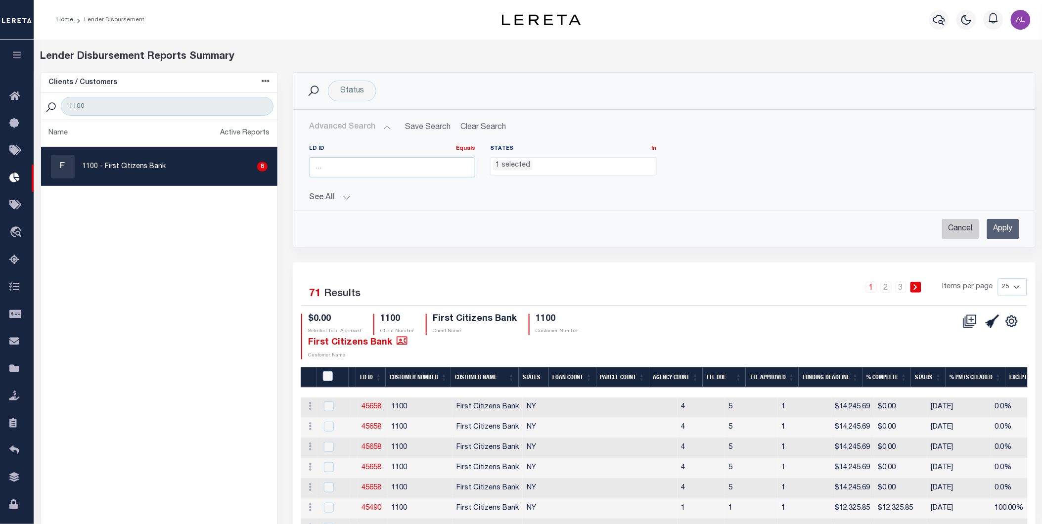
click at [960, 227] on input "Cancel" at bounding box center [960, 229] width 37 height 20
checkbox input "true"
select select
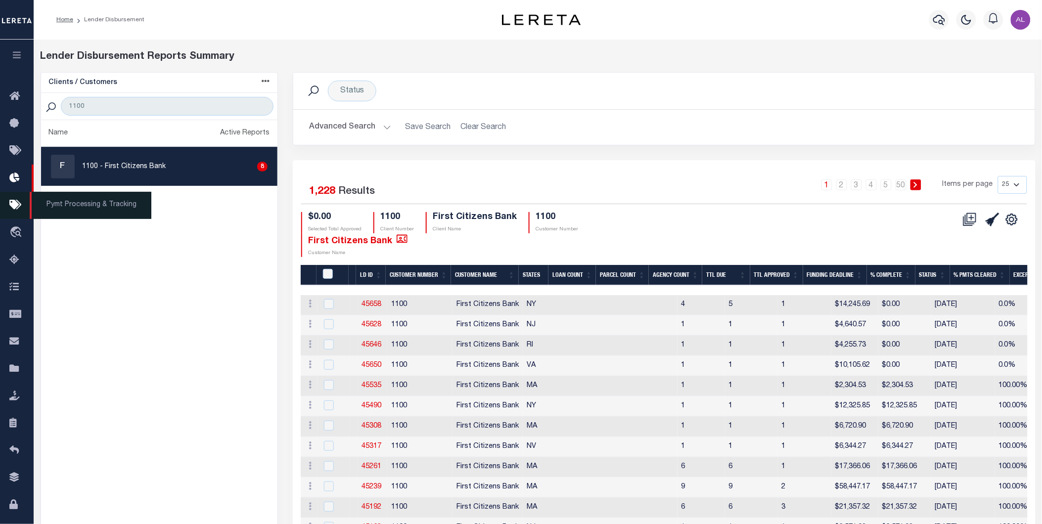
click at [19, 201] on icon at bounding box center [17, 205] width 16 height 12
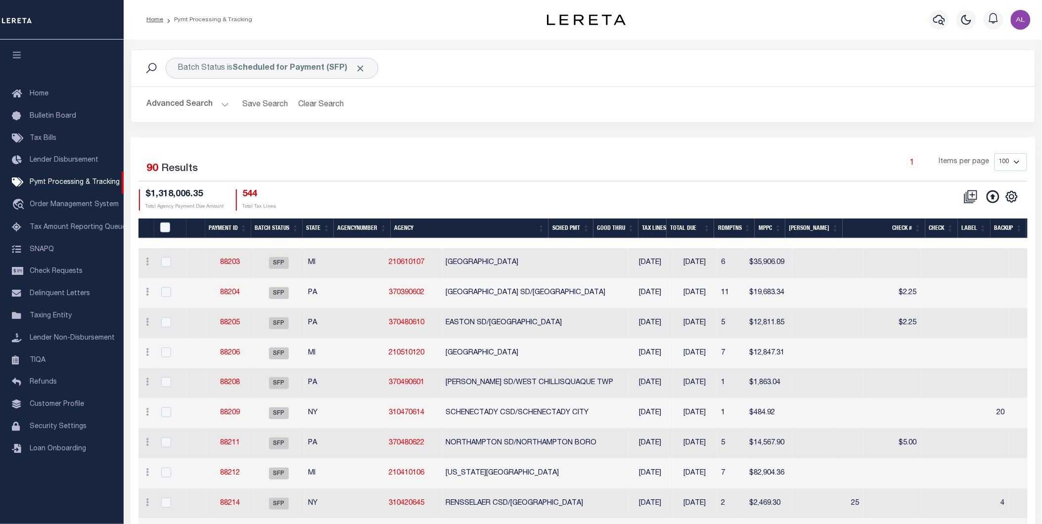
click at [216, 104] on button "Advanced Search" at bounding box center [188, 104] width 82 height 19
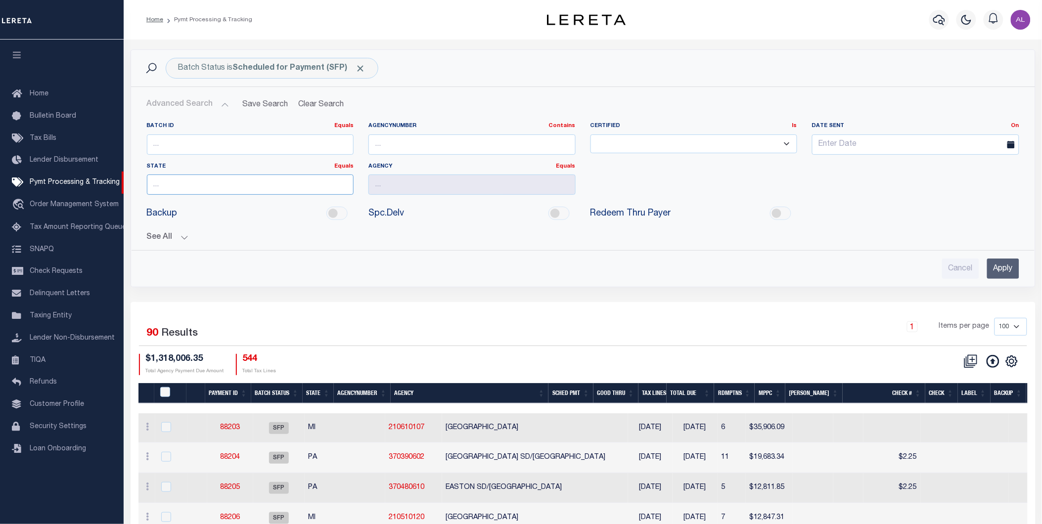
click at [270, 182] on input "text" at bounding box center [250, 185] width 207 height 20
click at [221, 186] on input "text" at bounding box center [250, 185] width 207 height 20
click at [185, 198] on div "NY" at bounding box center [250, 204] width 206 height 16
type input "NY"
click at [990, 264] on input "Apply" at bounding box center [1003, 269] width 32 height 20
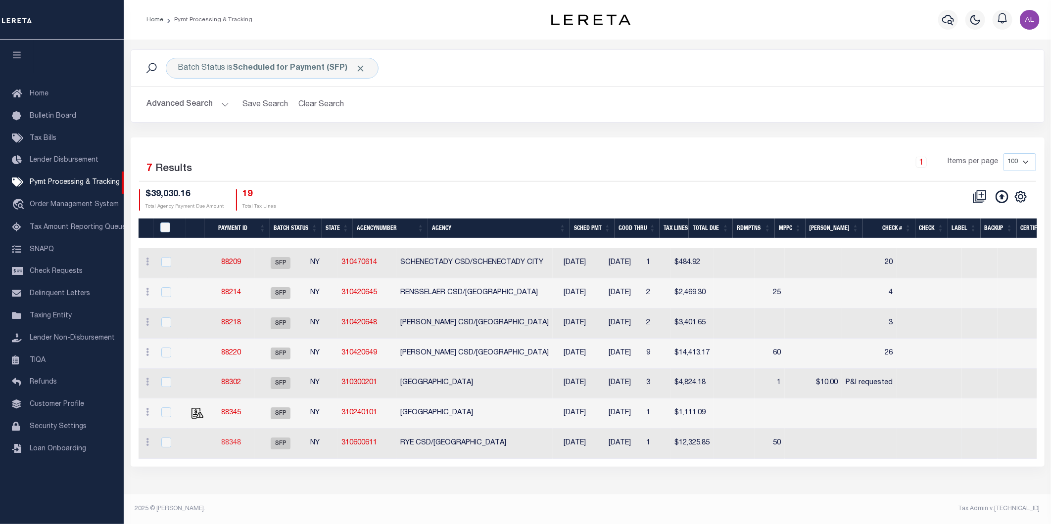
click at [241, 443] on link "88348" at bounding box center [231, 443] width 20 height 7
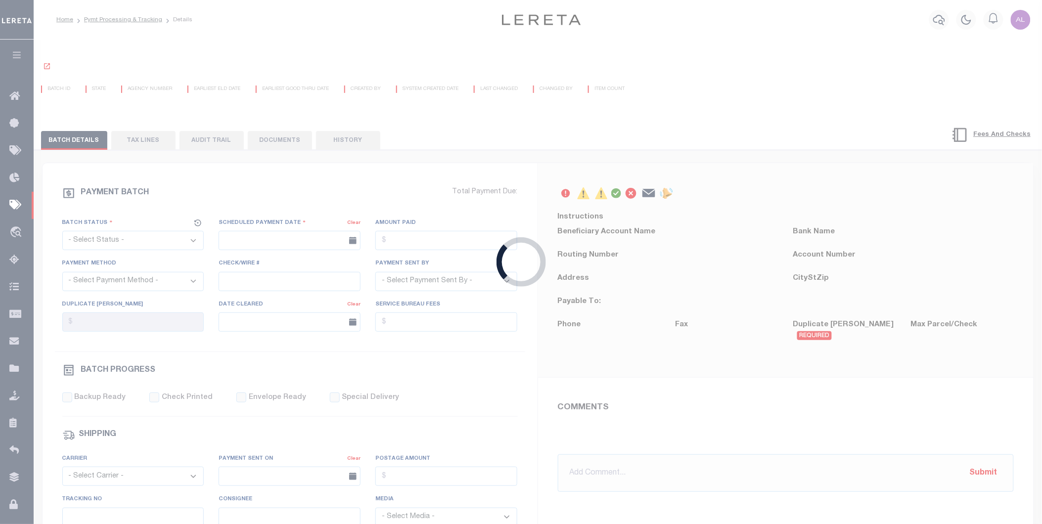
select select "SFP"
type input "[DATE]"
select select "CHK"
select select "70"
select select "1"
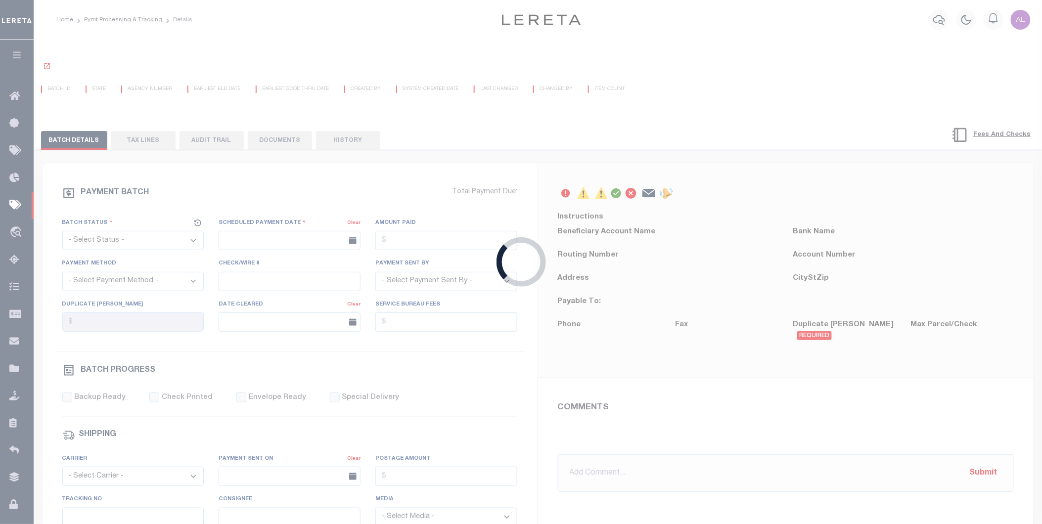
select select "44"
radio input "true"
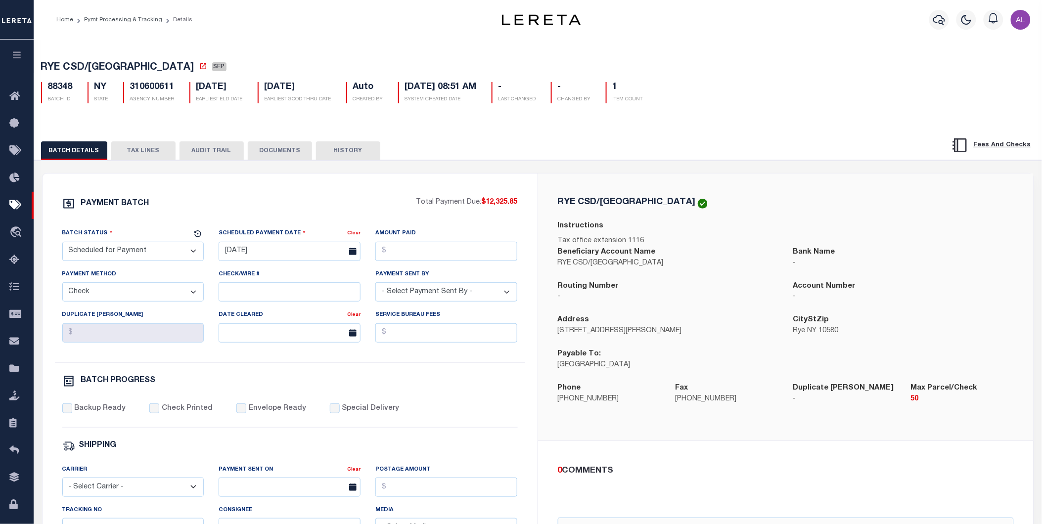
click at [347, 153] on button "HISTORY" at bounding box center [348, 150] width 64 height 19
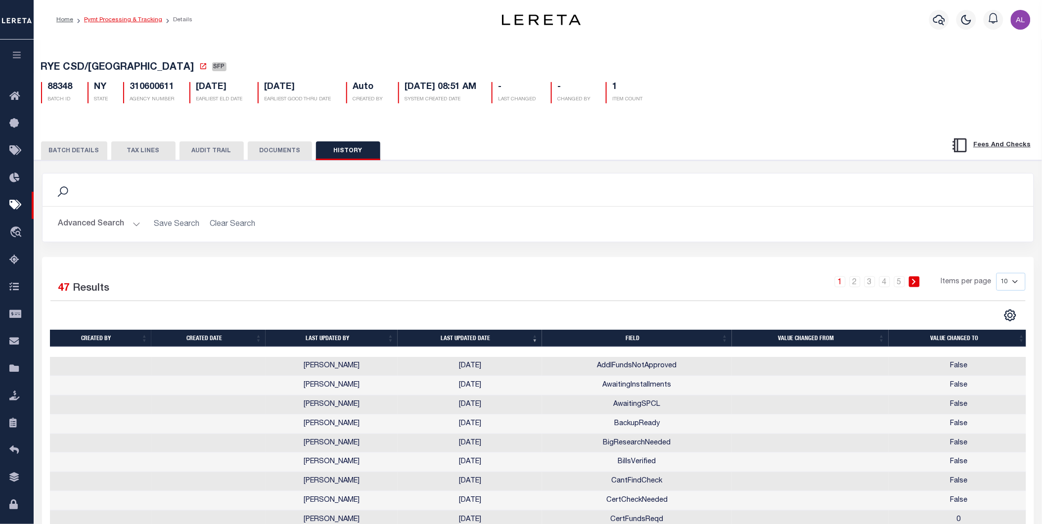
click at [149, 20] on link "Pymt Processing & Tracking" at bounding box center [123, 20] width 78 height 6
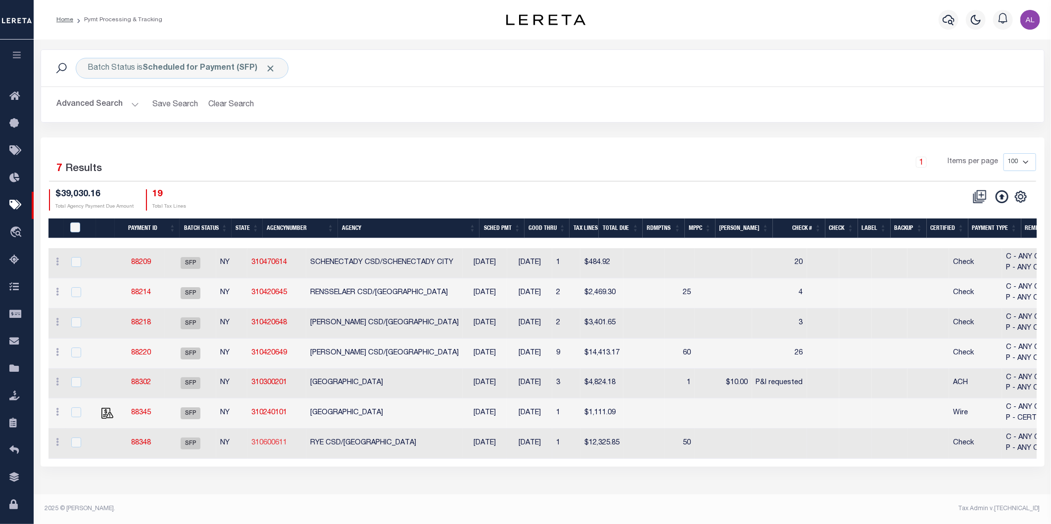
click at [287, 443] on link "310600611" at bounding box center [269, 443] width 36 height 7
checkbox input "true"
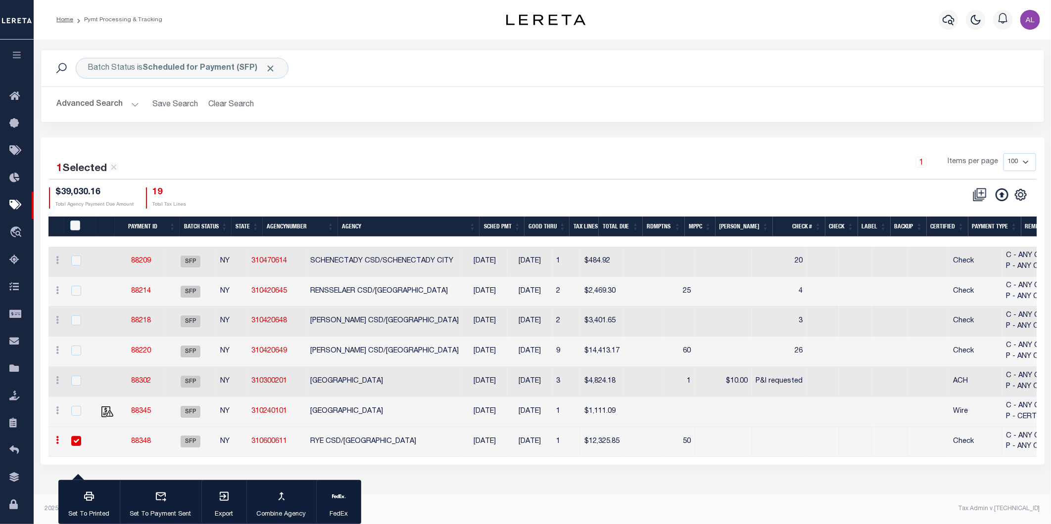
click at [151, 440] on link "88348" at bounding box center [141, 441] width 20 height 7
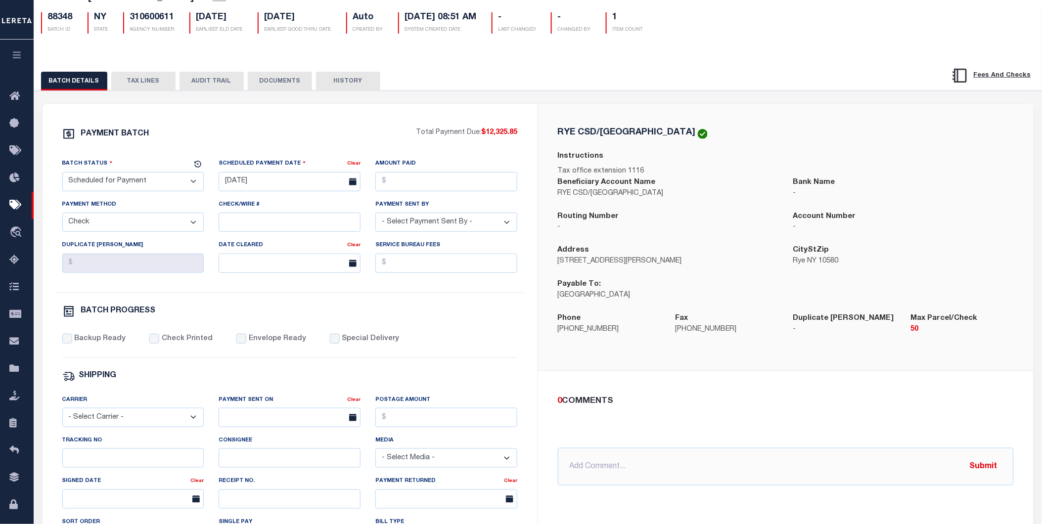
scroll to position [23, 0]
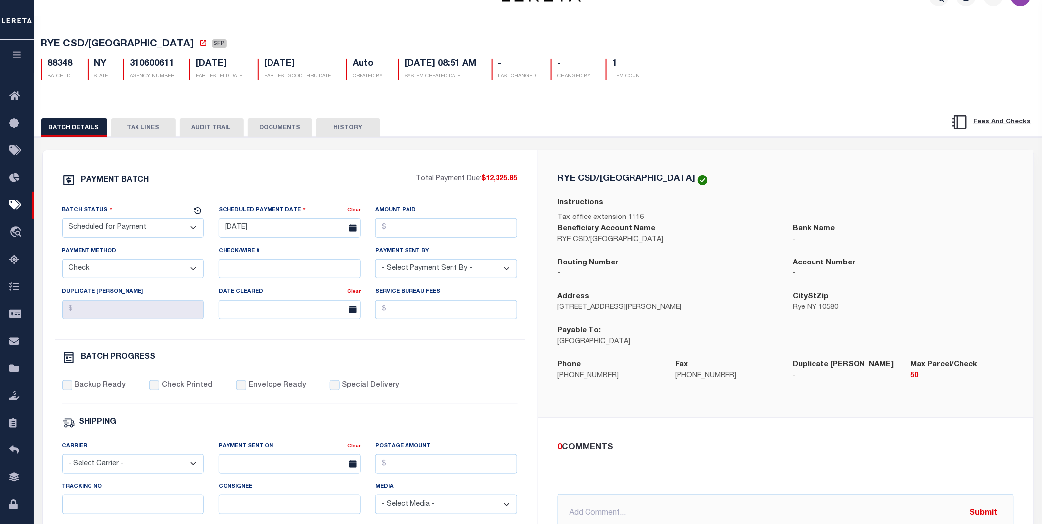
click at [355, 127] on button "HISTORY" at bounding box center [348, 127] width 64 height 19
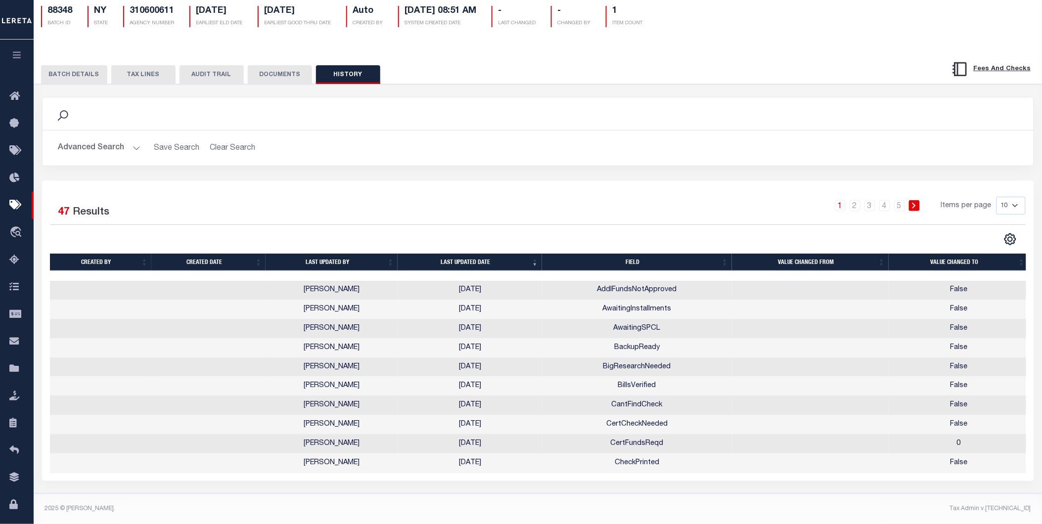
scroll to position [0, 0]
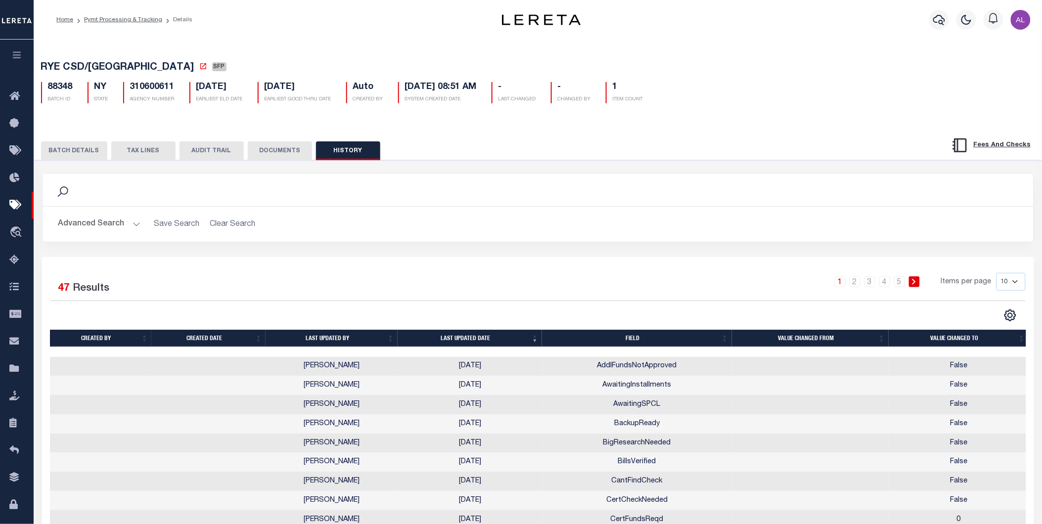
click at [122, 151] on button "TAX LINES" at bounding box center [143, 150] width 64 height 19
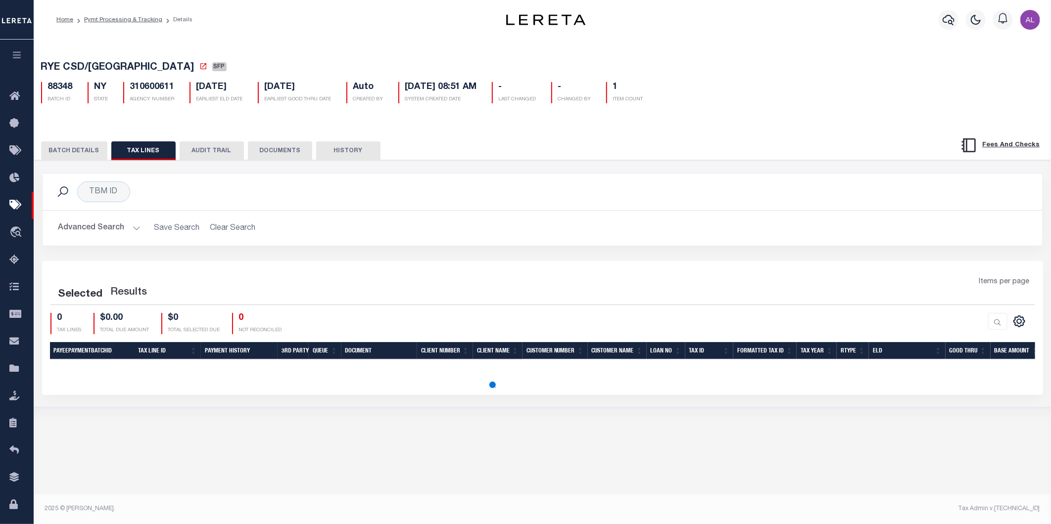
click at [74, 152] on button "BATCH DETAILS" at bounding box center [74, 150] width 66 height 19
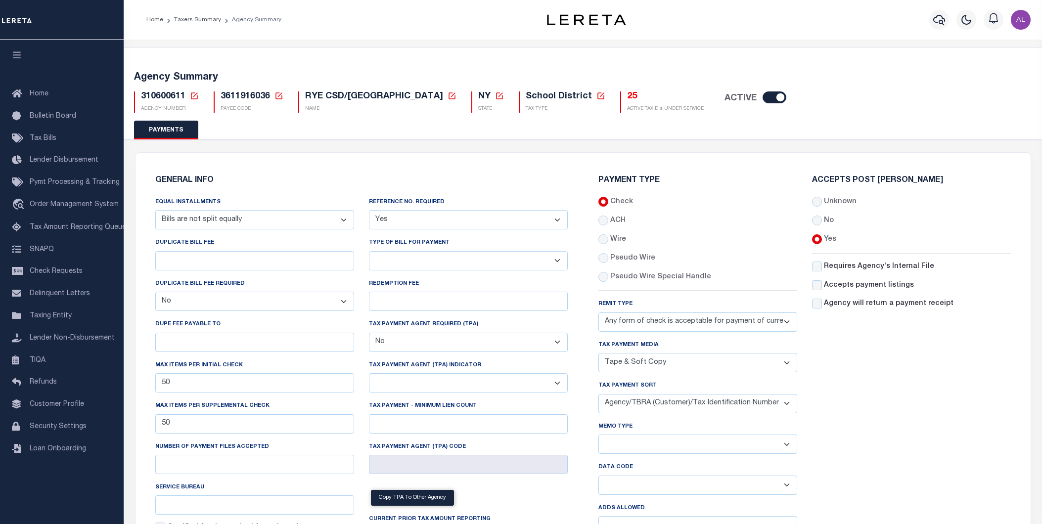
select select "68"
select select "false"
select select "1"
select select "false"
select select "70"
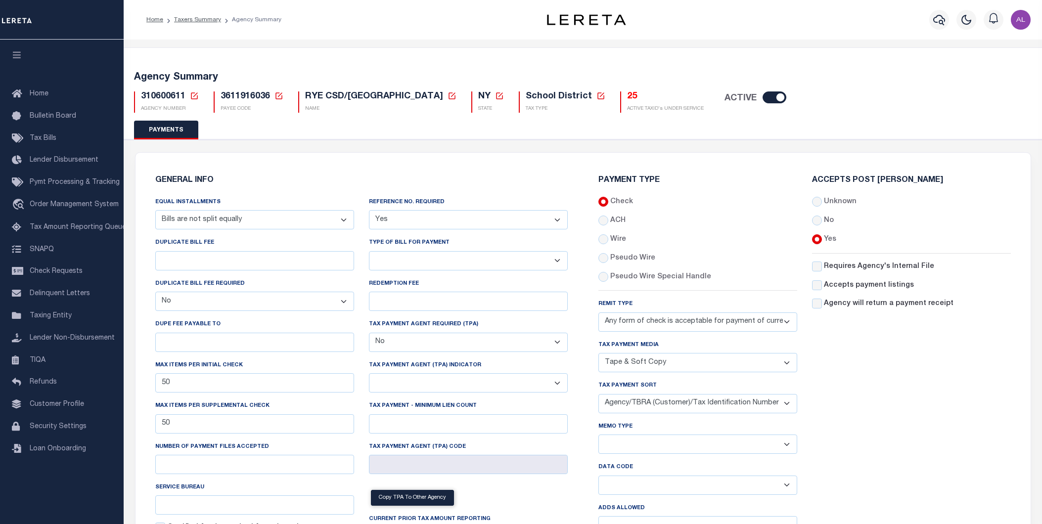
select select "44"
select select "50"
